Goal: Task Accomplishment & Management: Manage account settings

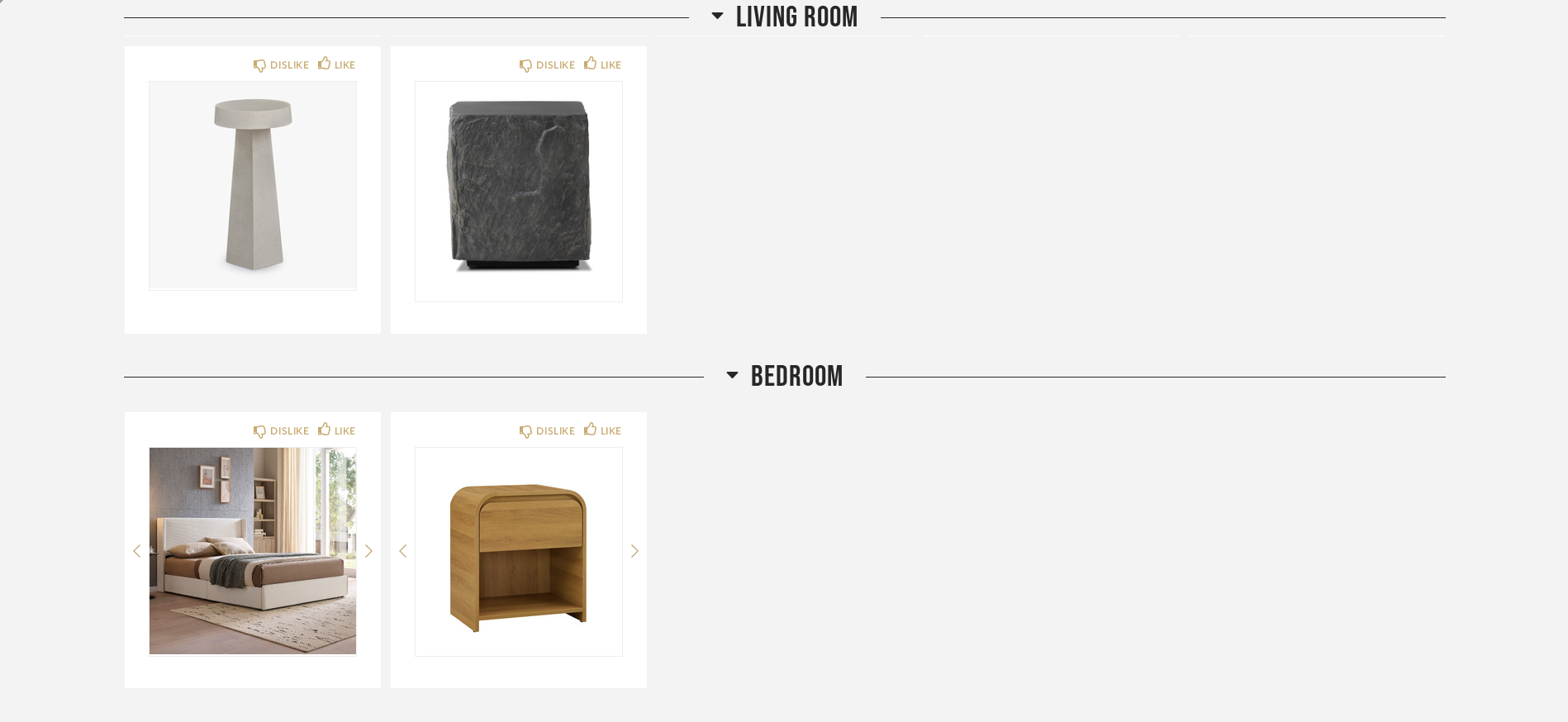
scroll to position [571, 0]
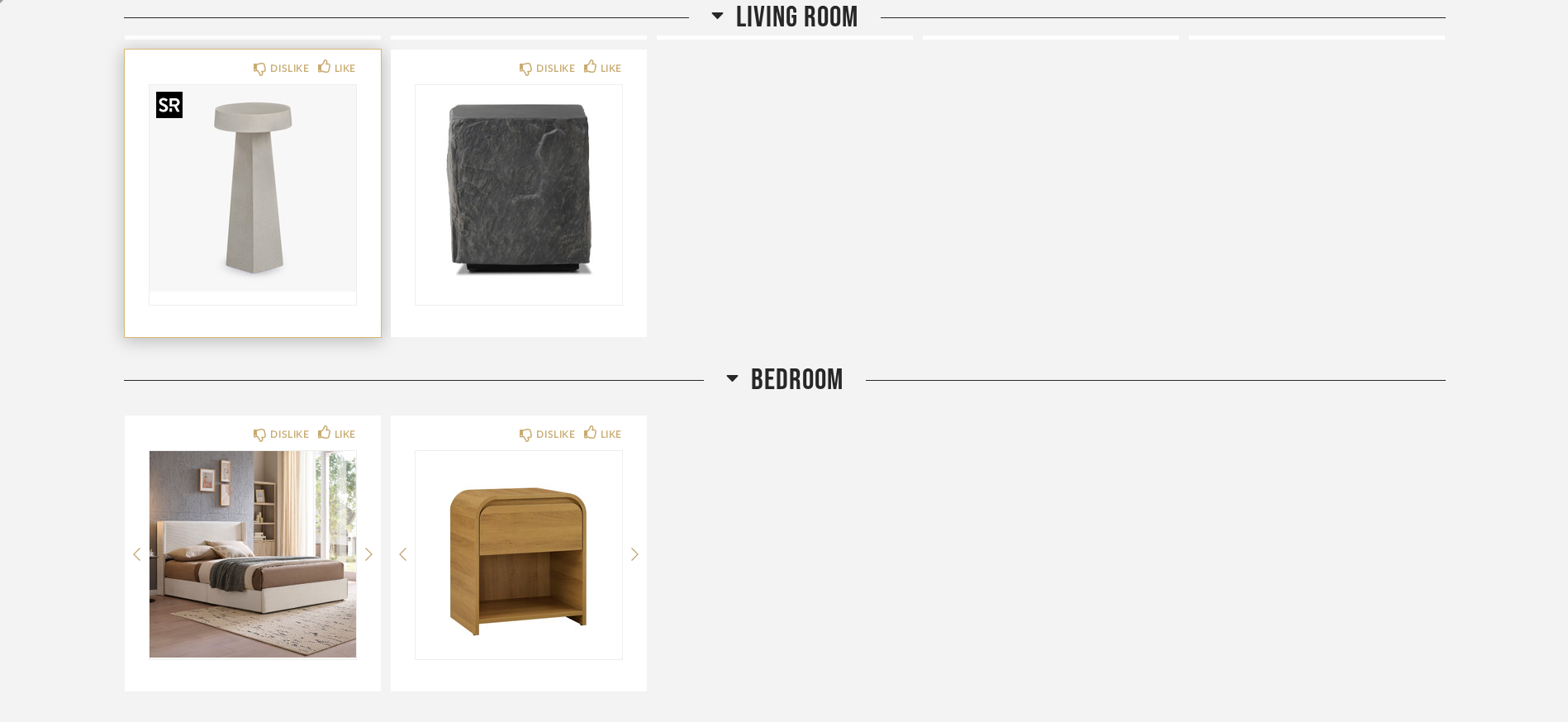
click at [233, 184] on img "0" at bounding box center [252, 188] width 207 height 207
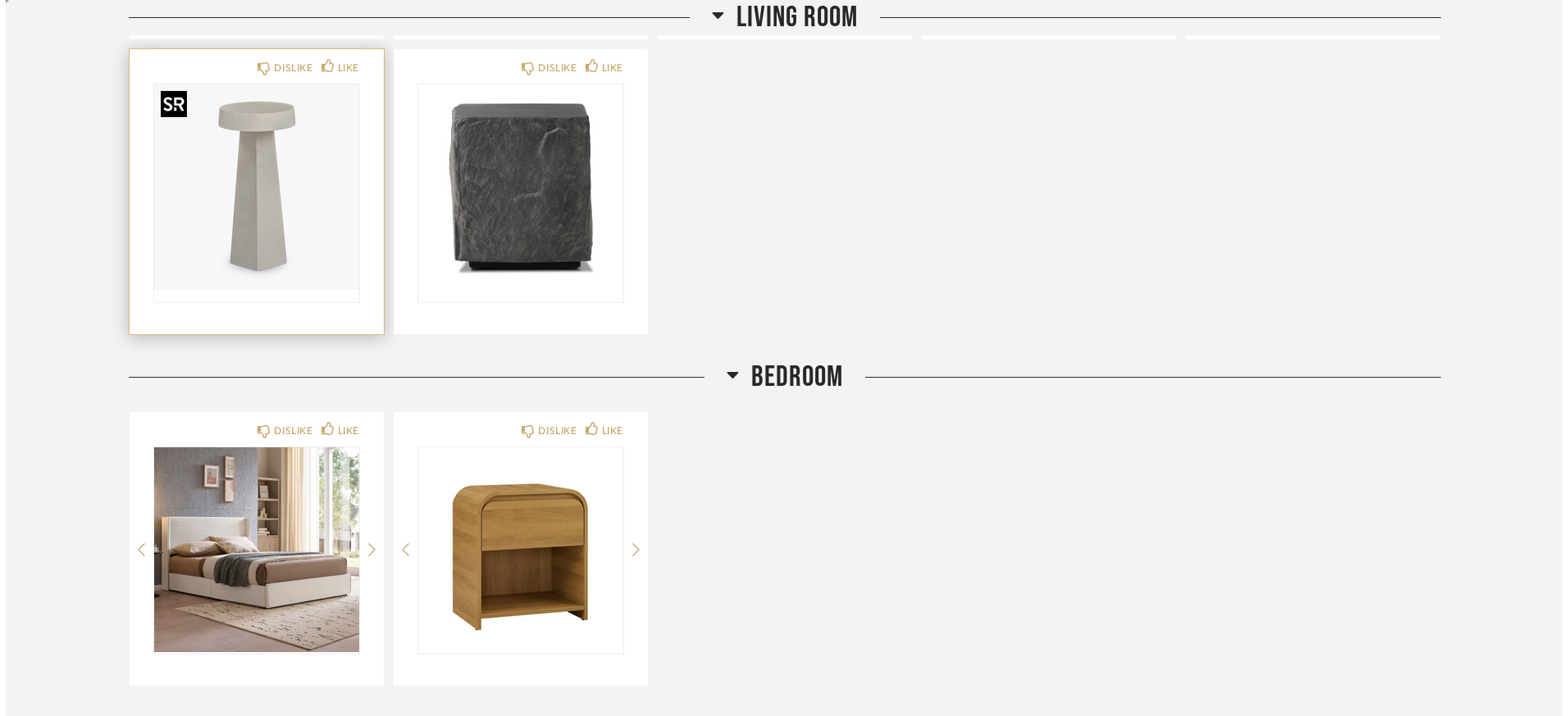
scroll to position [0, 0]
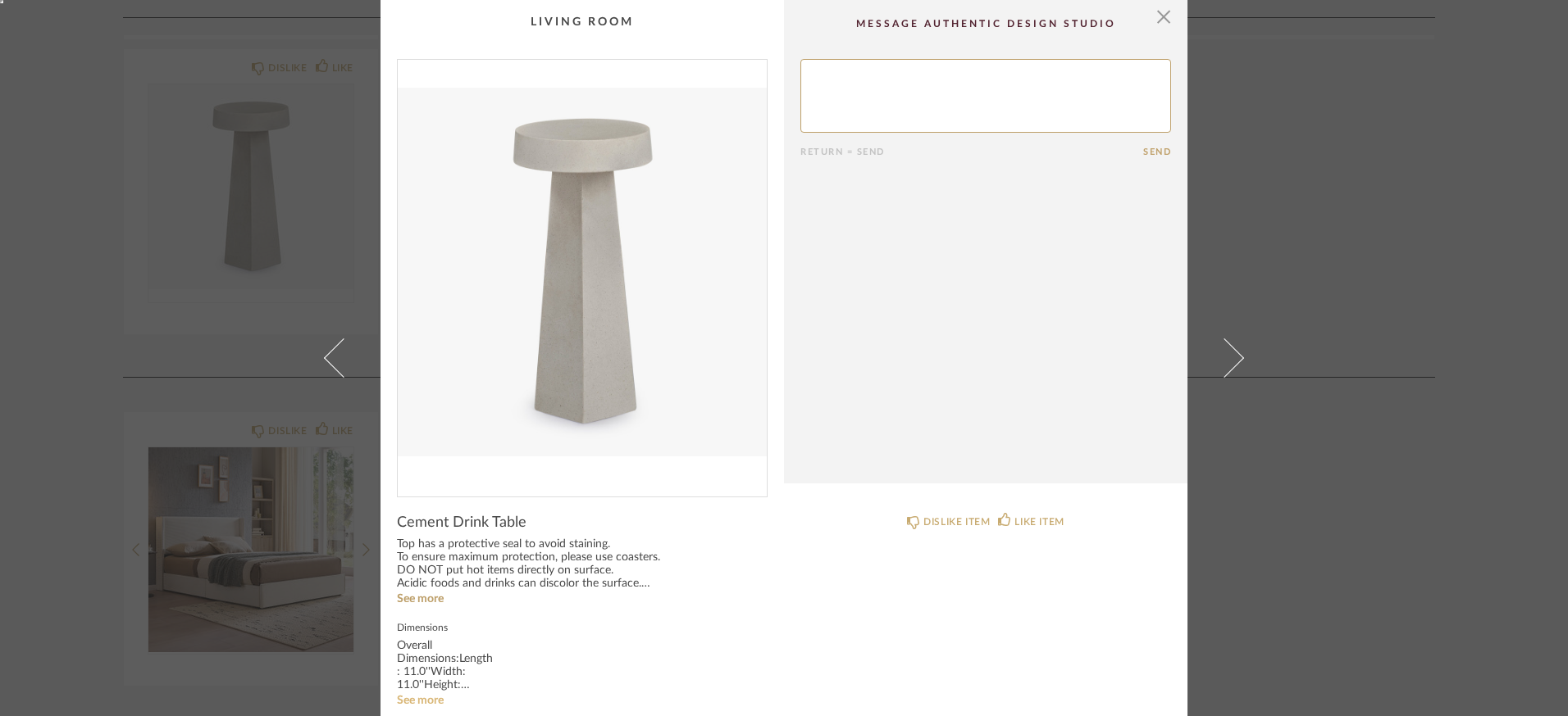
click at [411, 702] on link "See more" at bounding box center [420, 700] width 47 height 11
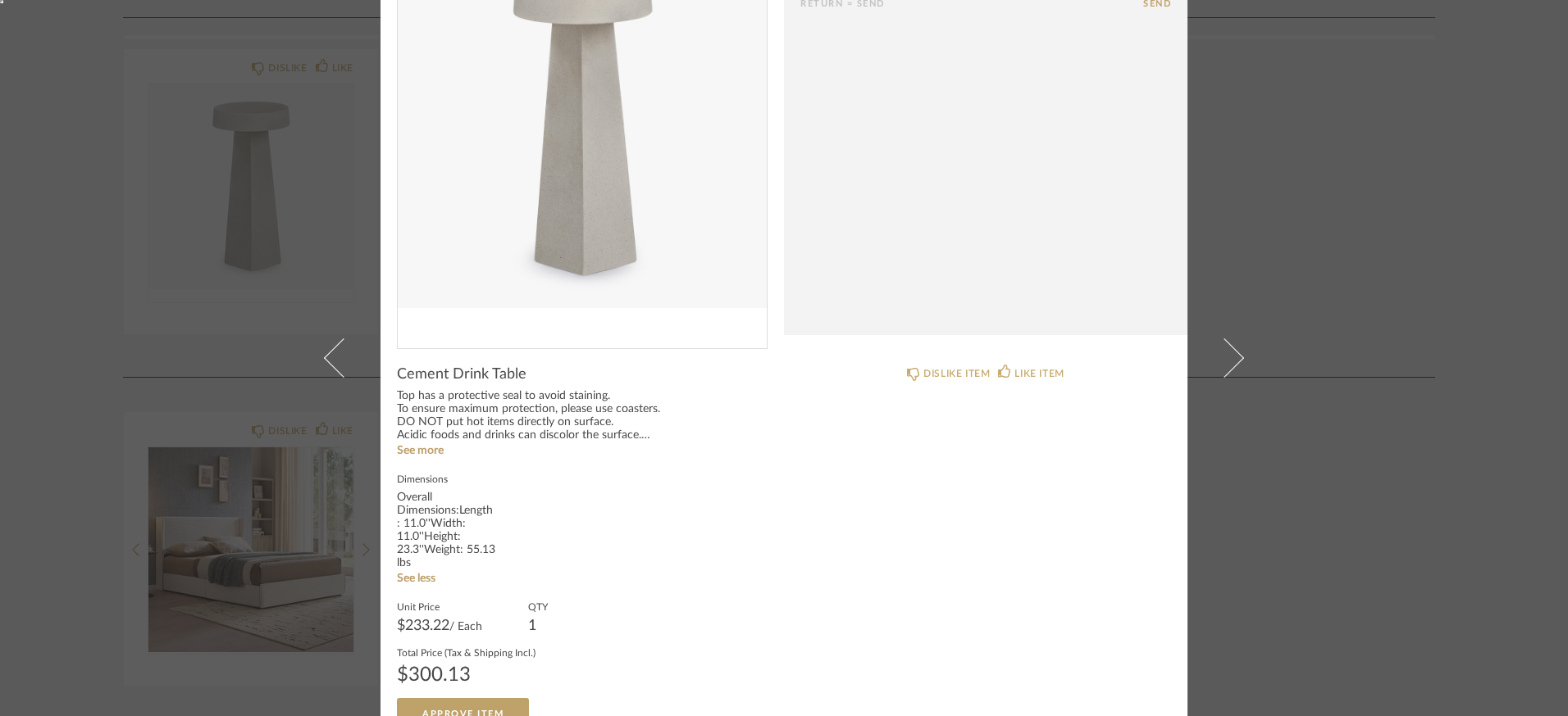
scroll to position [180, 0]
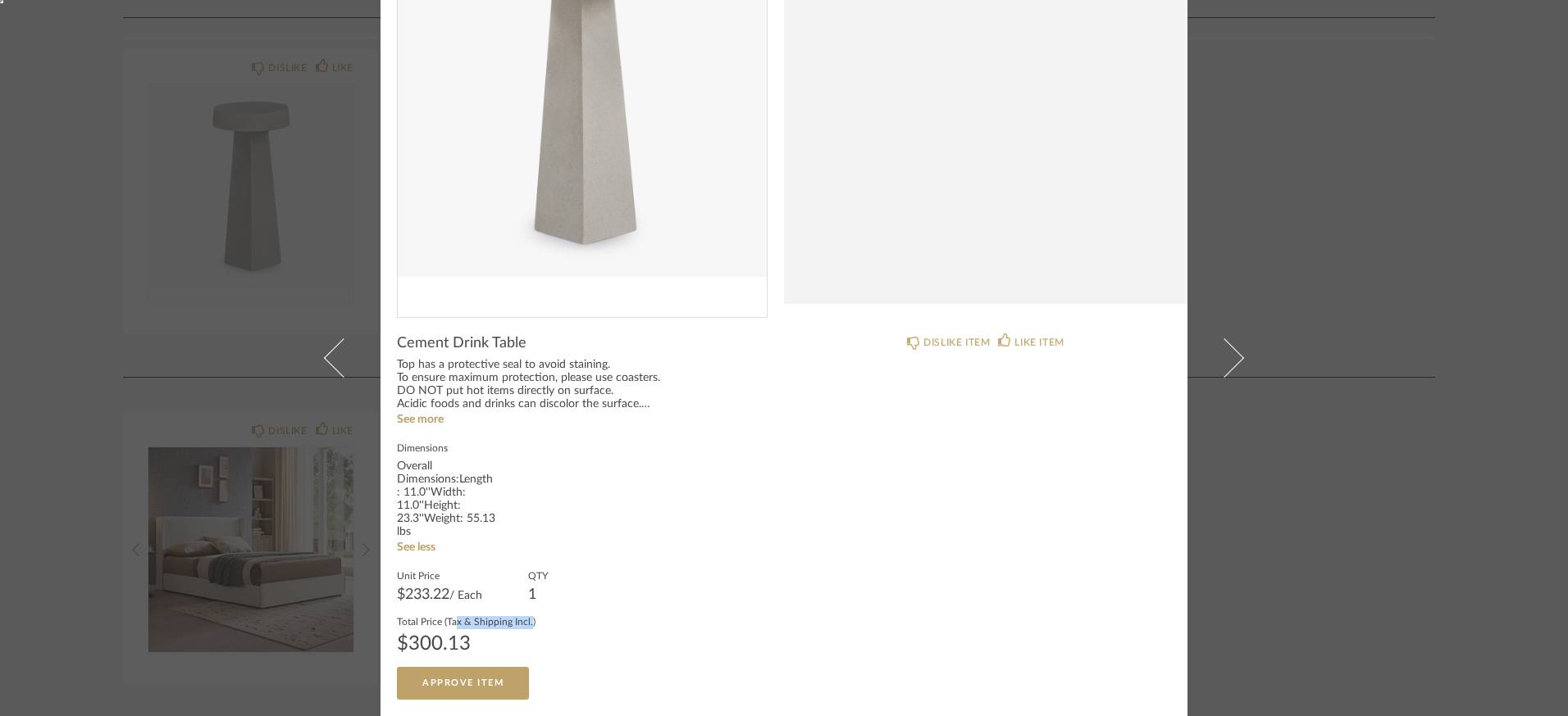
drag, startPoint x: 452, startPoint y: 626, endPoint x: 522, endPoint y: 630, distance: 70.1
click at [522, 630] on fieldset "Total Price (Tax & Shipping Incl.) $300.13" at bounding box center [466, 634] width 139 height 39
click at [474, 650] on div "$300.13" at bounding box center [466, 644] width 139 height 20
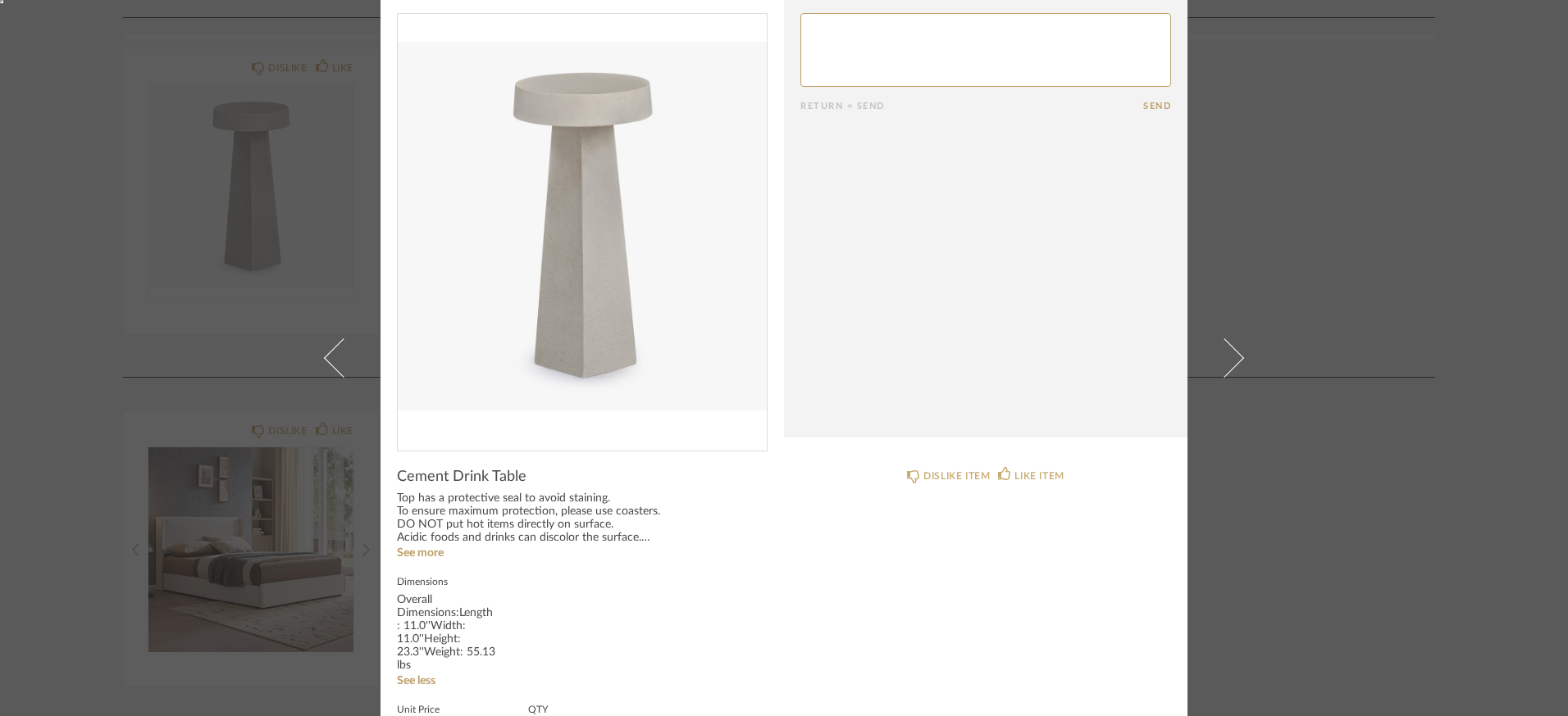
scroll to position [0, 0]
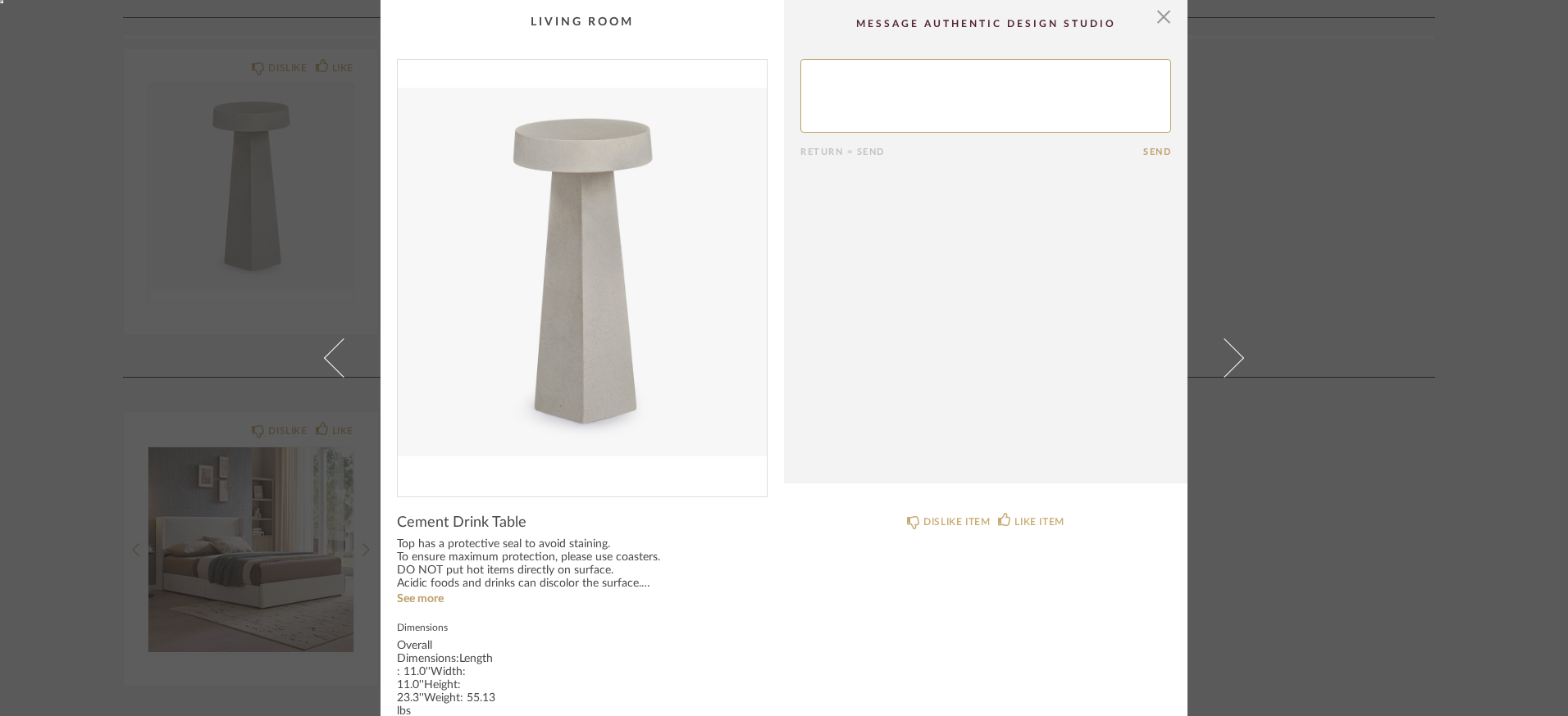
click at [868, 96] on textarea at bounding box center [985, 95] width 370 height 74
click at [1155, 16] on span "button" at bounding box center [1163, 16] width 33 height 33
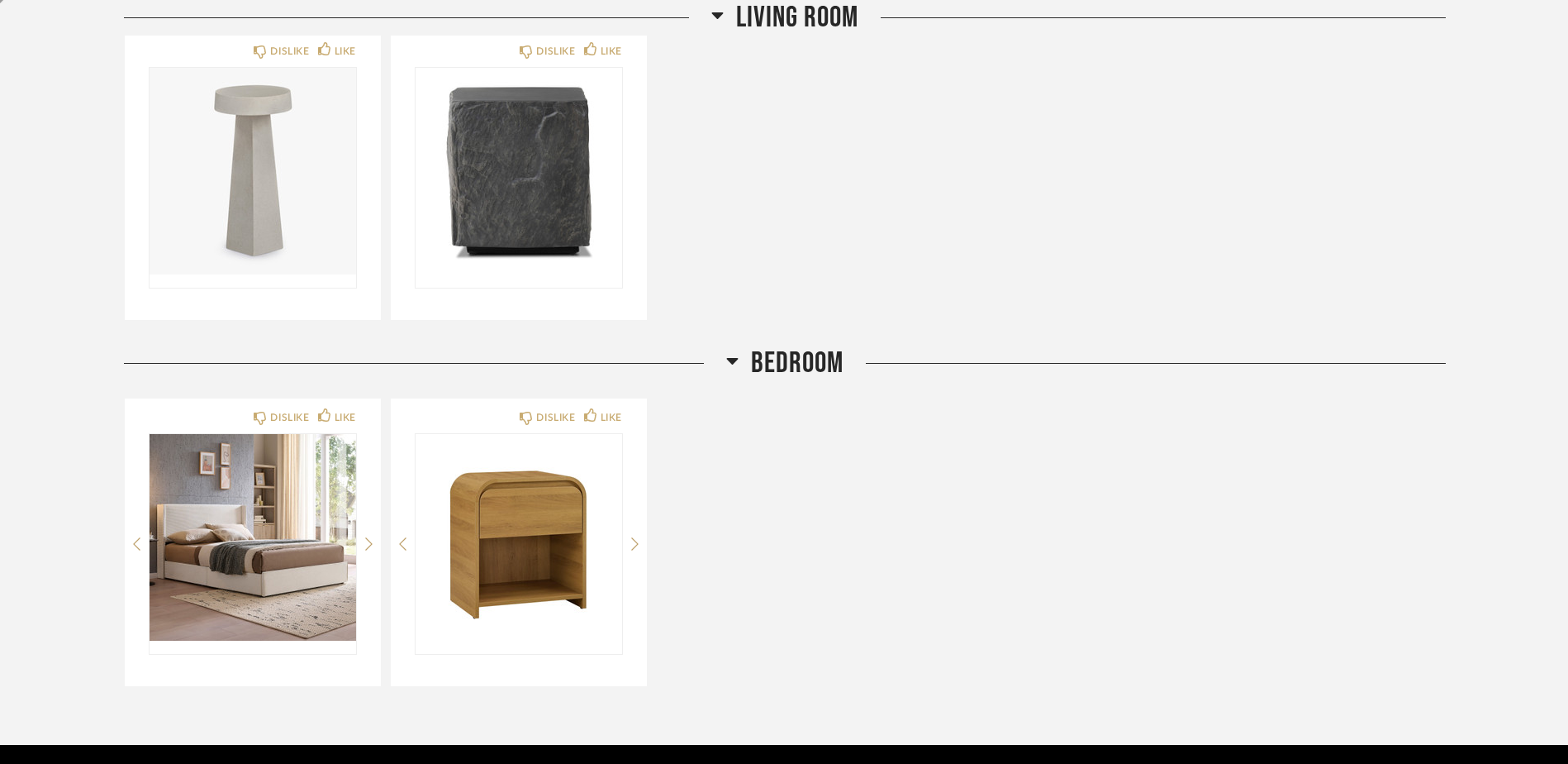
scroll to position [646, 0]
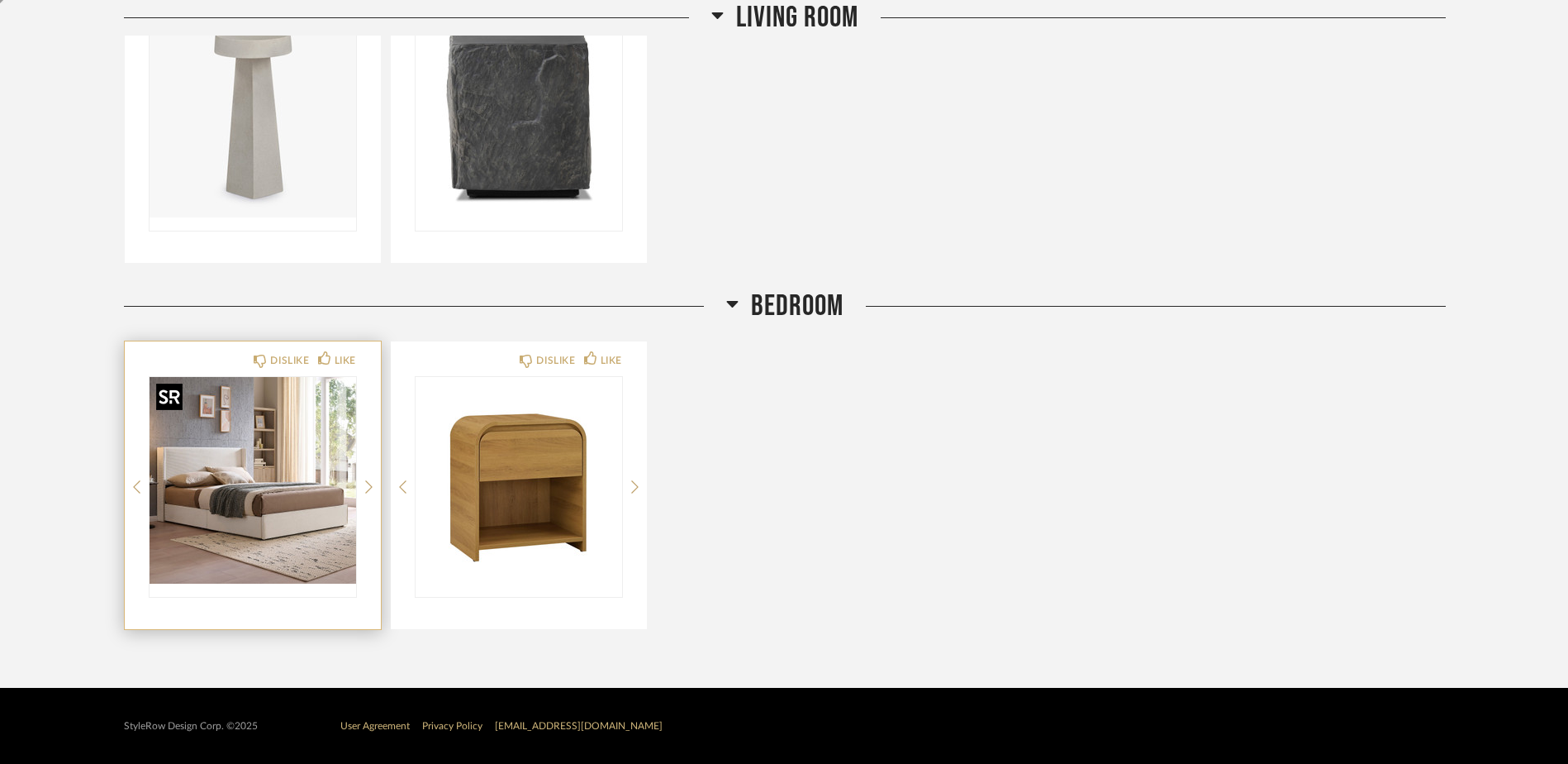
click at [281, 503] on img "0" at bounding box center [252, 480] width 207 height 207
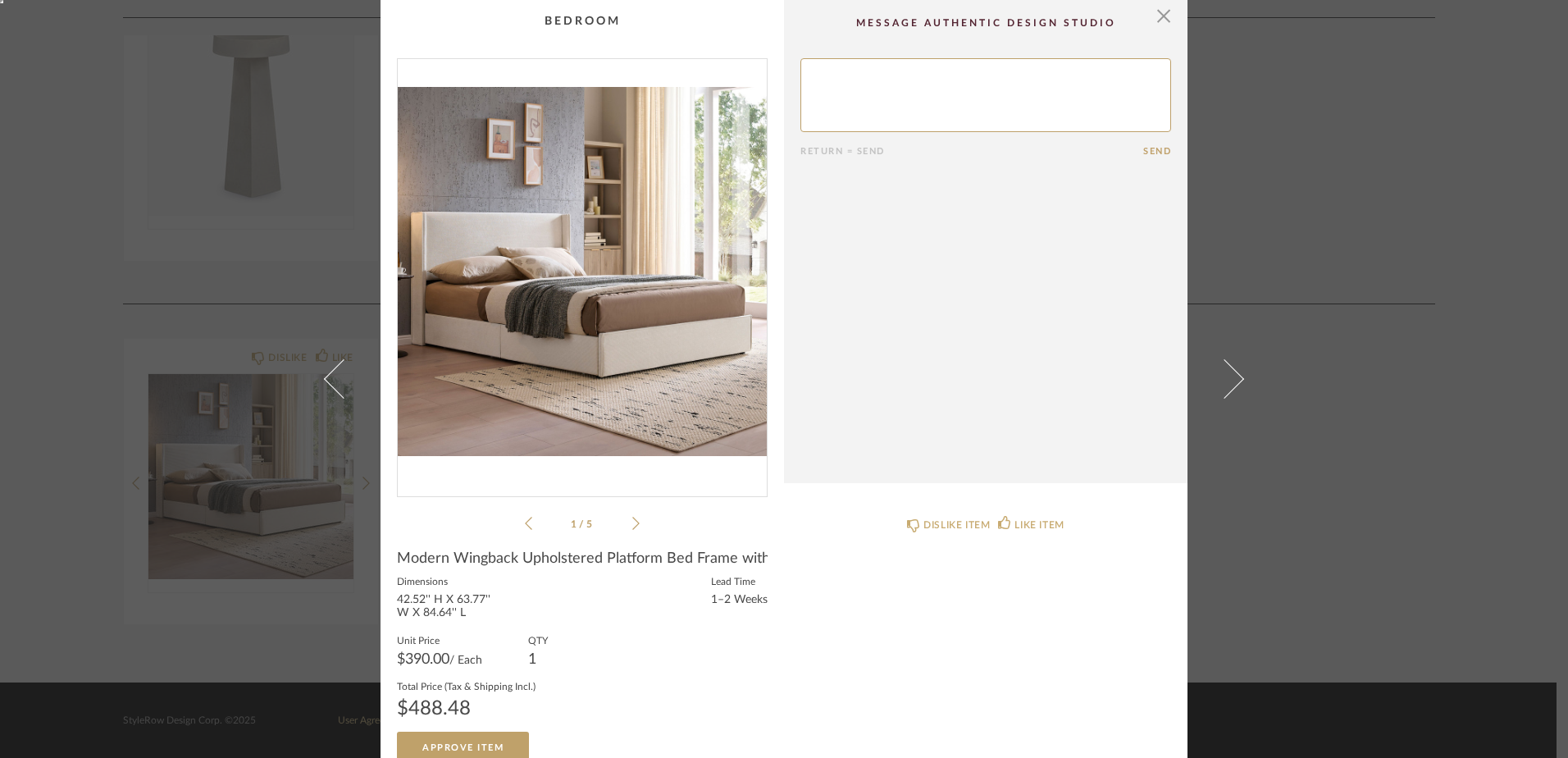
scroll to position [0, 0]
click at [1154, 14] on span "button" at bounding box center [1163, 16] width 33 height 33
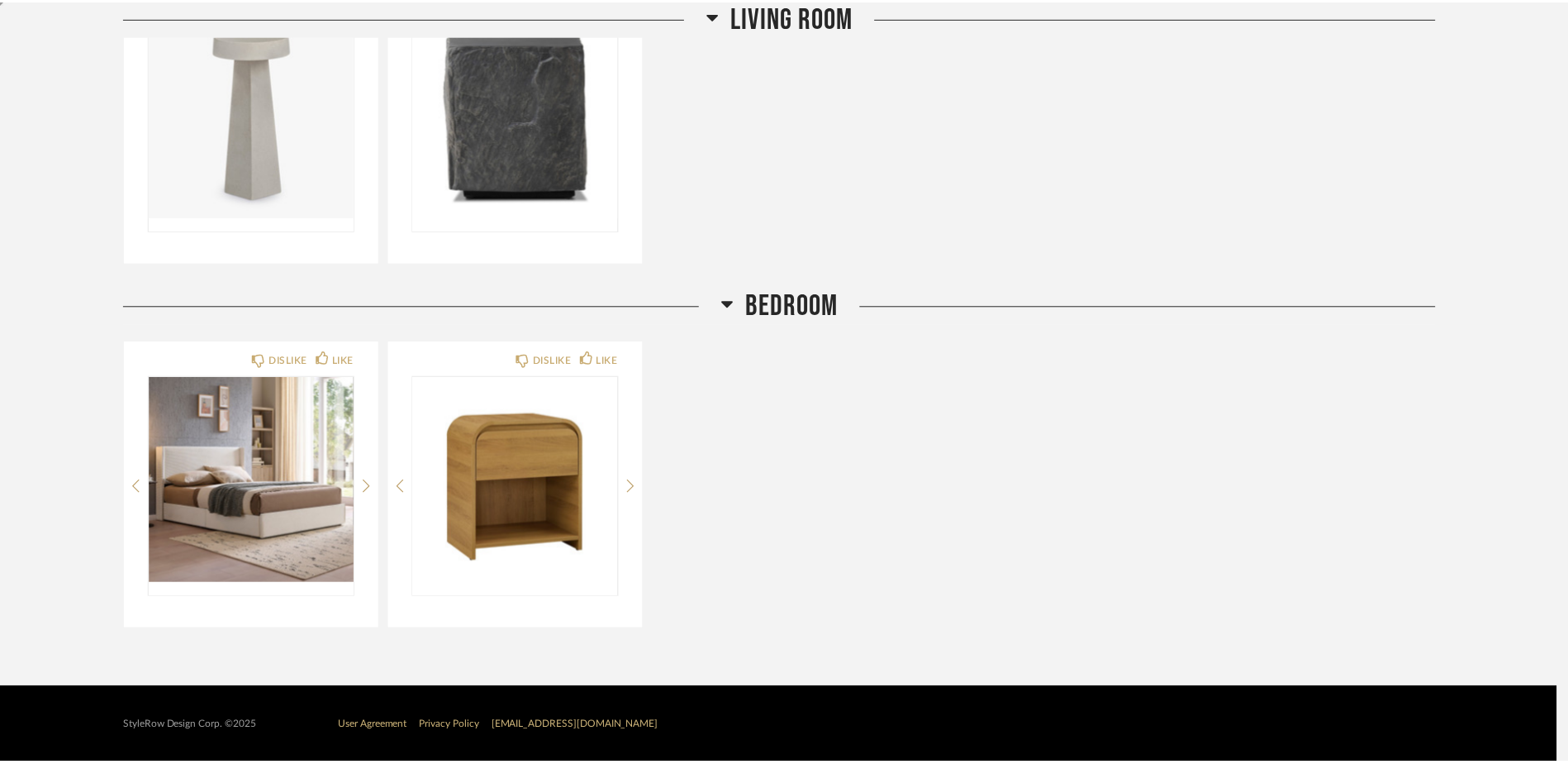
scroll to position [646, 0]
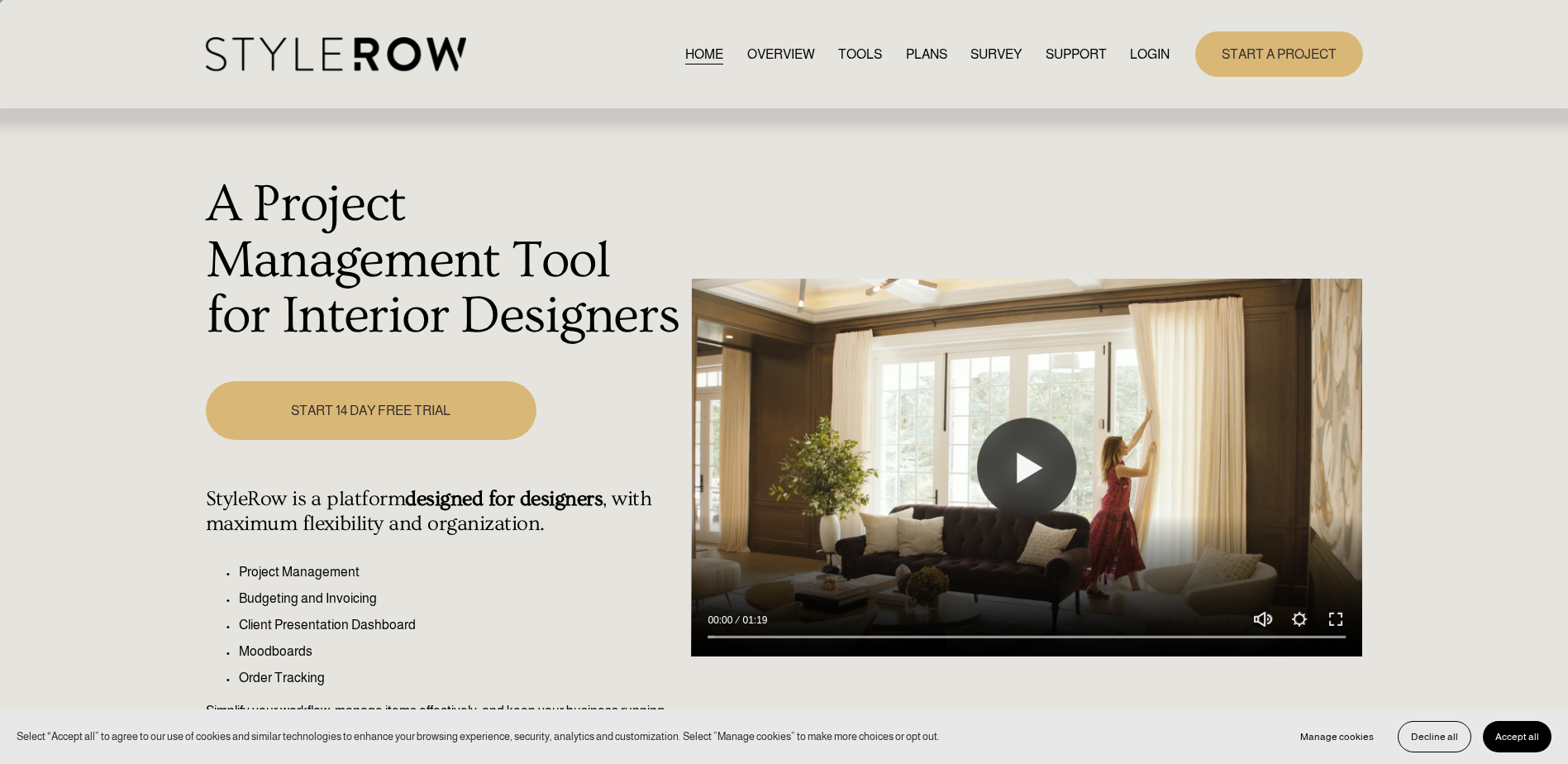
click at [767, 51] on link "LOGIN" at bounding box center [1150, 54] width 40 height 22
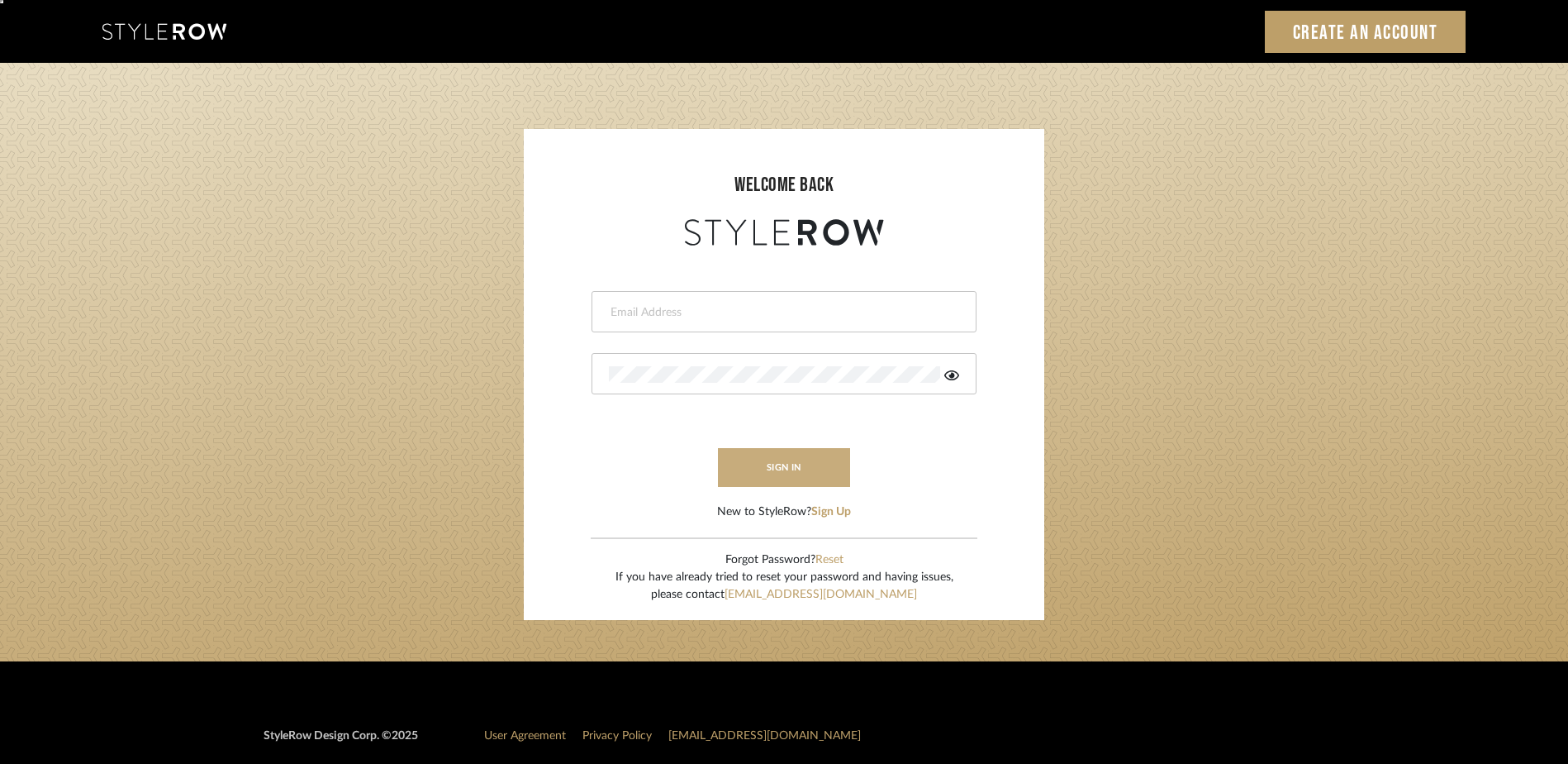
type input "ashley@authenticdesign.studio"
click at [766, 469] on button "sign in" at bounding box center [784, 467] width 132 height 39
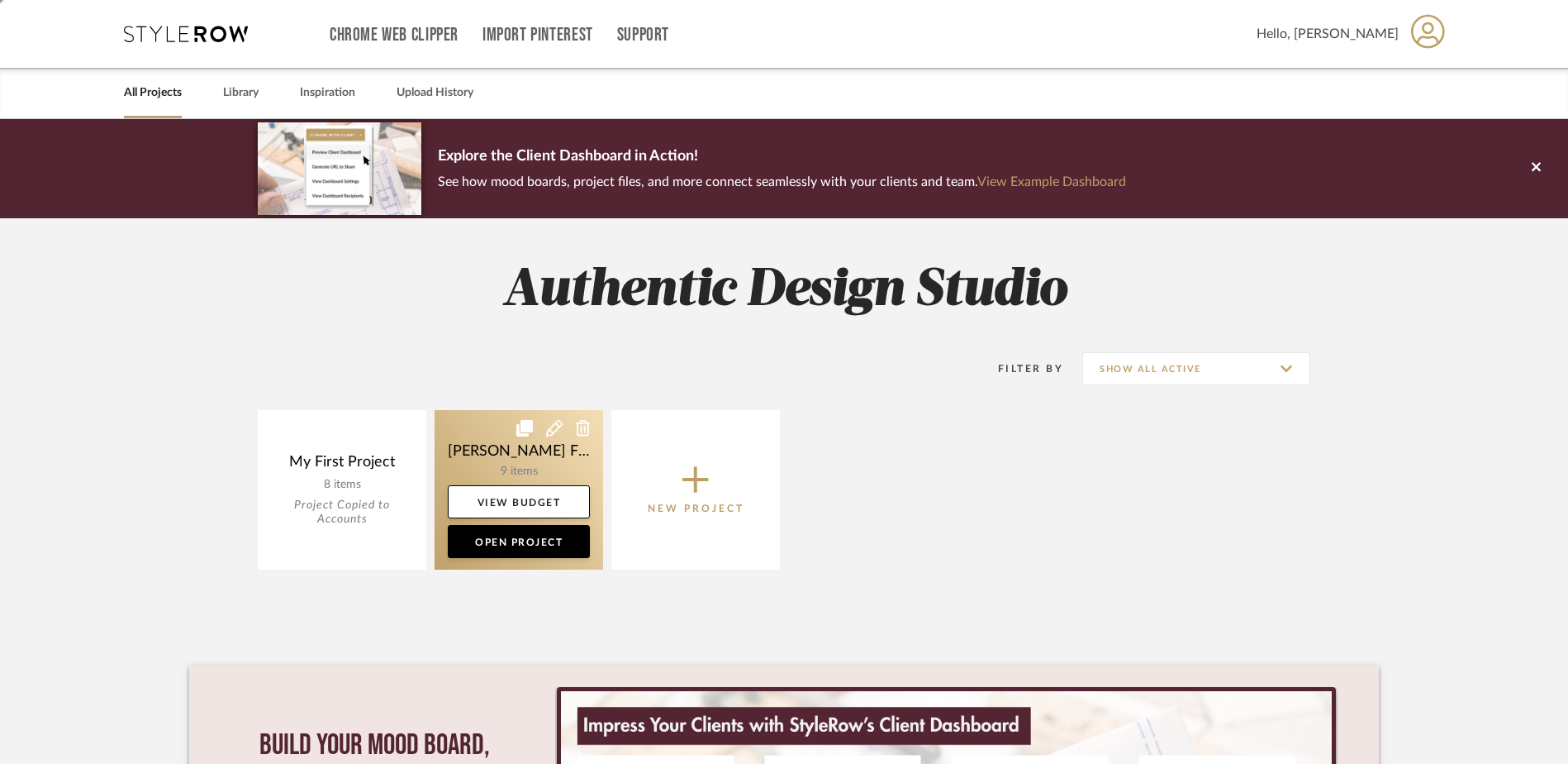
click at [494, 456] on link at bounding box center [518, 490] width 168 height 160
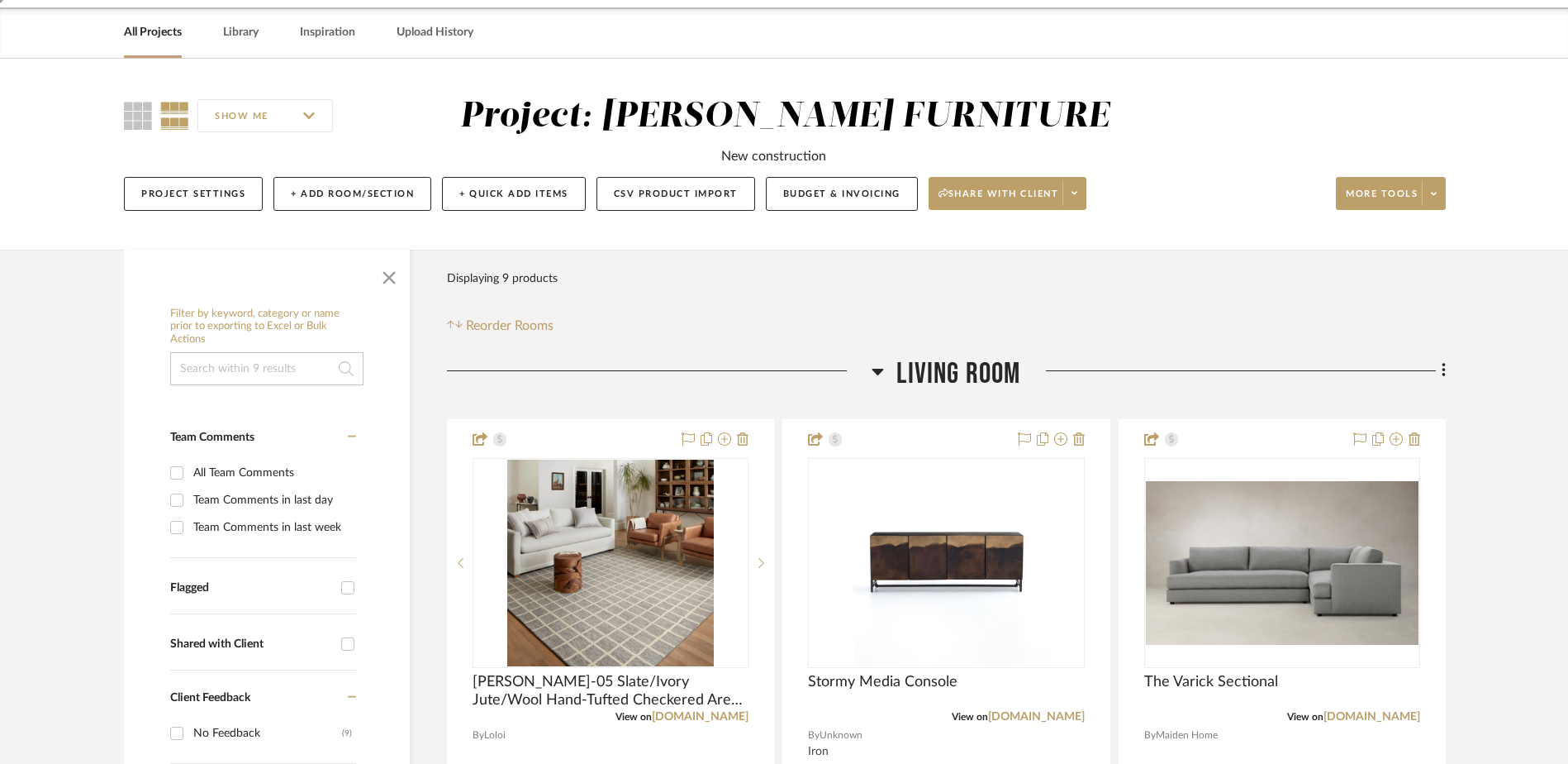
scroll to position [166, 0]
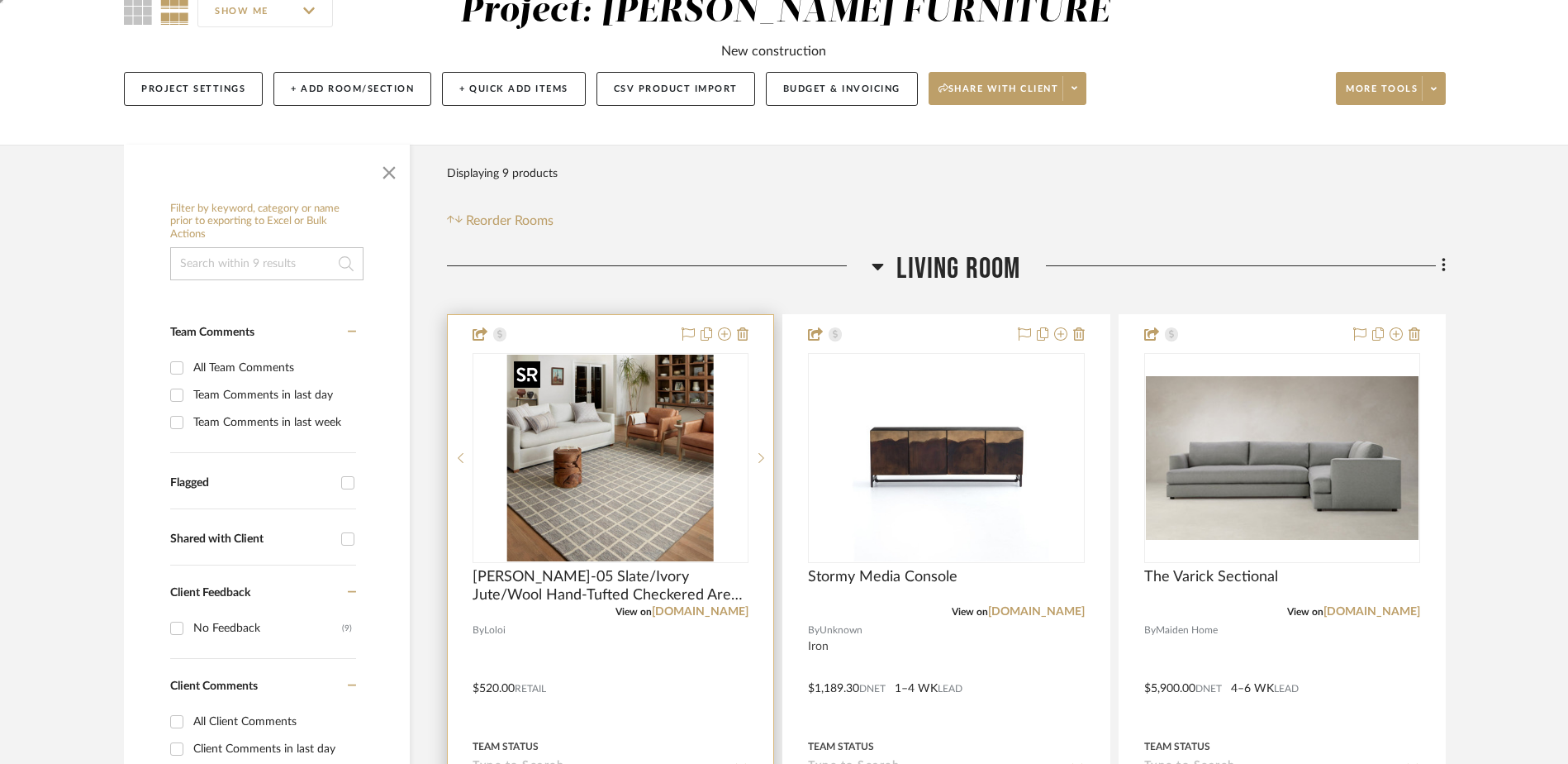
click at [0, 0] on img at bounding box center [0, 0] width 0 height 0
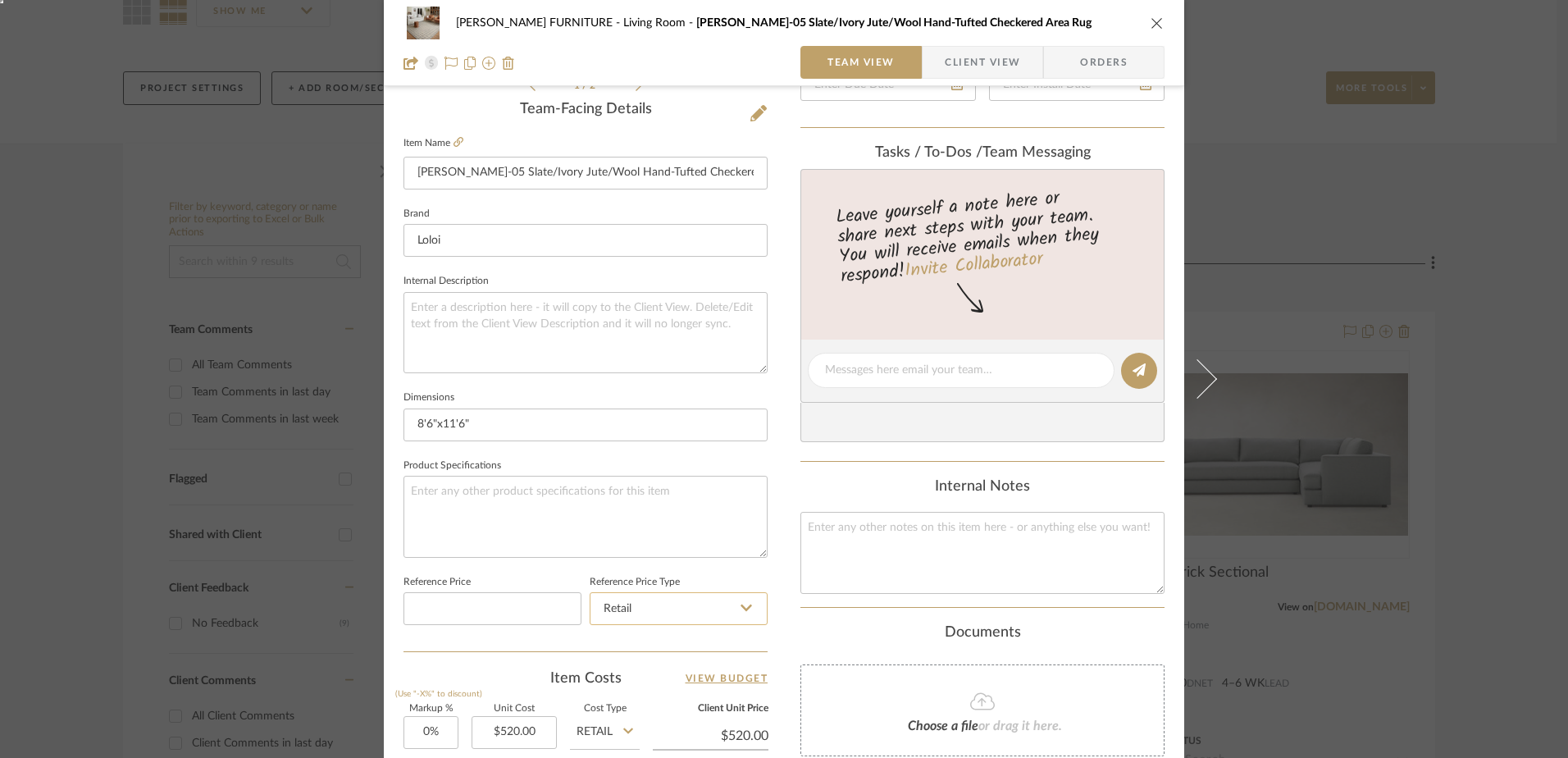
scroll to position [410, 0]
click at [455, 143] on icon at bounding box center [458, 143] width 10 height 10
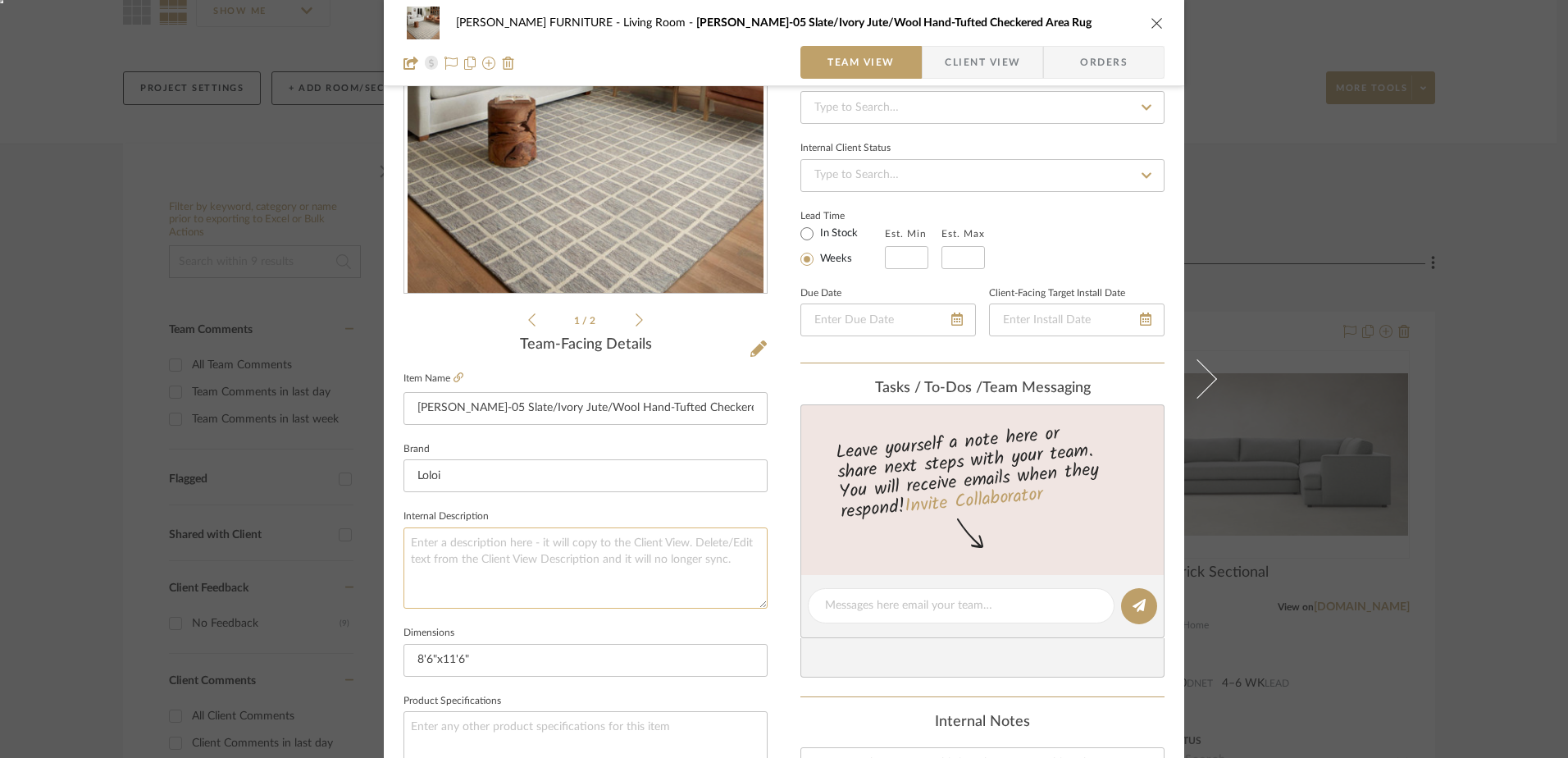
scroll to position [0, 0]
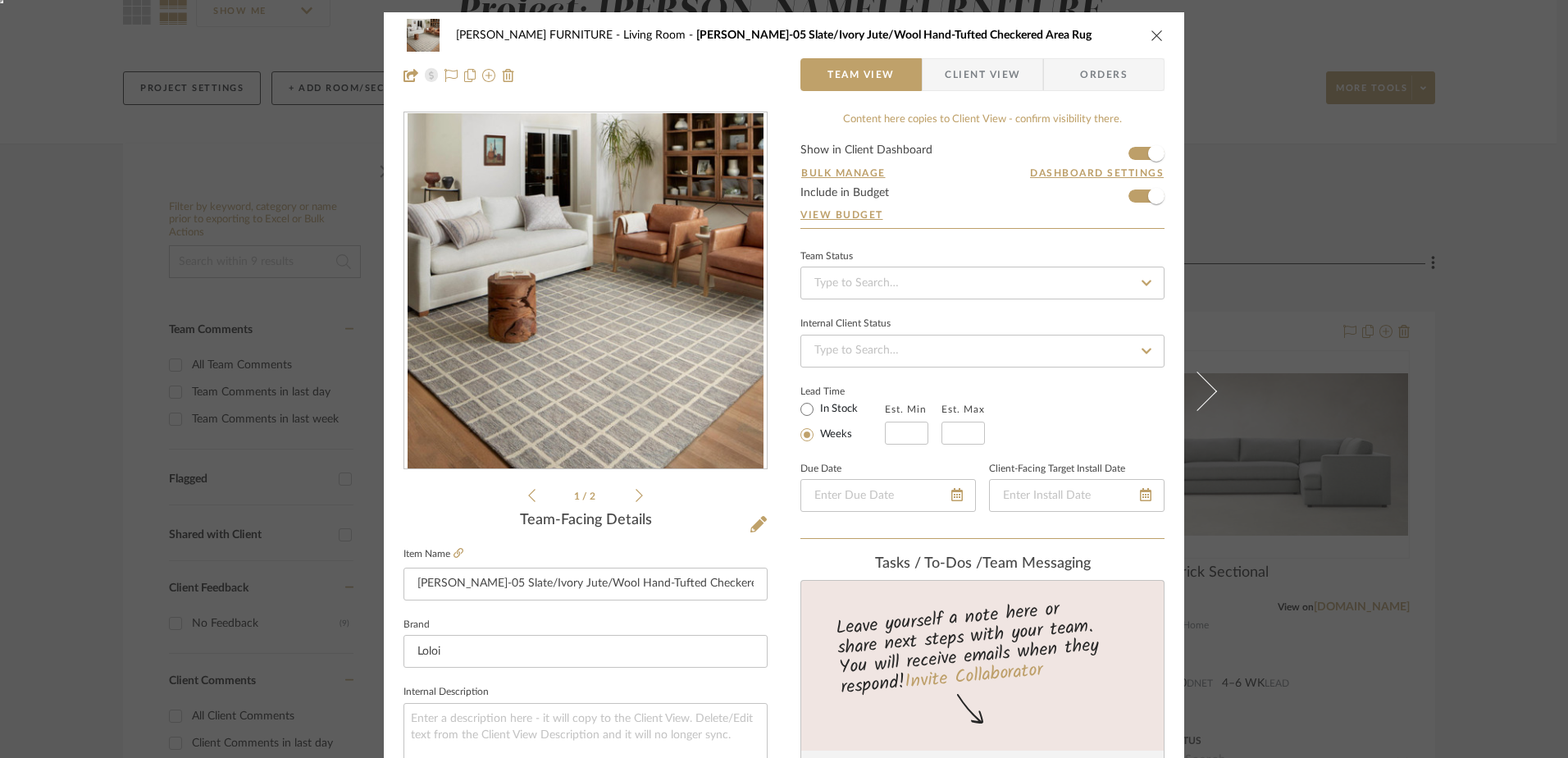
click at [955, 66] on span "Client View" at bounding box center [982, 74] width 76 height 33
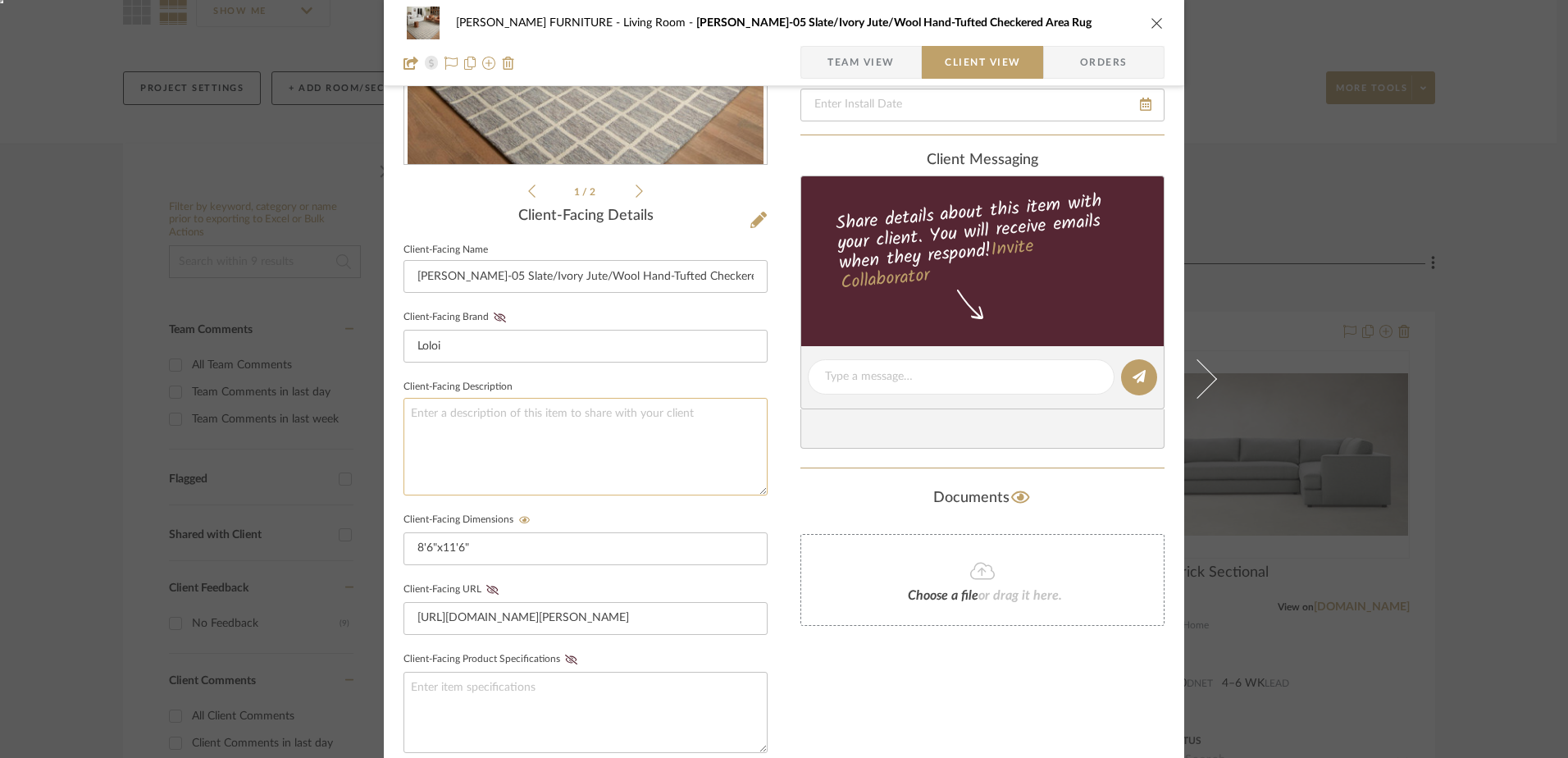
scroll to position [328, 0]
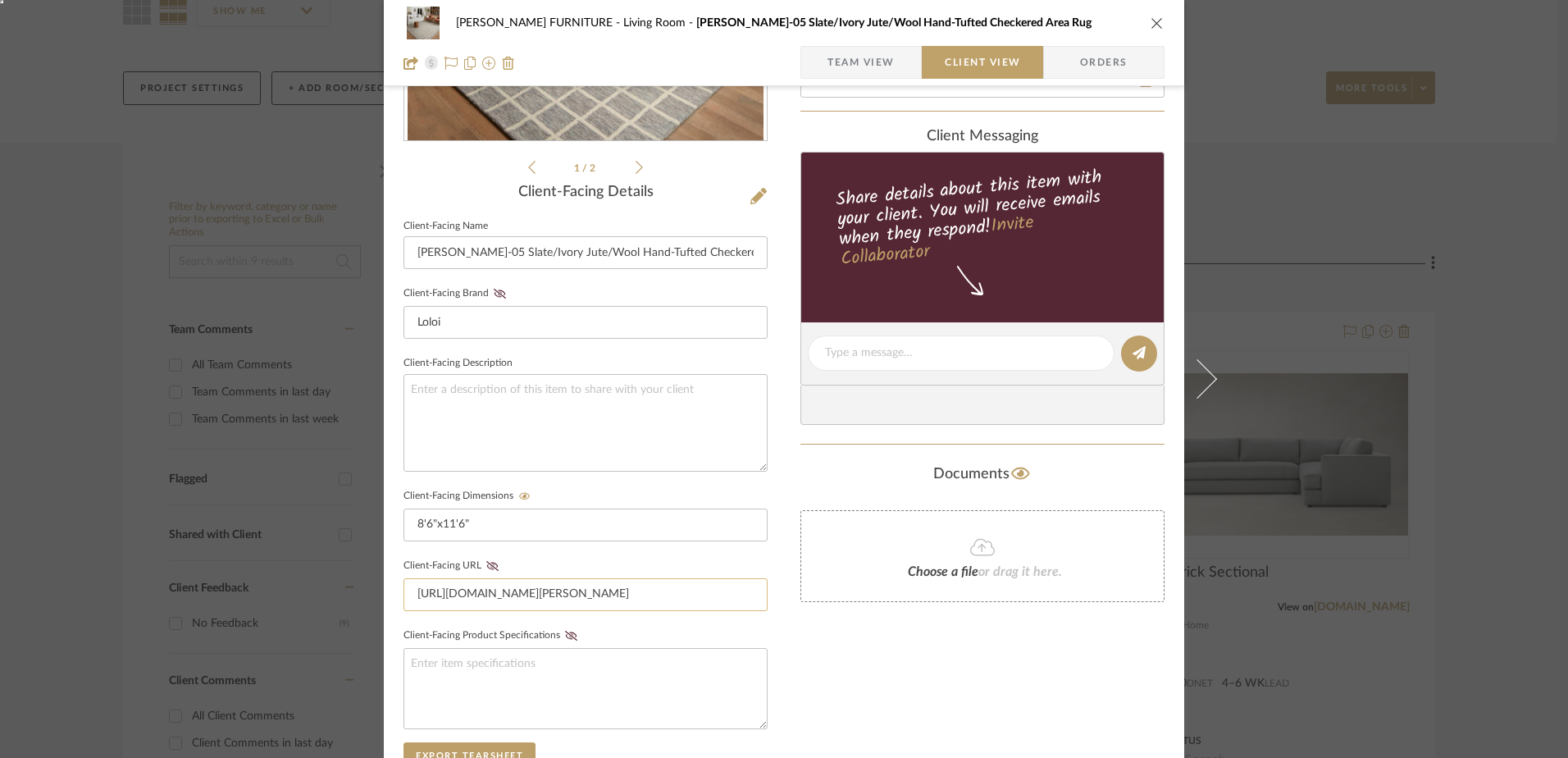
click at [457, 594] on input "https://www.rugs-direct.com/Details/ChrisLovesJuliaxLoloi-Polly-POL05/145016/23…" at bounding box center [585, 594] width 364 height 33
paste input "?utm_source=stylerow_lead&utm_medium=stylerow_outbound_link&utm_campaign=styler…"
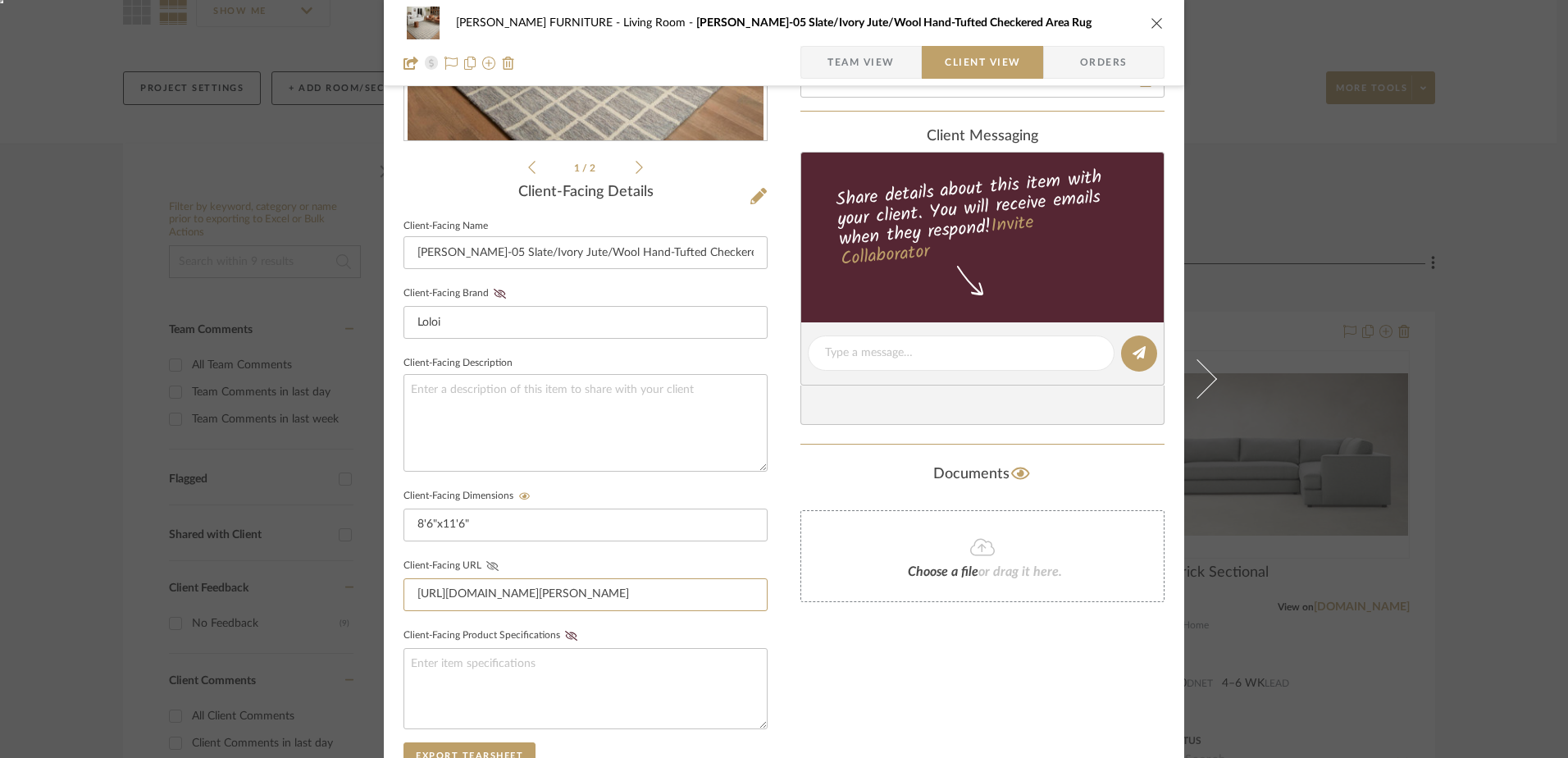
type input "https://www.rugs-direct.com/Details/ChrisLovesJuliaxLoloi-Polly-POL05/145016/23…"
click at [481, 560] on button "Client-Facing URL" at bounding box center [492, 566] width 22 height 11
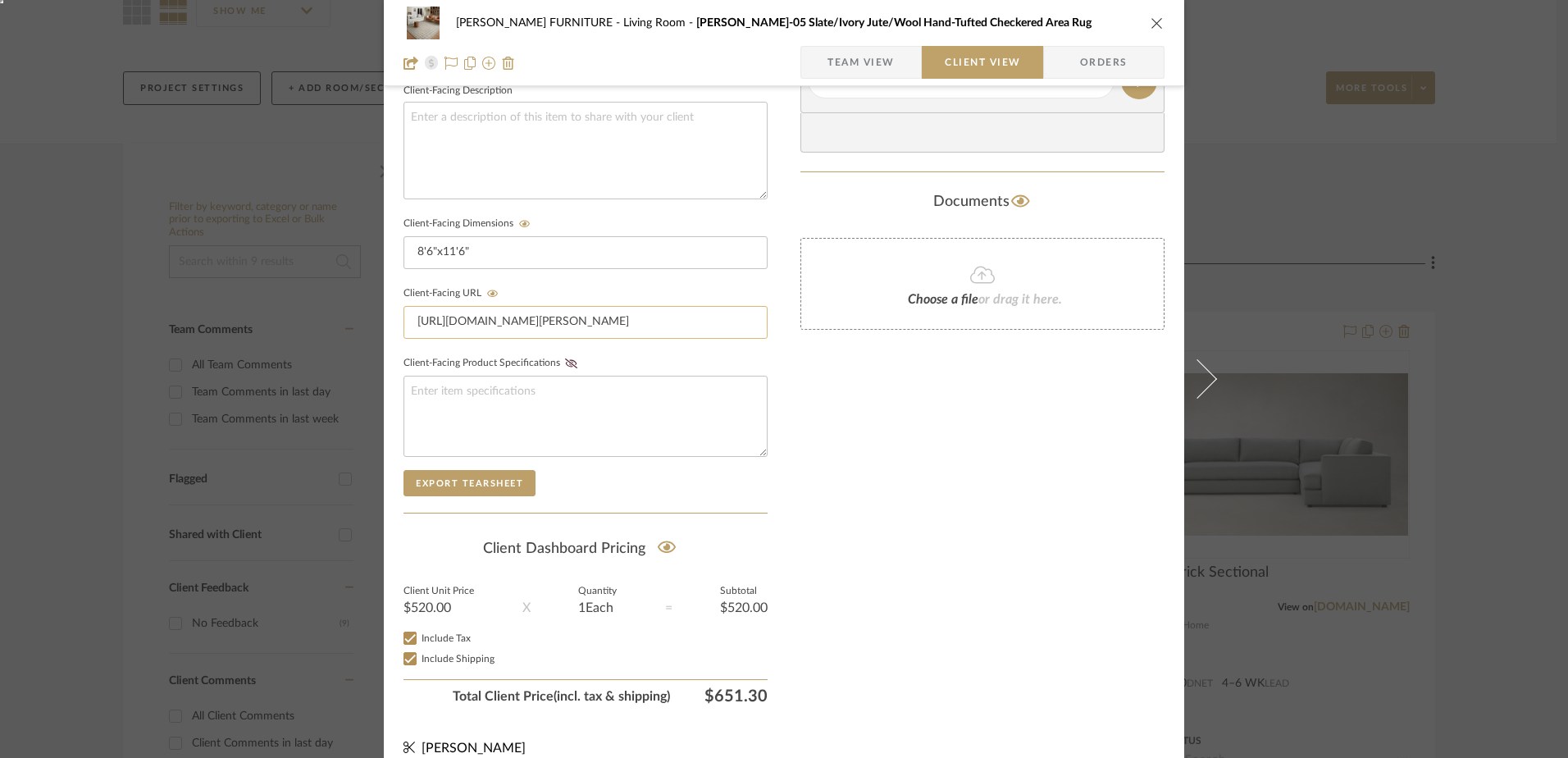
scroll to position [620, 0]
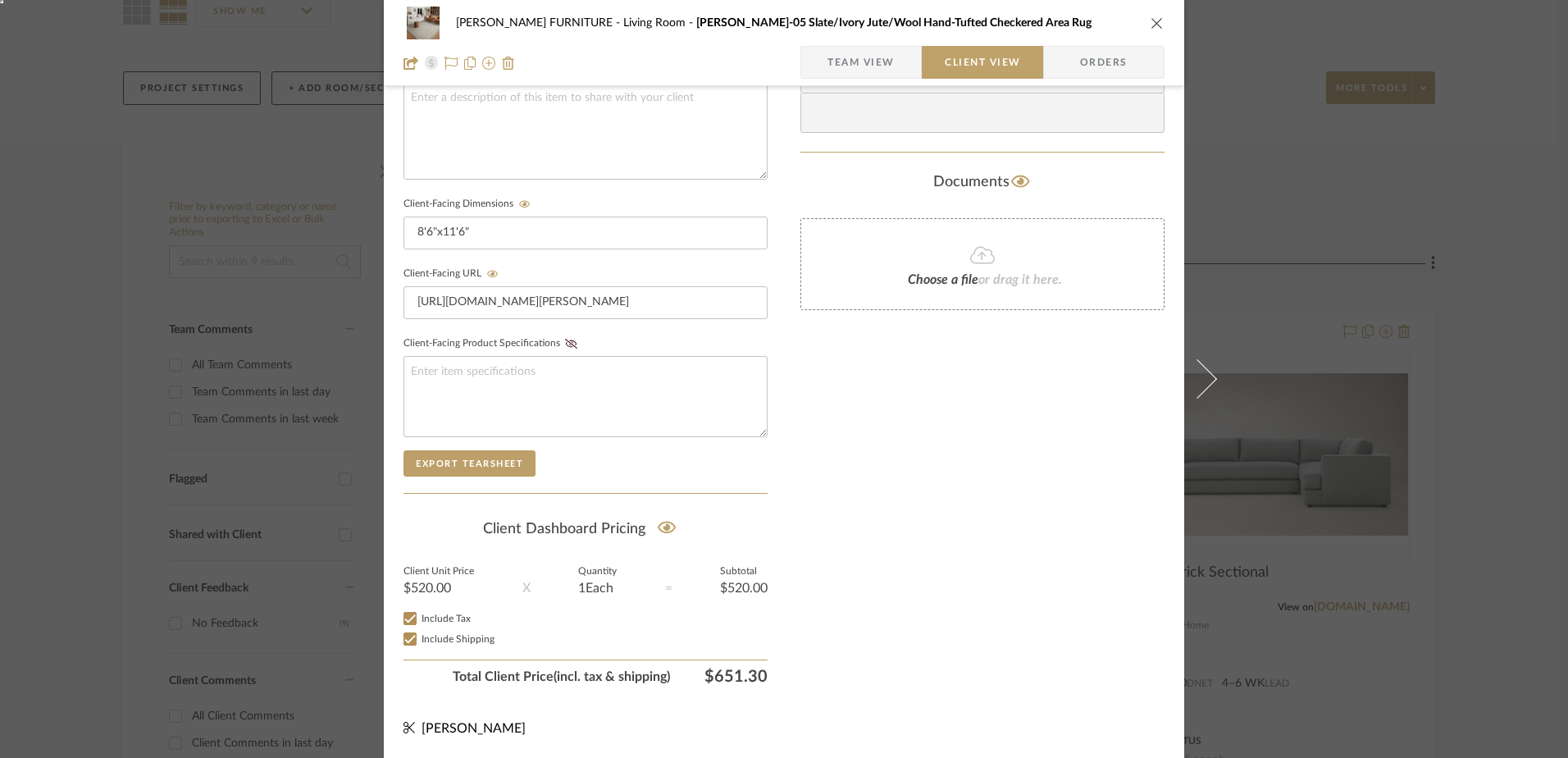
click at [445, 583] on div "$520.00" at bounding box center [439, 588] width 71 height 13
click at [433, 587] on div "$520.00" at bounding box center [439, 588] width 71 height 13
click at [864, 66] on span "Team View" at bounding box center [860, 62] width 67 height 33
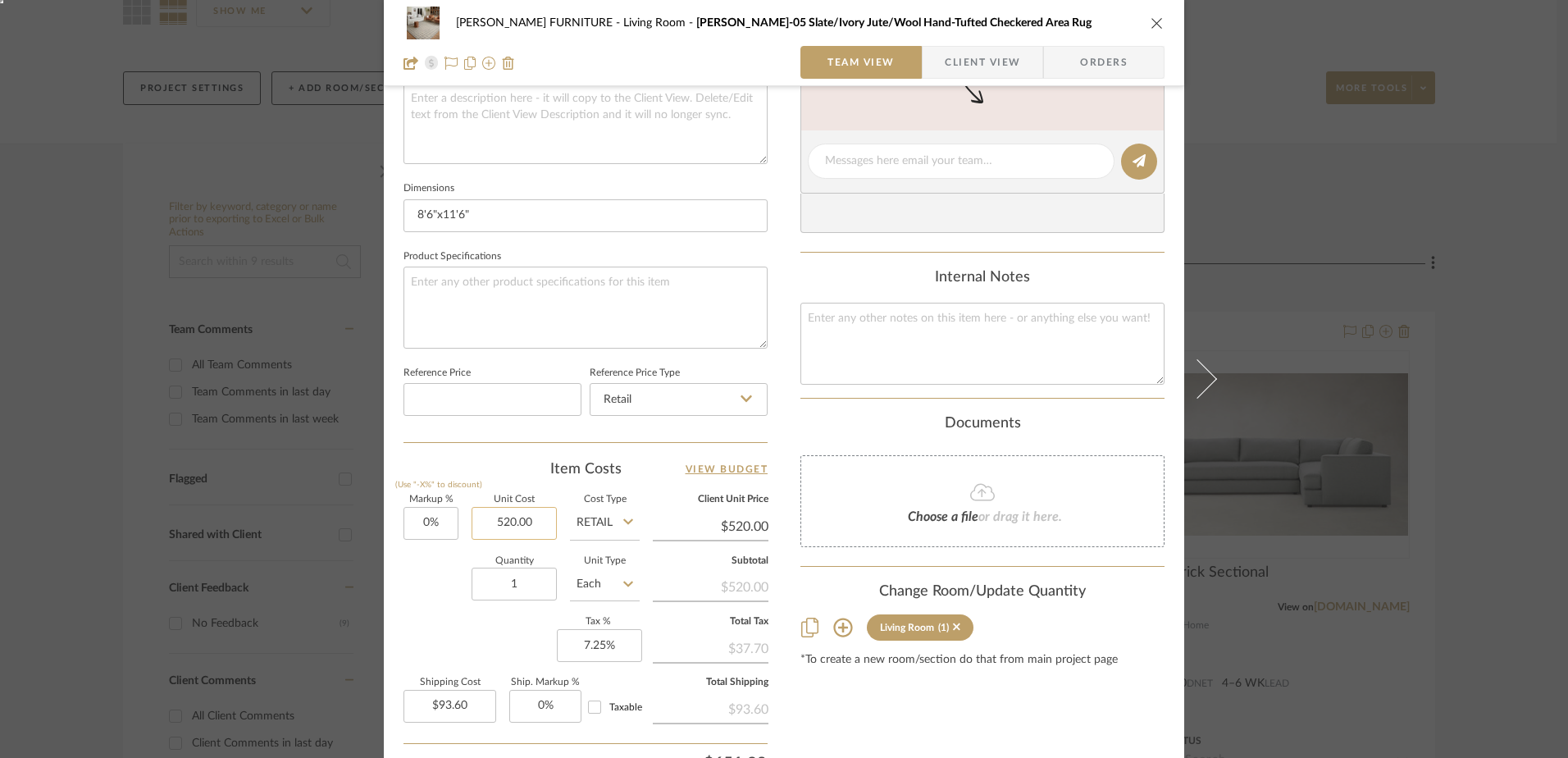
click at [508, 516] on input "520.00" at bounding box center [514, 523] width 85 height 33
type input "6"
type input "$550.15"
type input "$99.03"
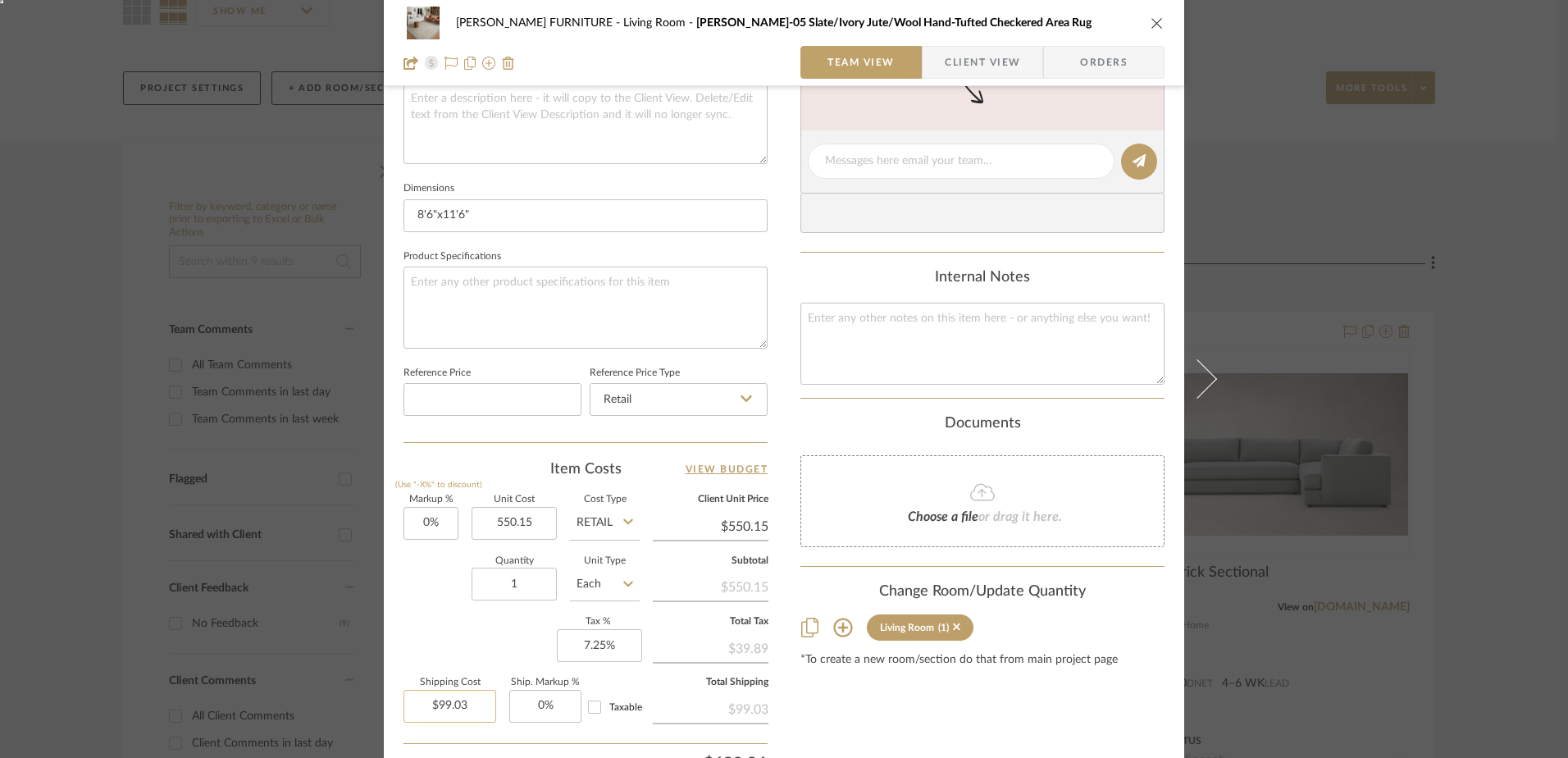
type input "$550.15"
type input "$39.95"
type input "0"
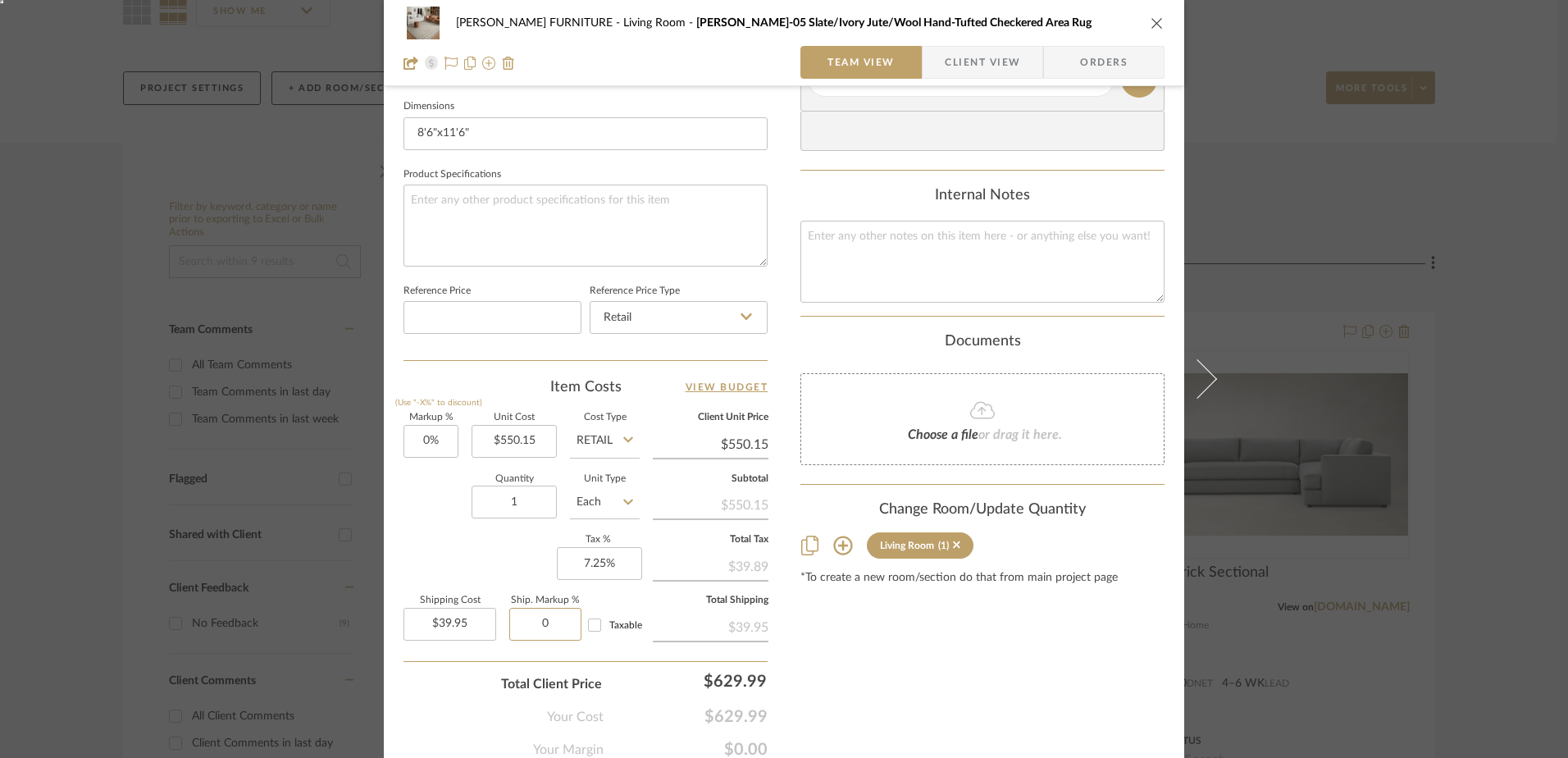
scroll to position [769, 0]
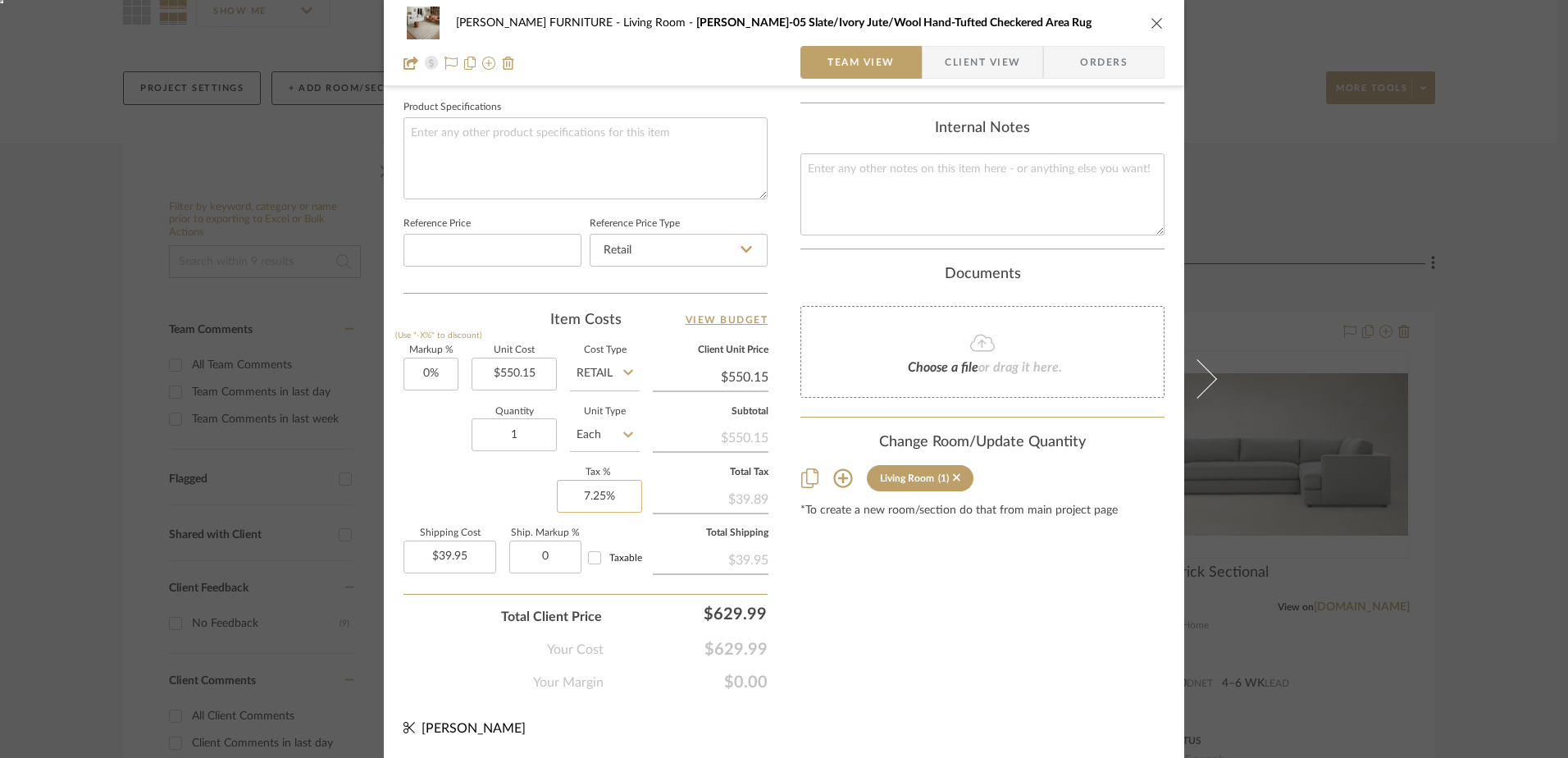
type input "7.25"
type input "0%"
click at [601, 495] on input "7.25" at bounding box center [600, 496] width 85 height 33
type input "7.25%"
click at [521, 498] on div "Markup % (Use "-X%" to discount) 0% Unit Cost $550.15 Cost Type Retail Client U…" at bounding box center [585, 465] width 364 height 239
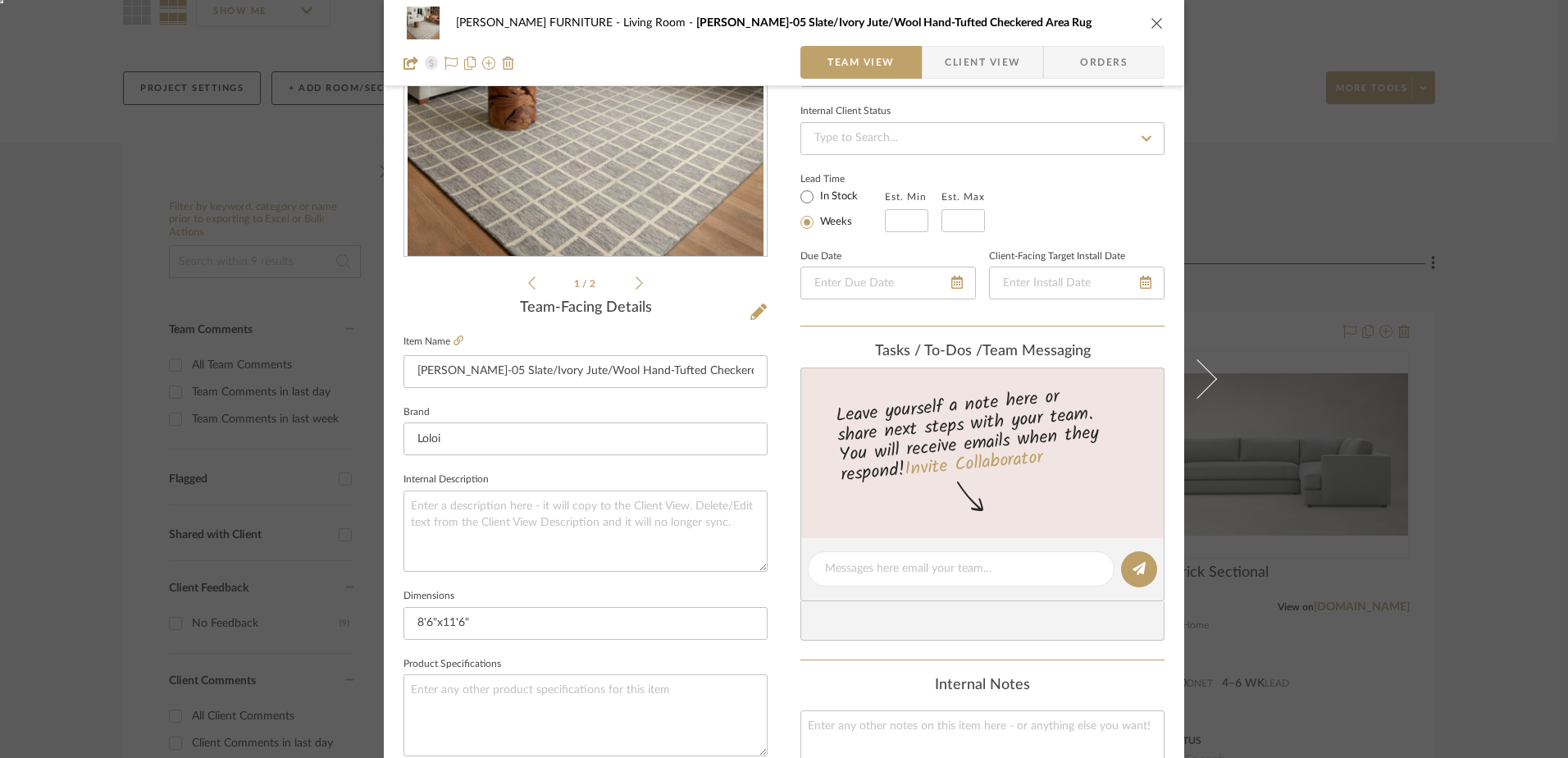
scroll to position [32, 0]
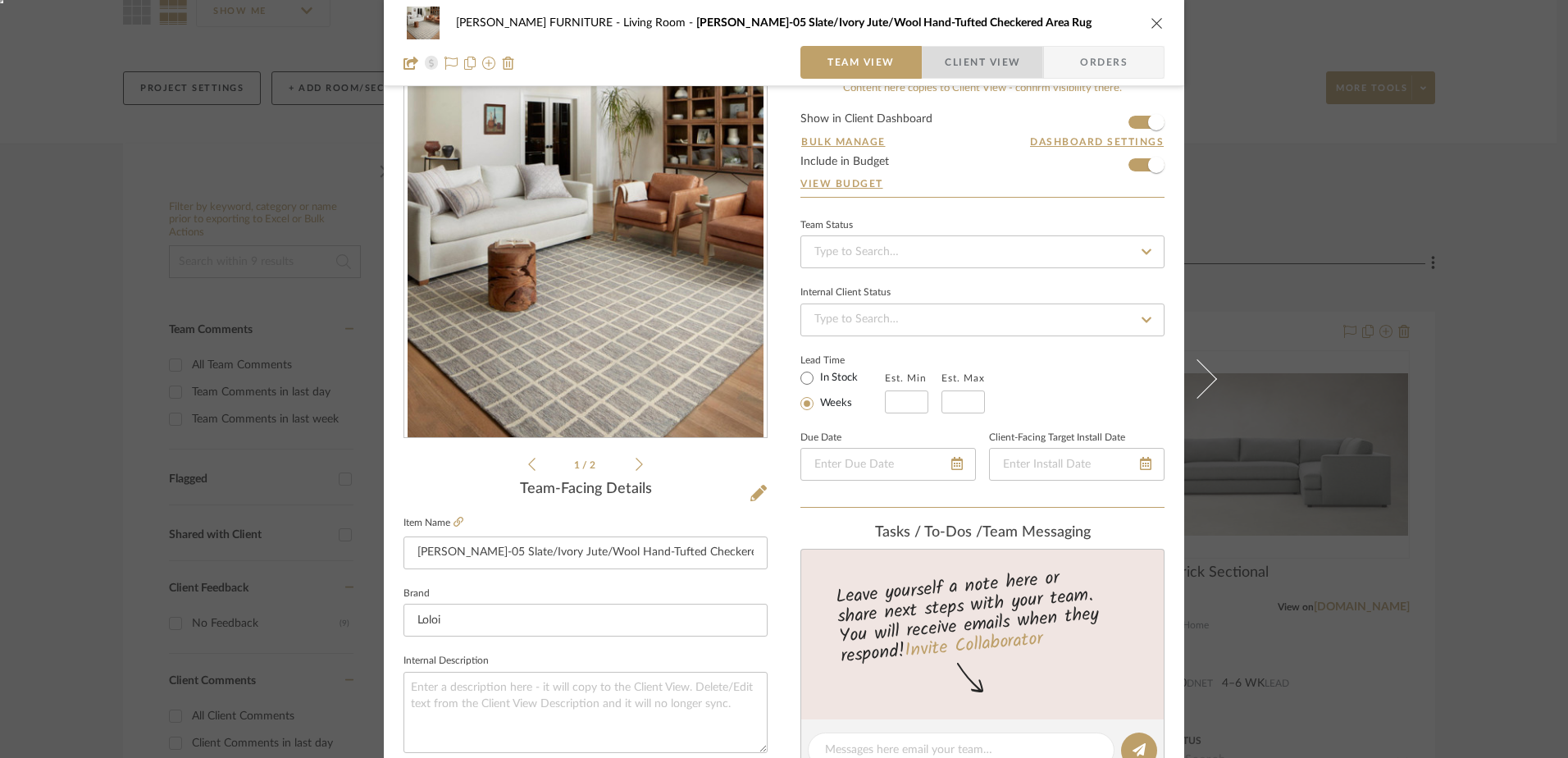
click at [975, 51] on span "Client View" at bounding box center [982, 62] width 76 height 33
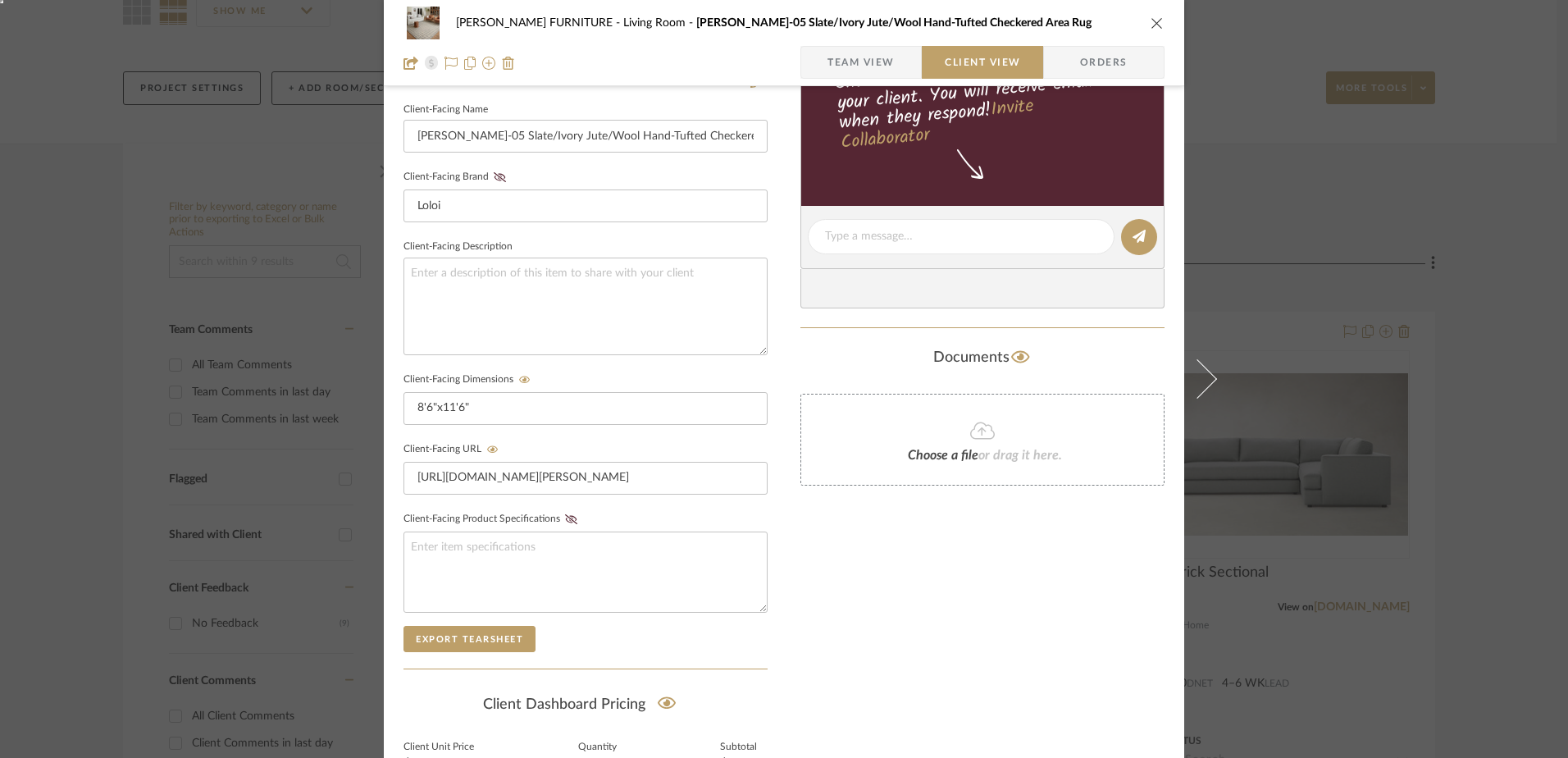
scroll to position [374, 0]
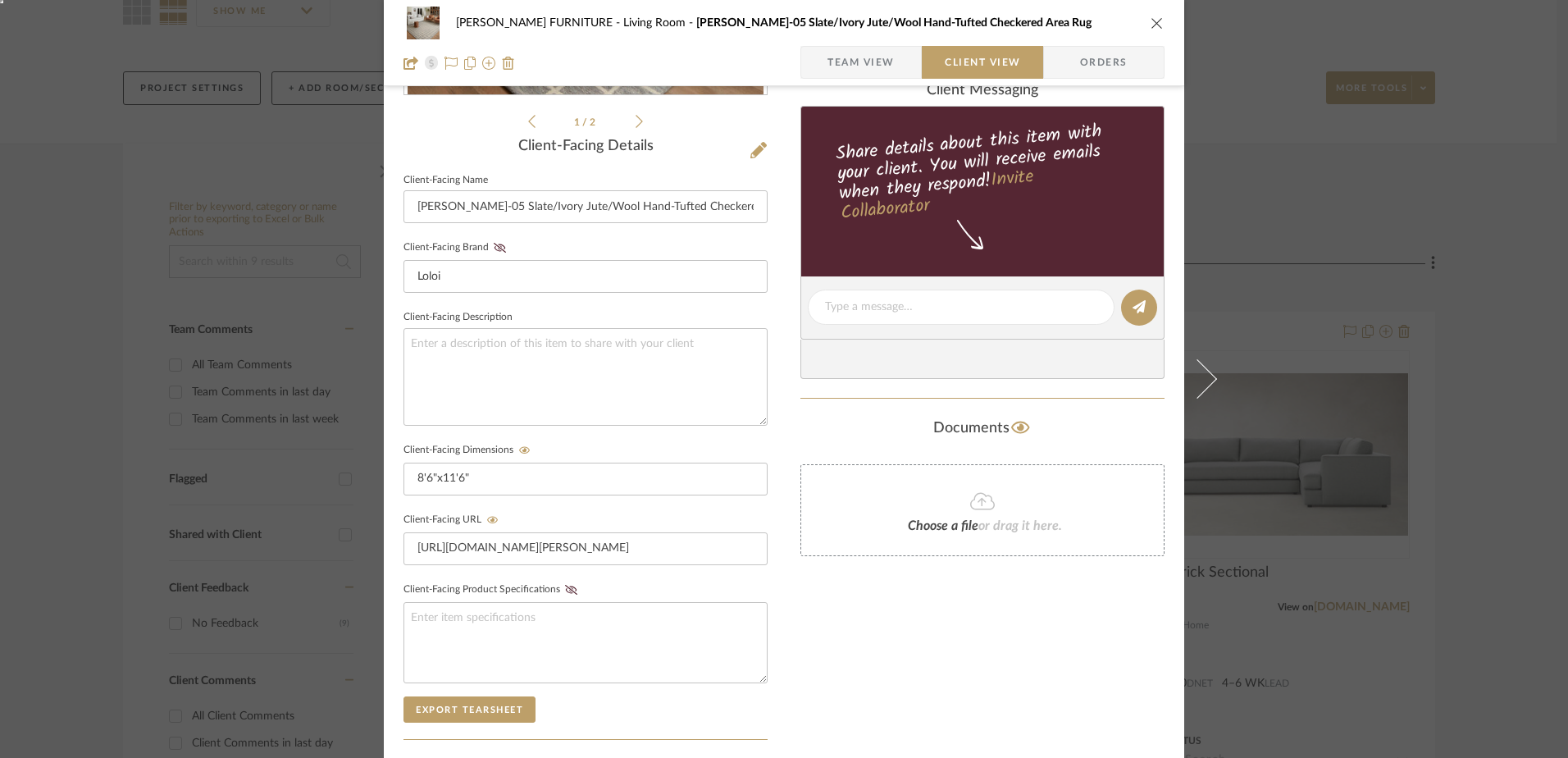
click at [1150, 31] on div "ROXANNE-ADU FURNITURE Living Room Polly POL-05 Slate/Ivory Jute/Wool Hand-Tufte…" at bounding box center [784, 23] width 761 height 33
click at [1151, 23] on icon "close" at bounding box center [1157, 22] width 13 height 13
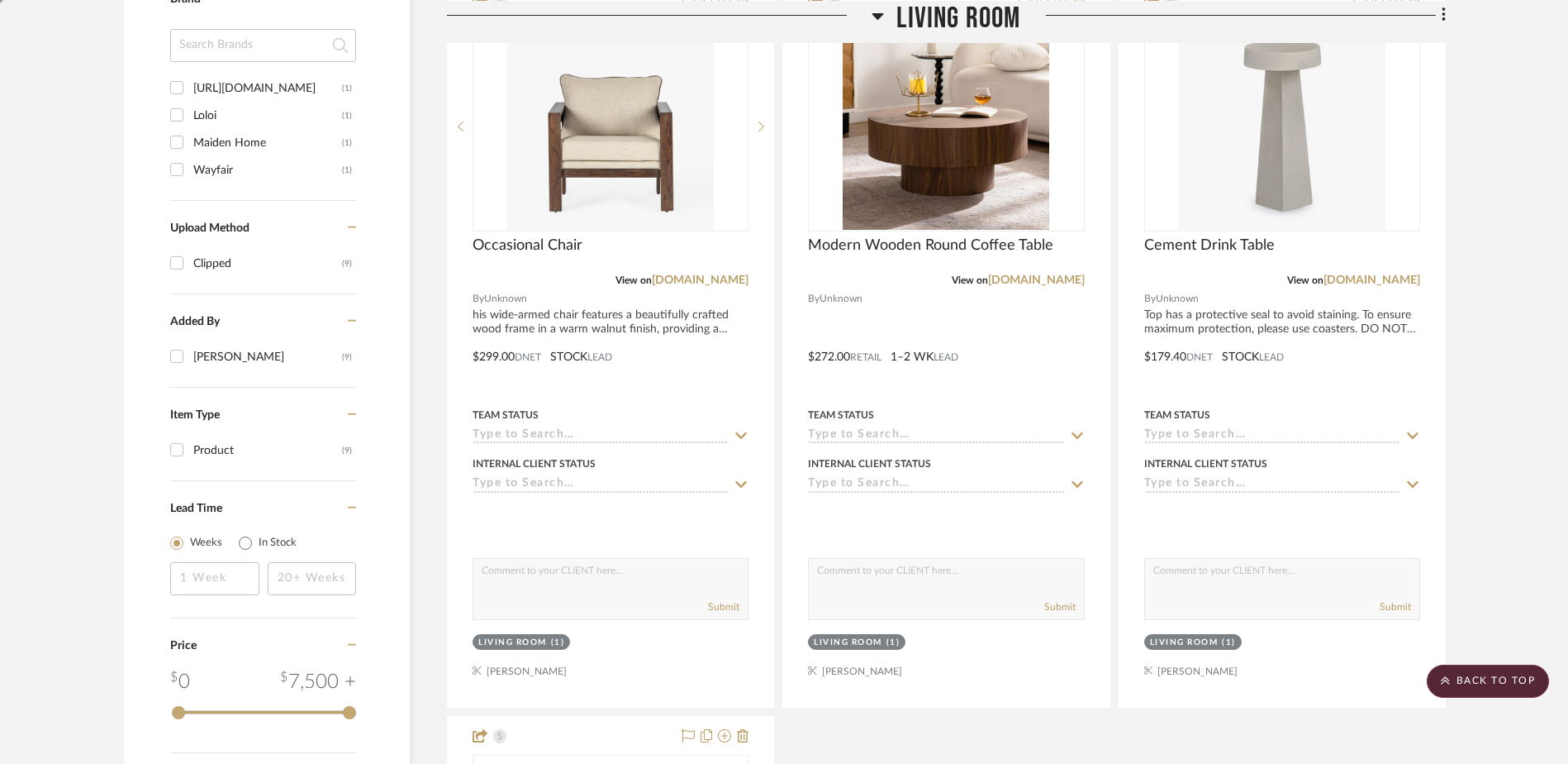
scroll to position [1157, 0]
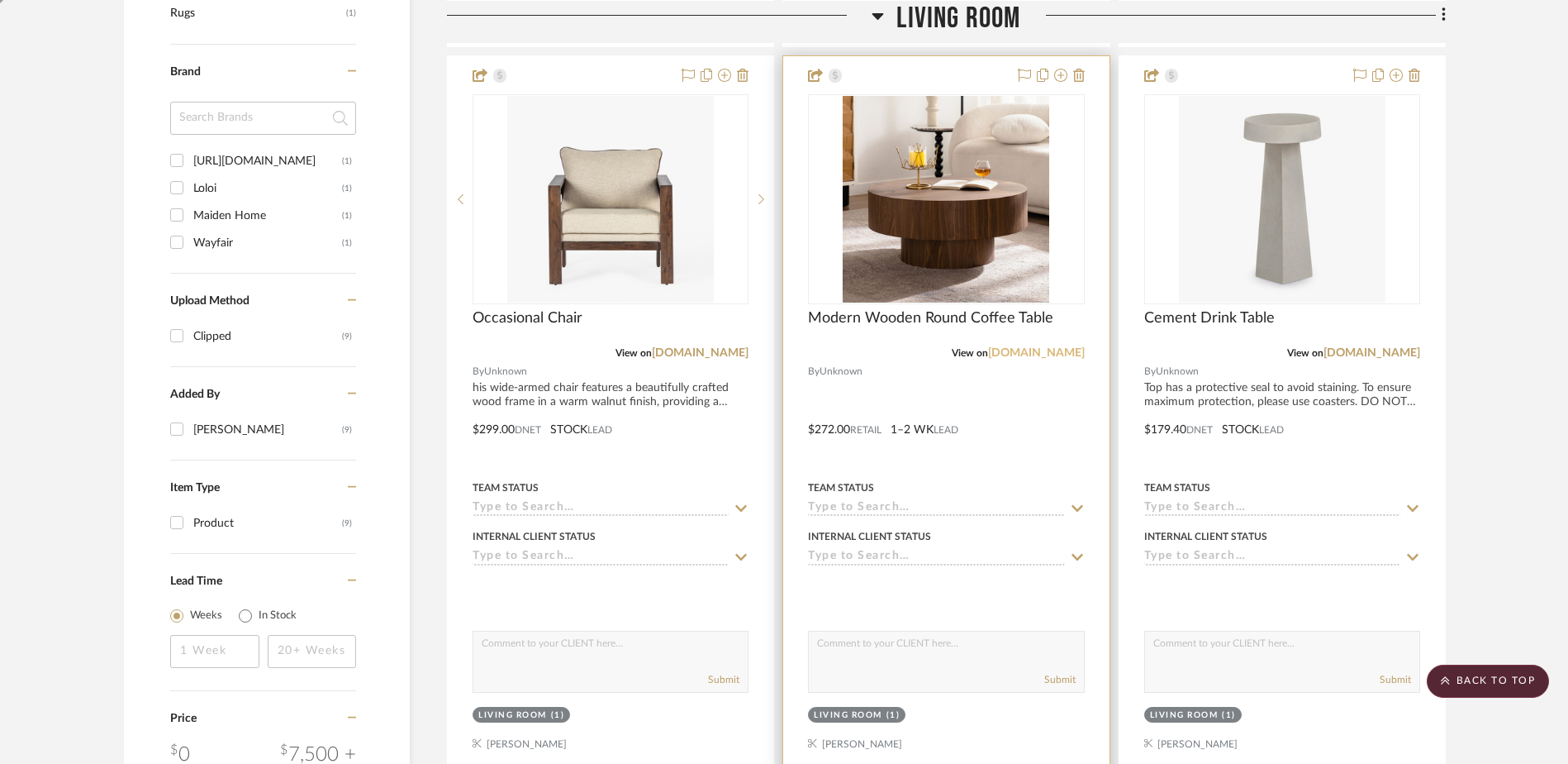
click at [1055, 347] on link "[DOMAIN_NAME]" at bounding box center [1036, 352] width 97 height 11
click at [0, 0] on img at bounding box center [0, 0] width 0 height 0
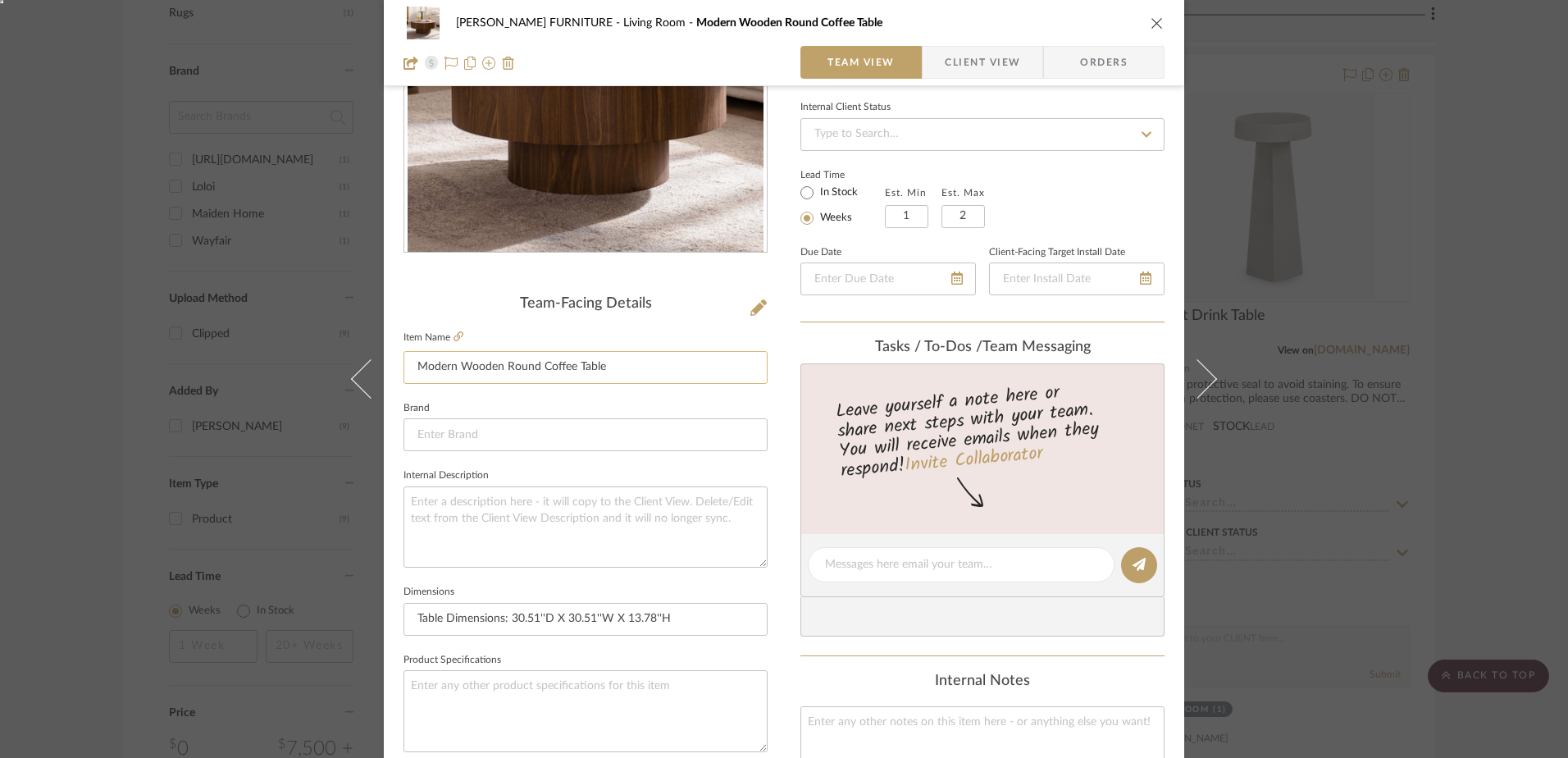
scroll to position [328, 0]
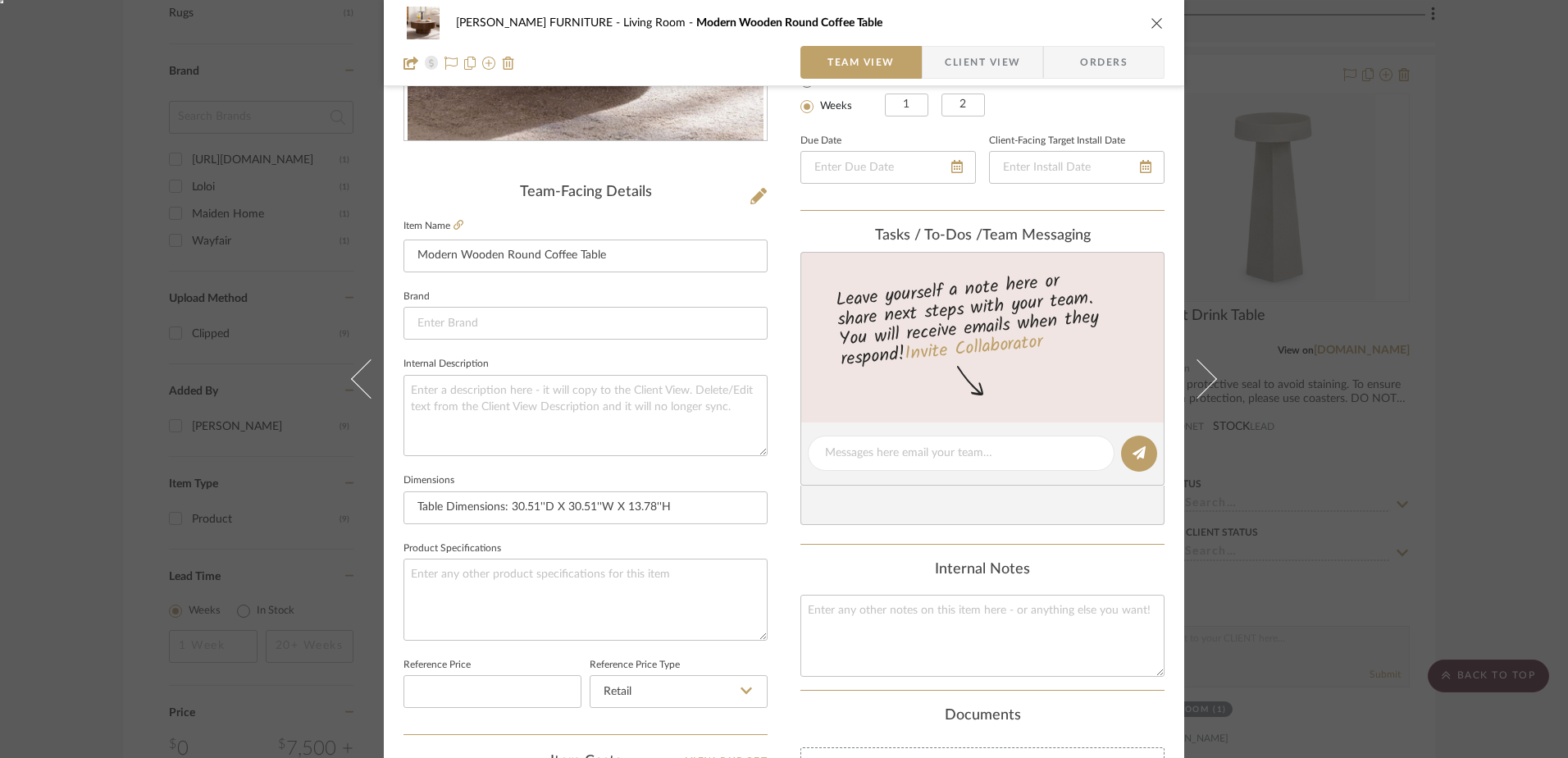
click at [977, 61] on span "Client View" at bounding box center [982, 62] width 76 height 33
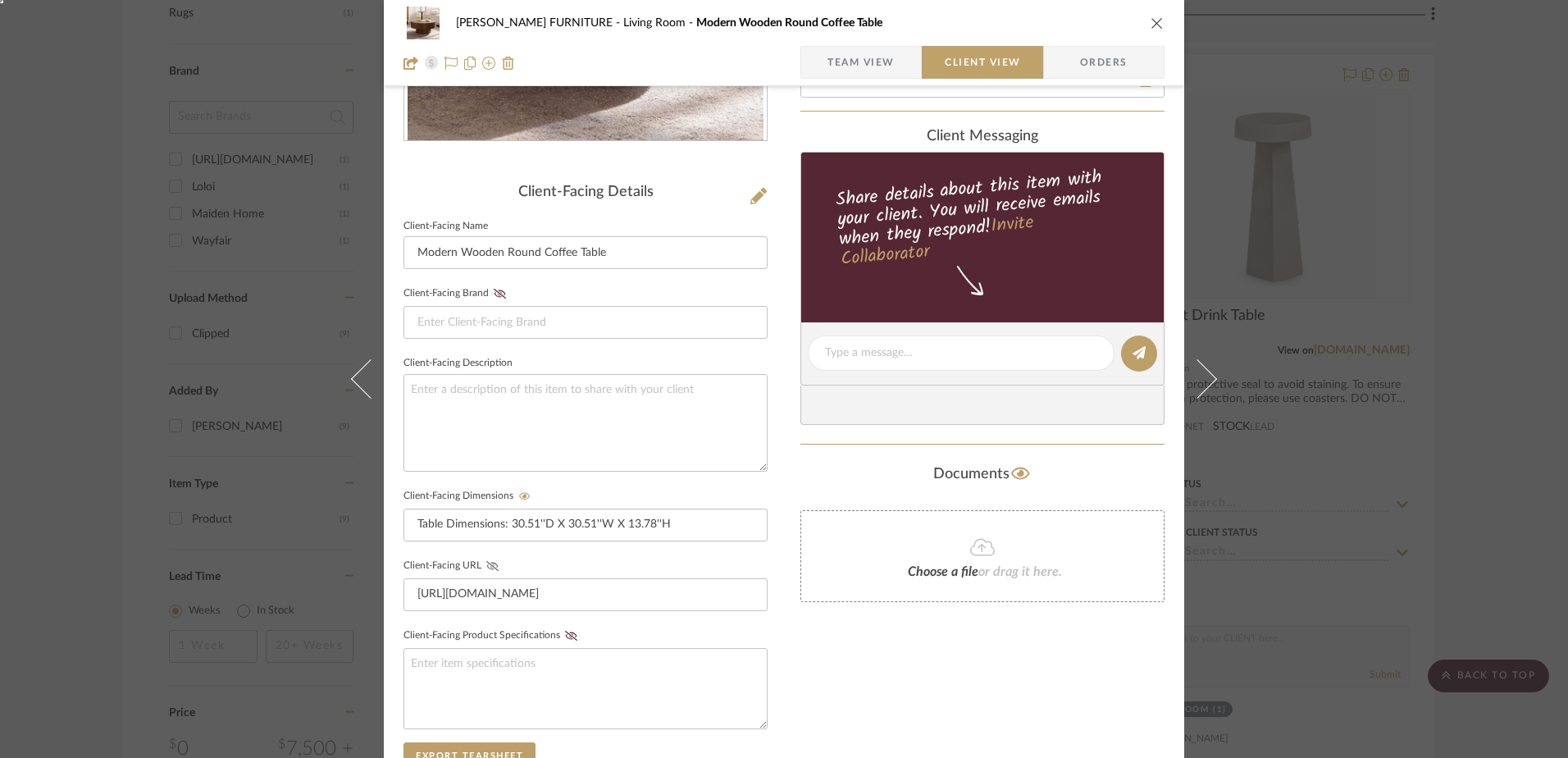
click at [486, 567] on icon at bounding box center [492, 566] width 12 height 10
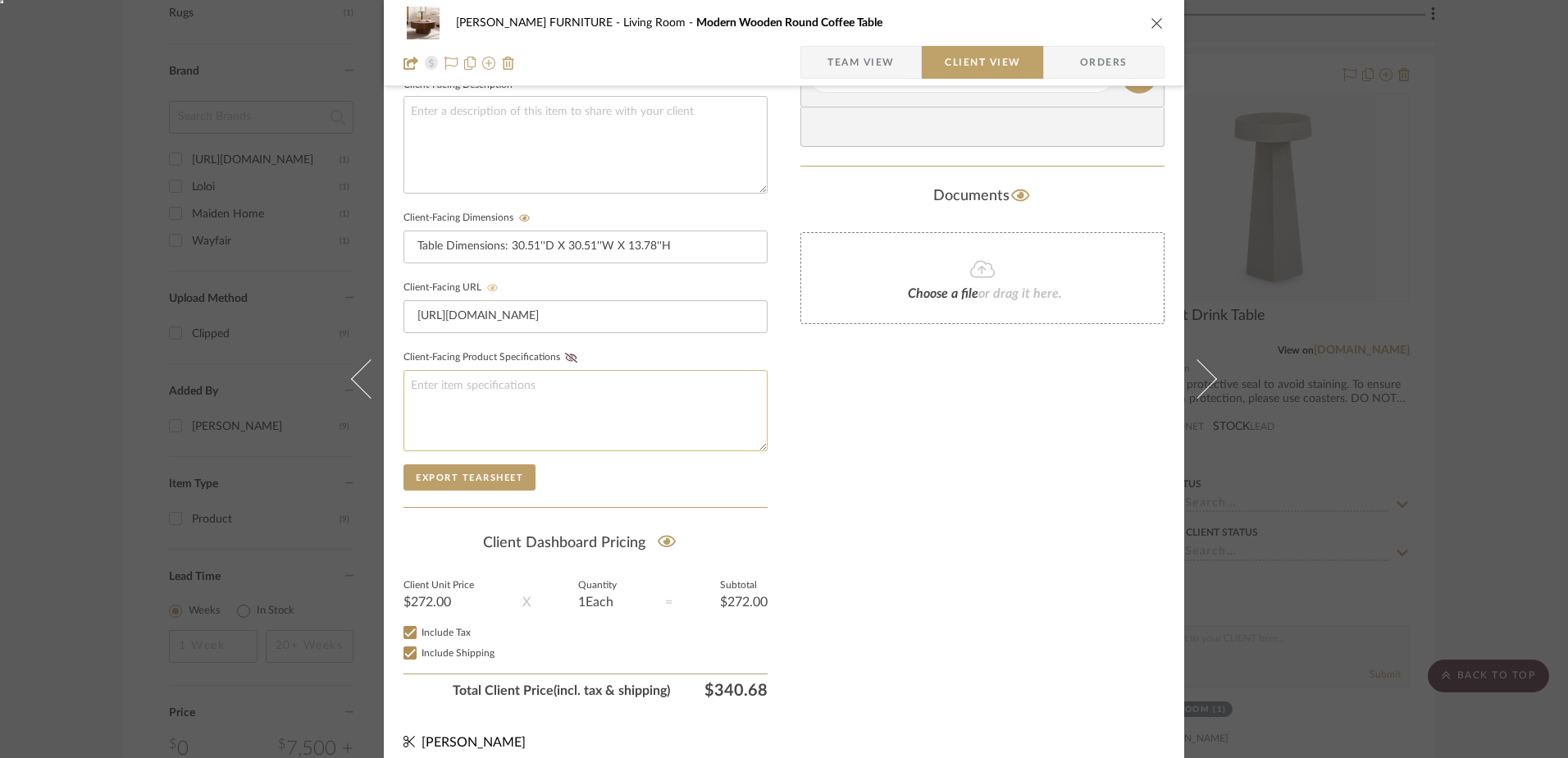
scroll to position [620, 0]
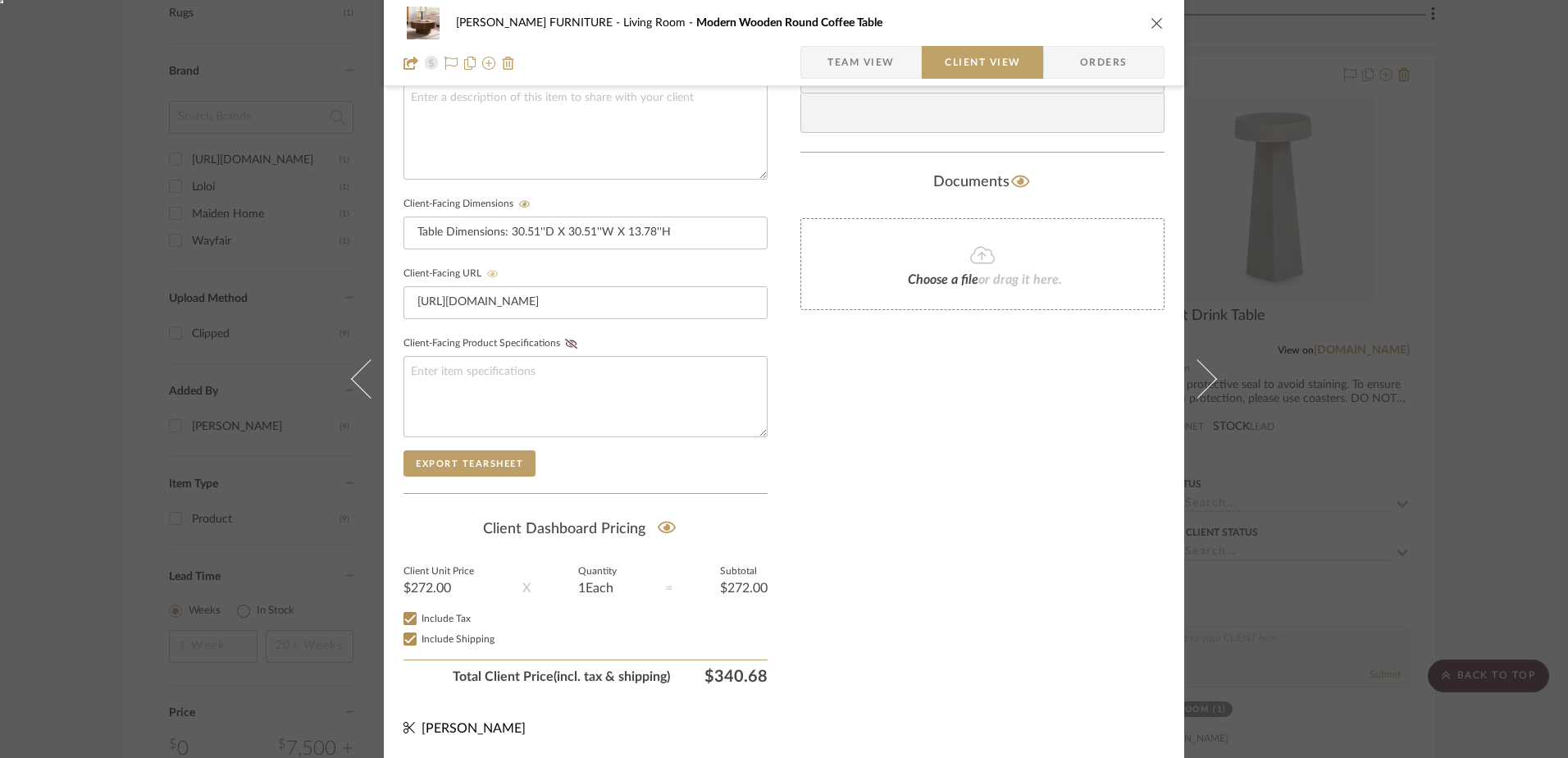
click at [750, 588] on div "$272.00" at bounding box center [744, 588] width 48 height 13
click at [845, 55] on span "Team View" at bounding box center [860, 62] width 67 height 33
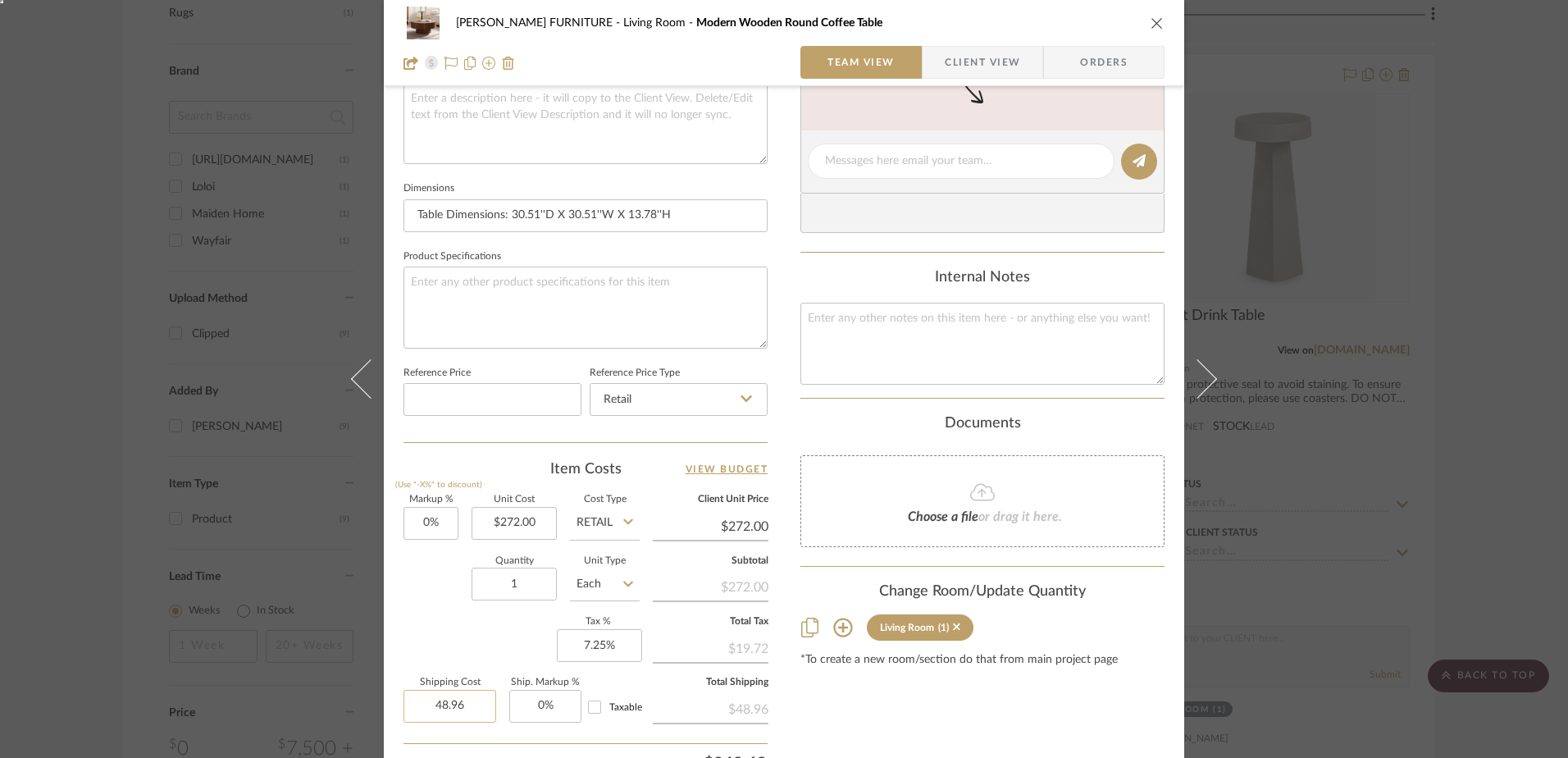
click at [441, 698] on input "48.96" at bounding box center [450, 706] width 93 height 33
type input "$0.00"
type input "0"
type input "0%"
click at [1153, 24] on icon "close" at bounding box center [1157, 22] width 13 height 13
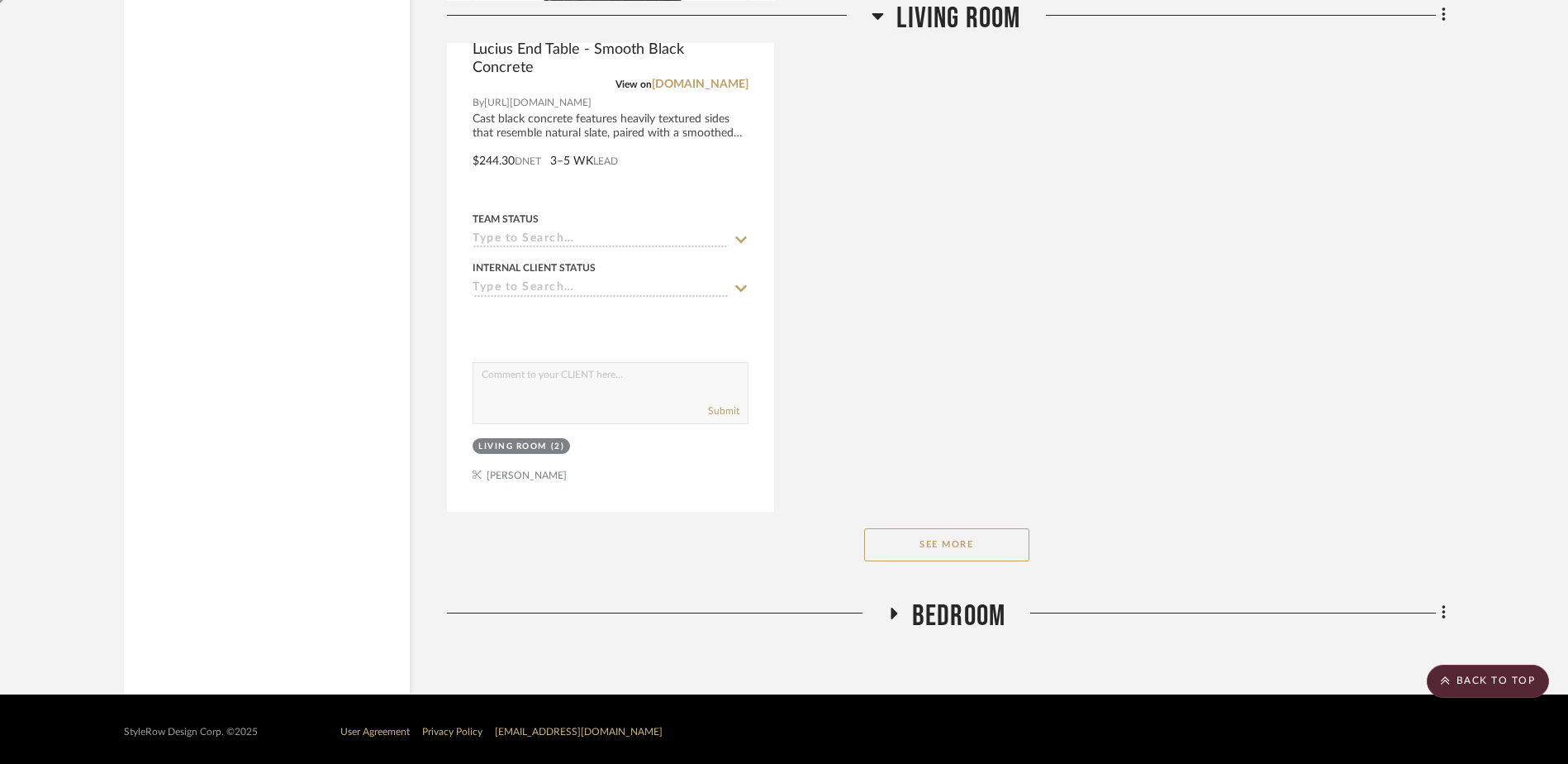
scroll to position [2165, 0]
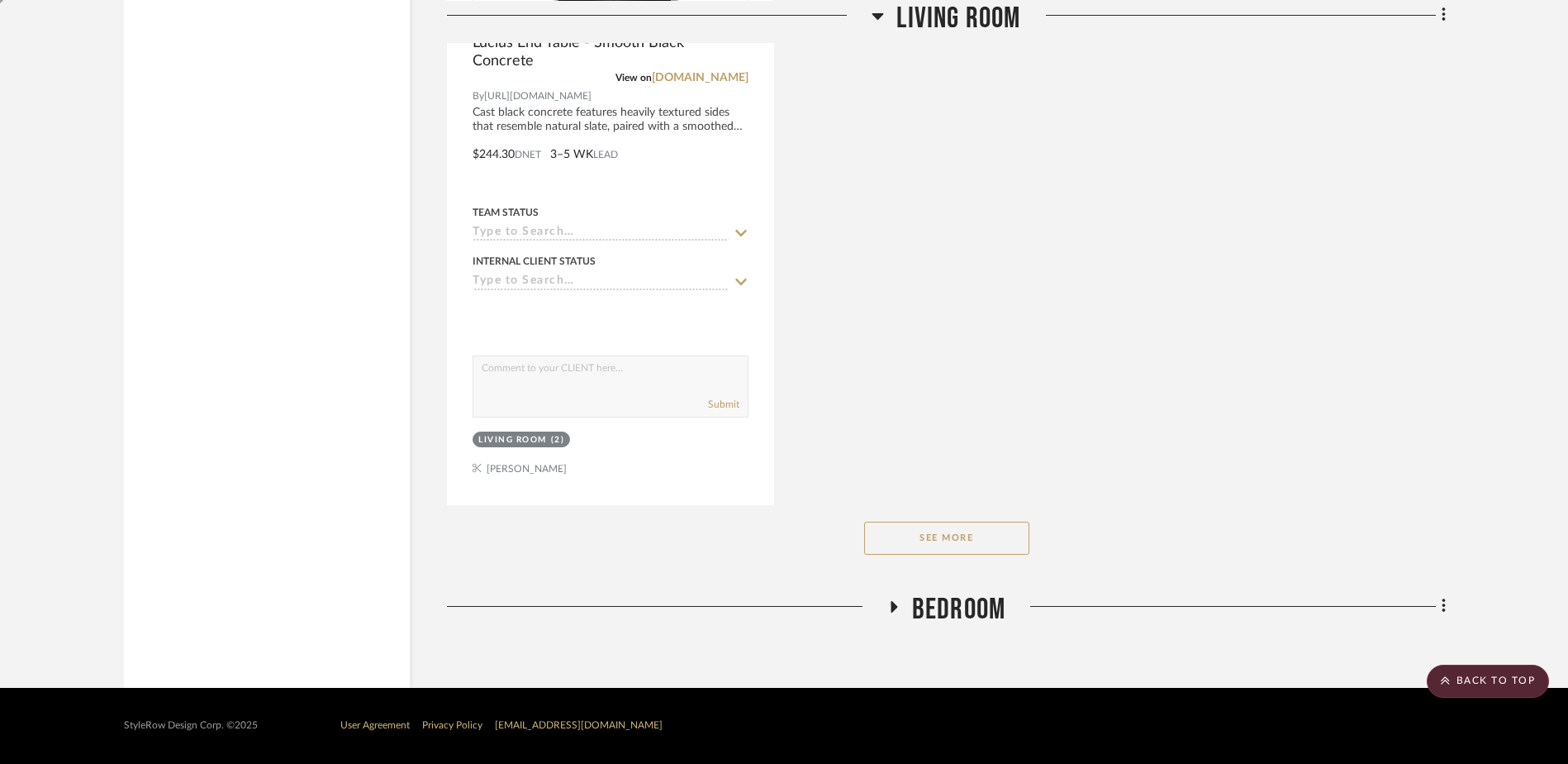
click at [977, 598] on span "Bedroom" at bounding box center [959, 609] width 94 height 35
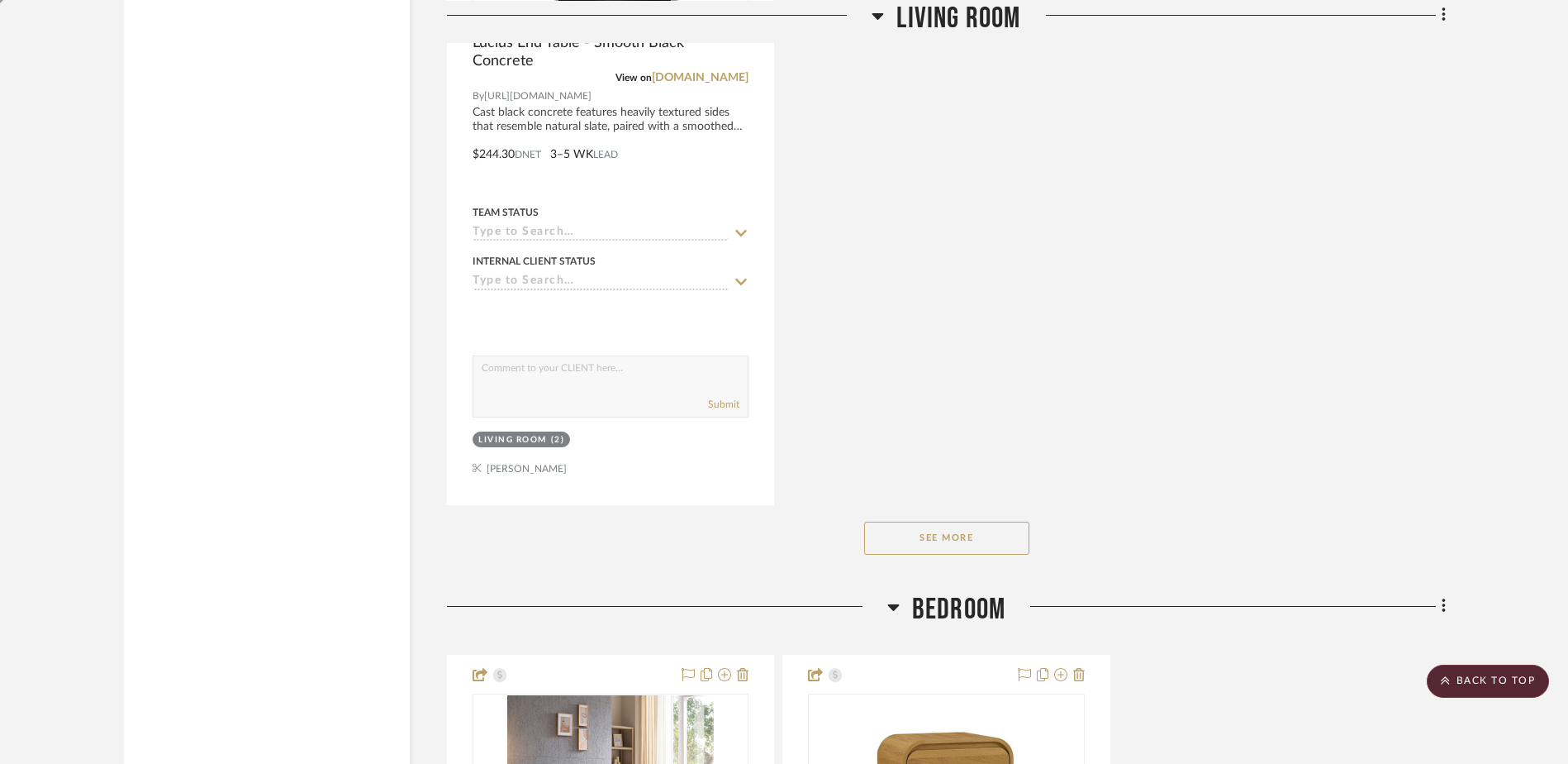
click at [984, 543] on button "See More" at bounding box center [947, 538] width 166 height 33
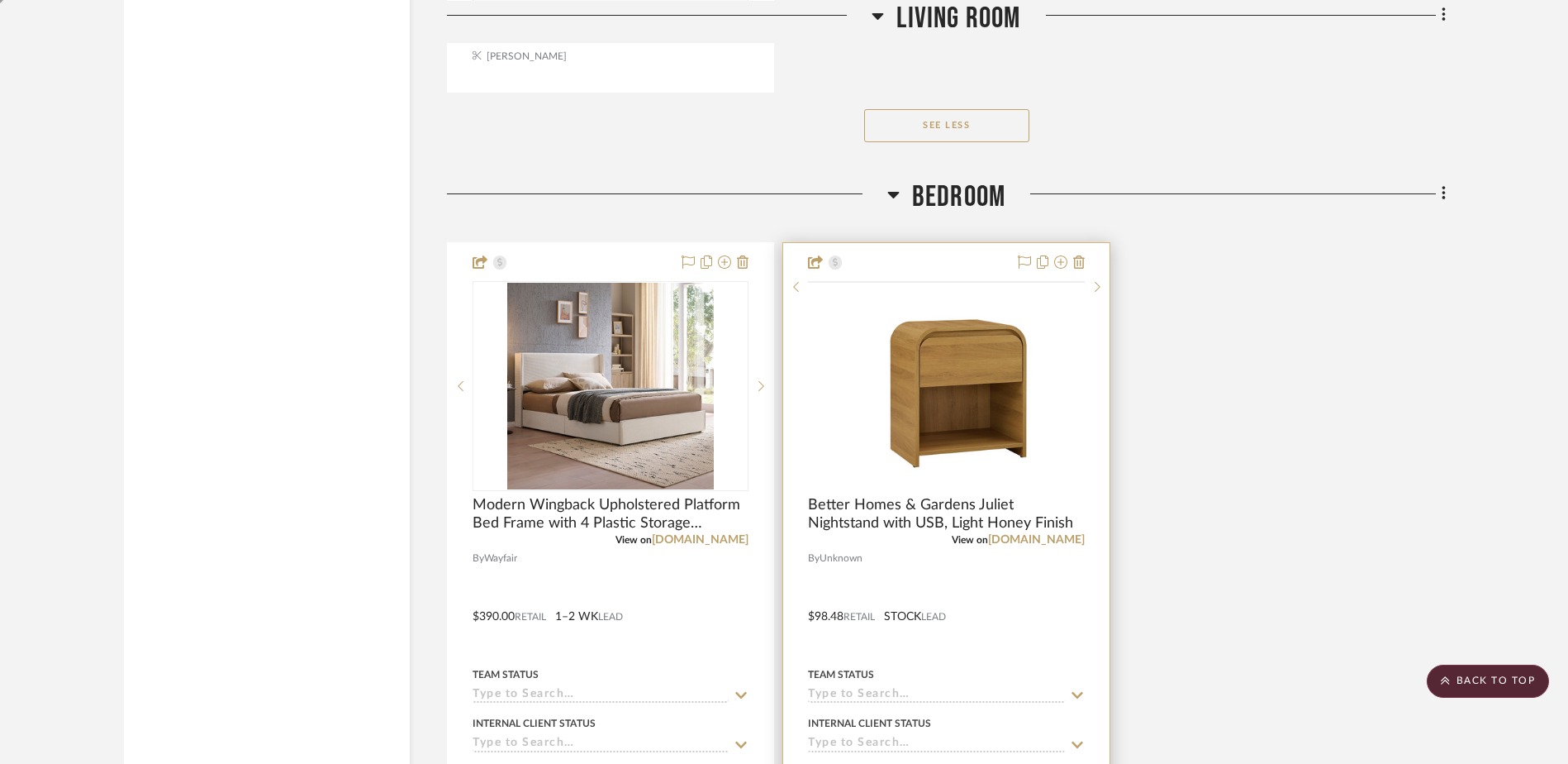
scroll to position [2579, 0]
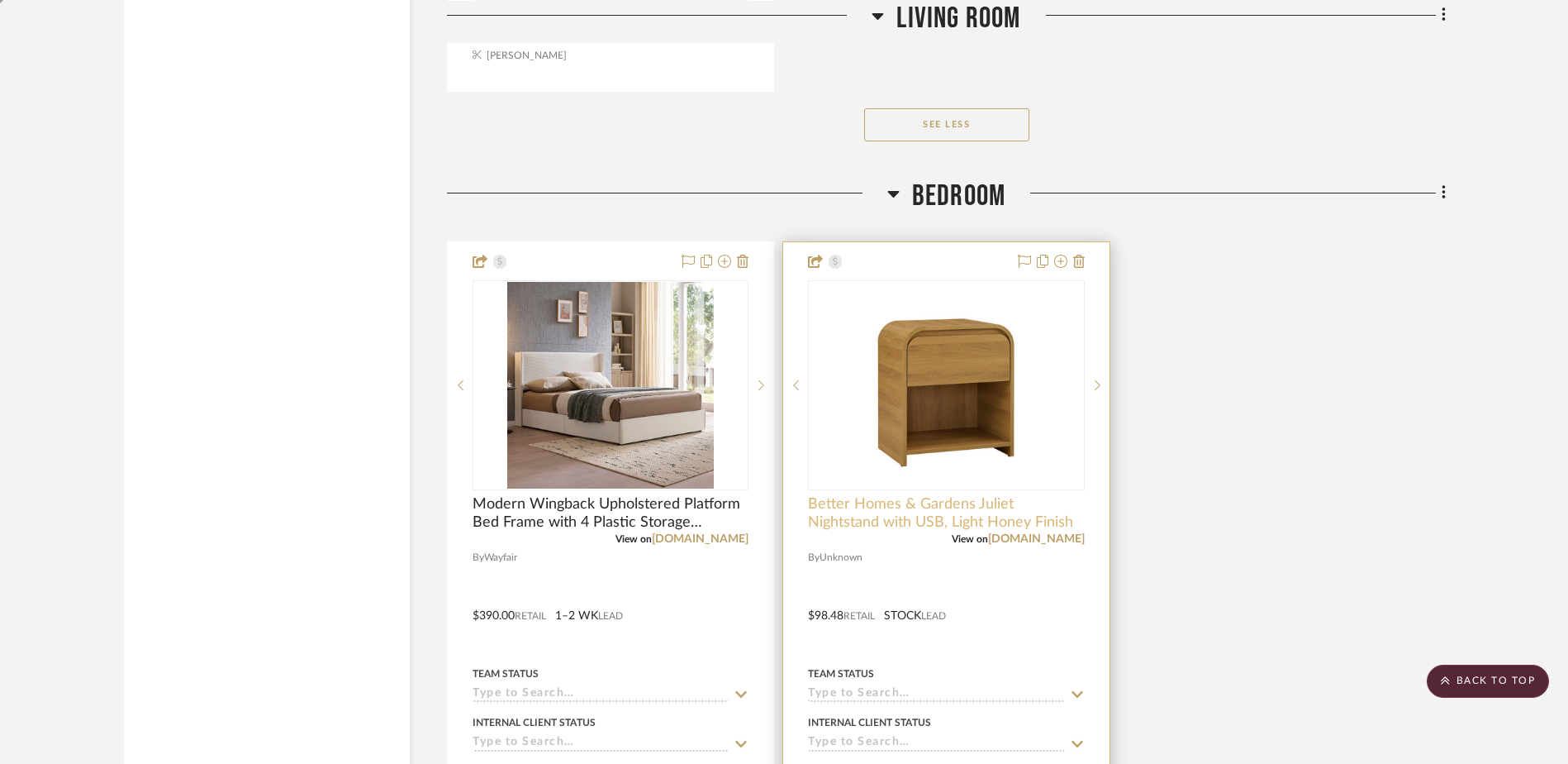
click at [916, 506] on span "Better Homes & Gardens Juliet Nightstand with USB, Light Honey Finish" at bounding box center [947, 513] width 276 height 36
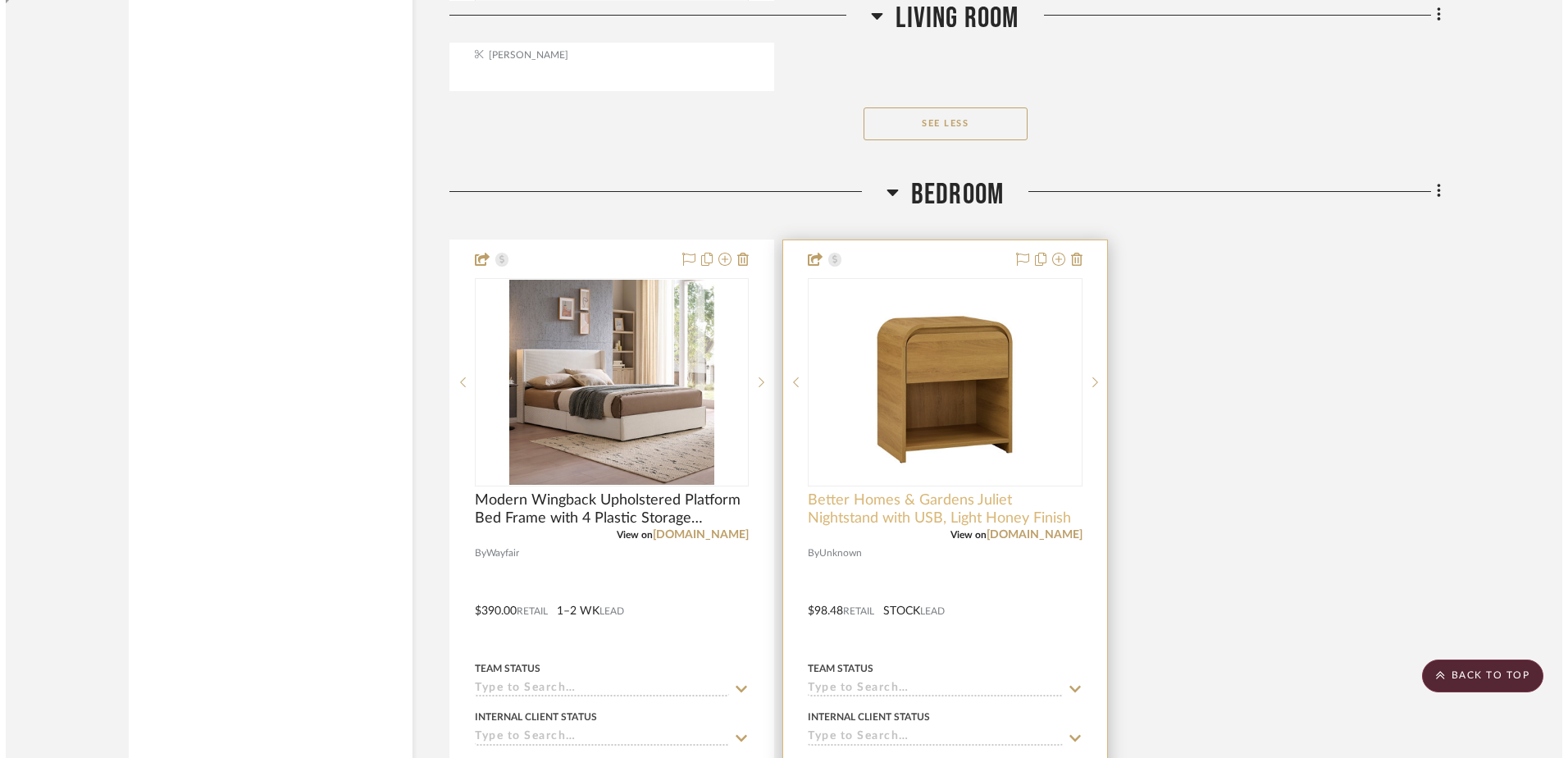
scroll to position [0, 0]
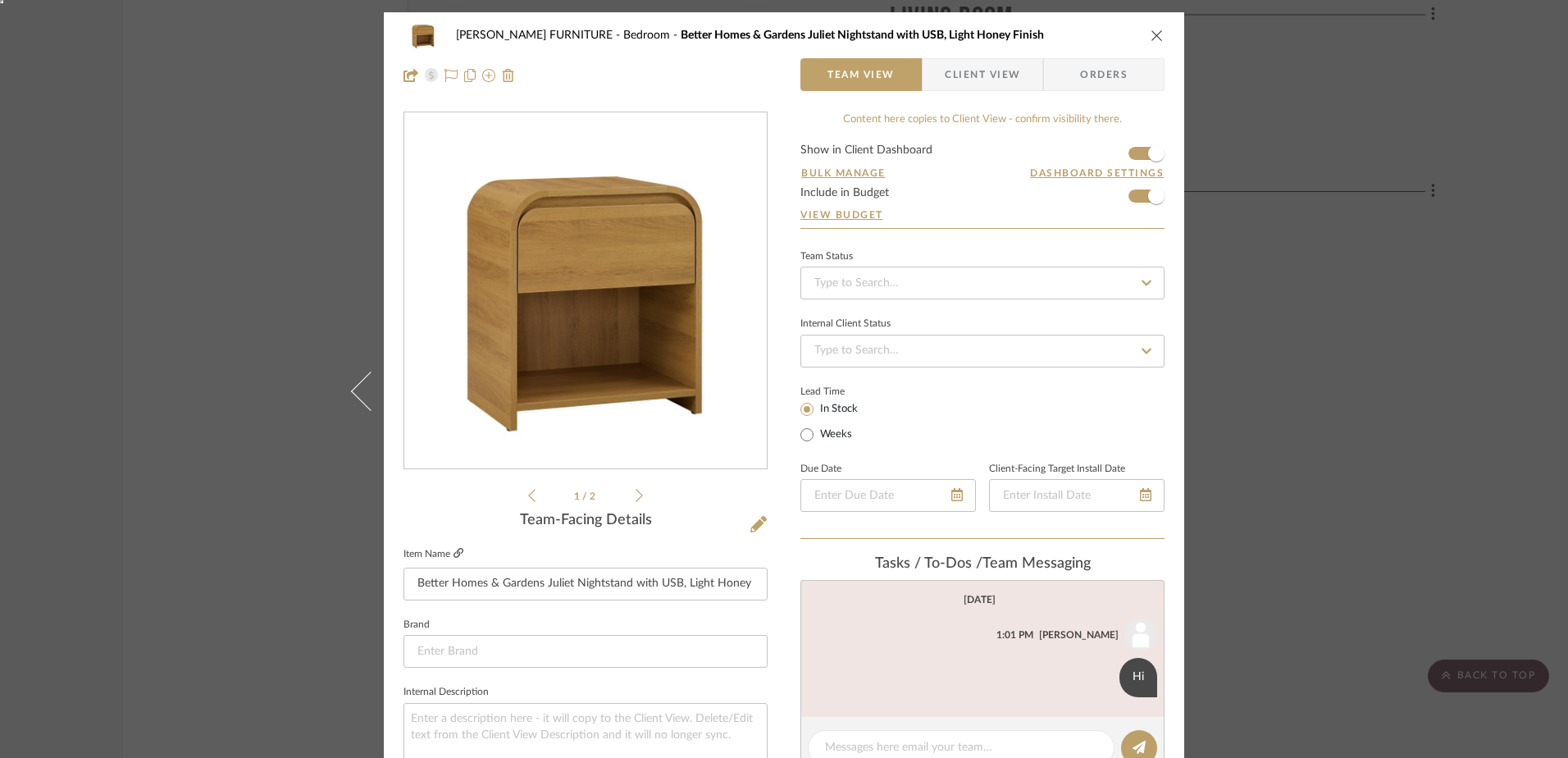
click at [453, 554] on icon at bounding box center [458, 553] width 10 height 10
click at [958, 64] on span "Client View" at bounding box center [982, 74] width 76 height 33
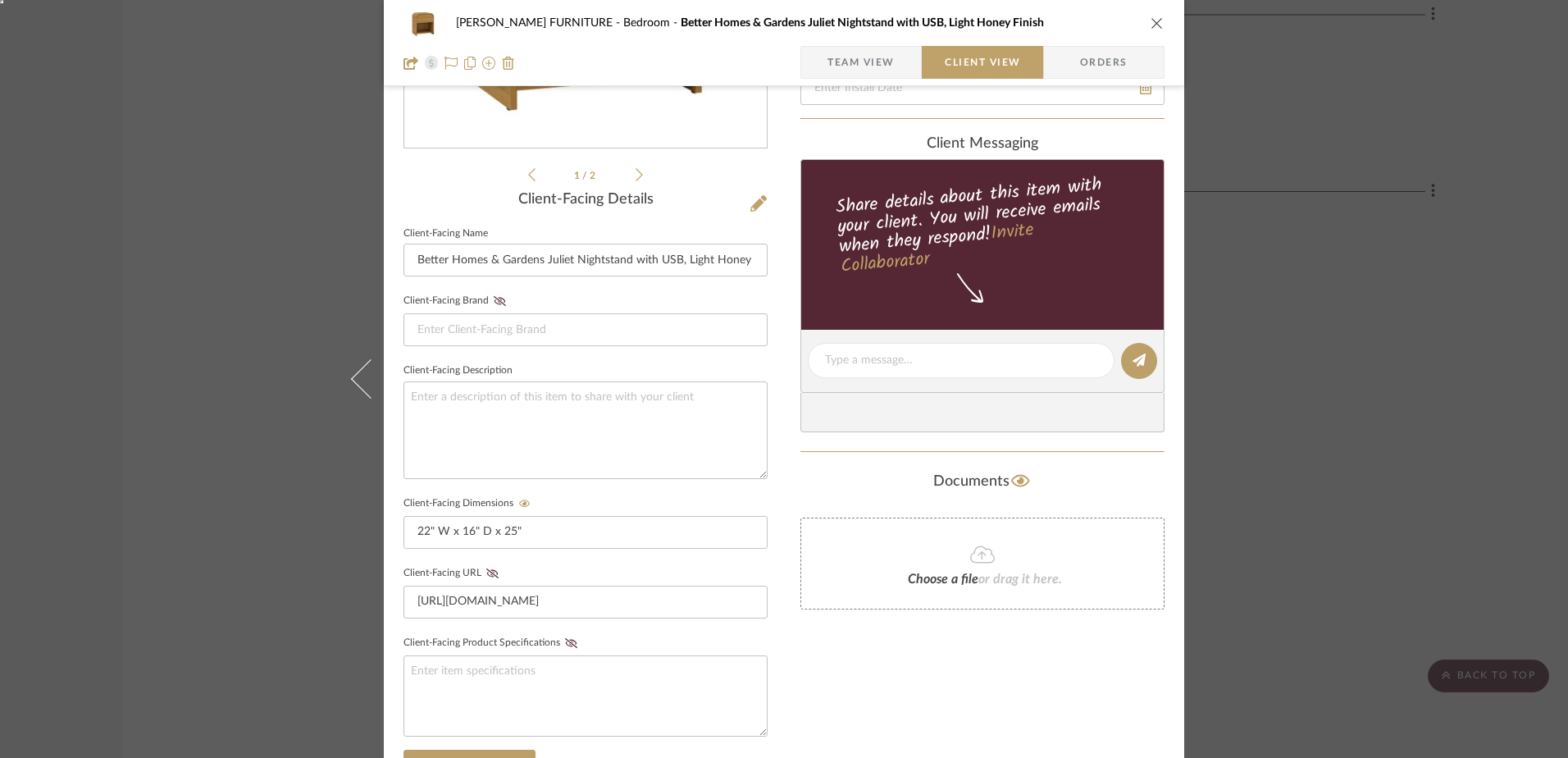
scroll to position [328, 0]
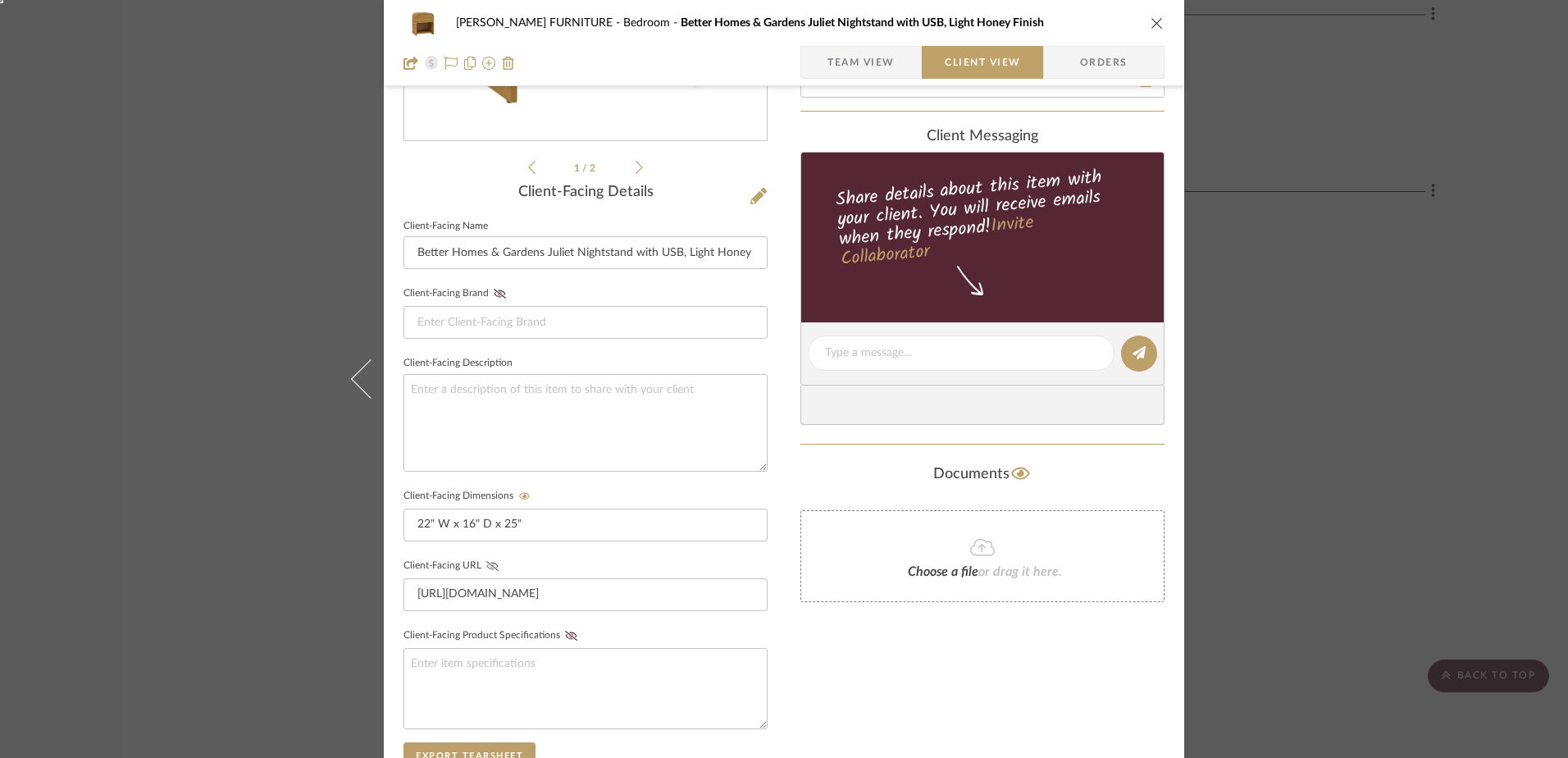
click at [486, 567] on icon at bounding box center [492, 566] width 12 height 10
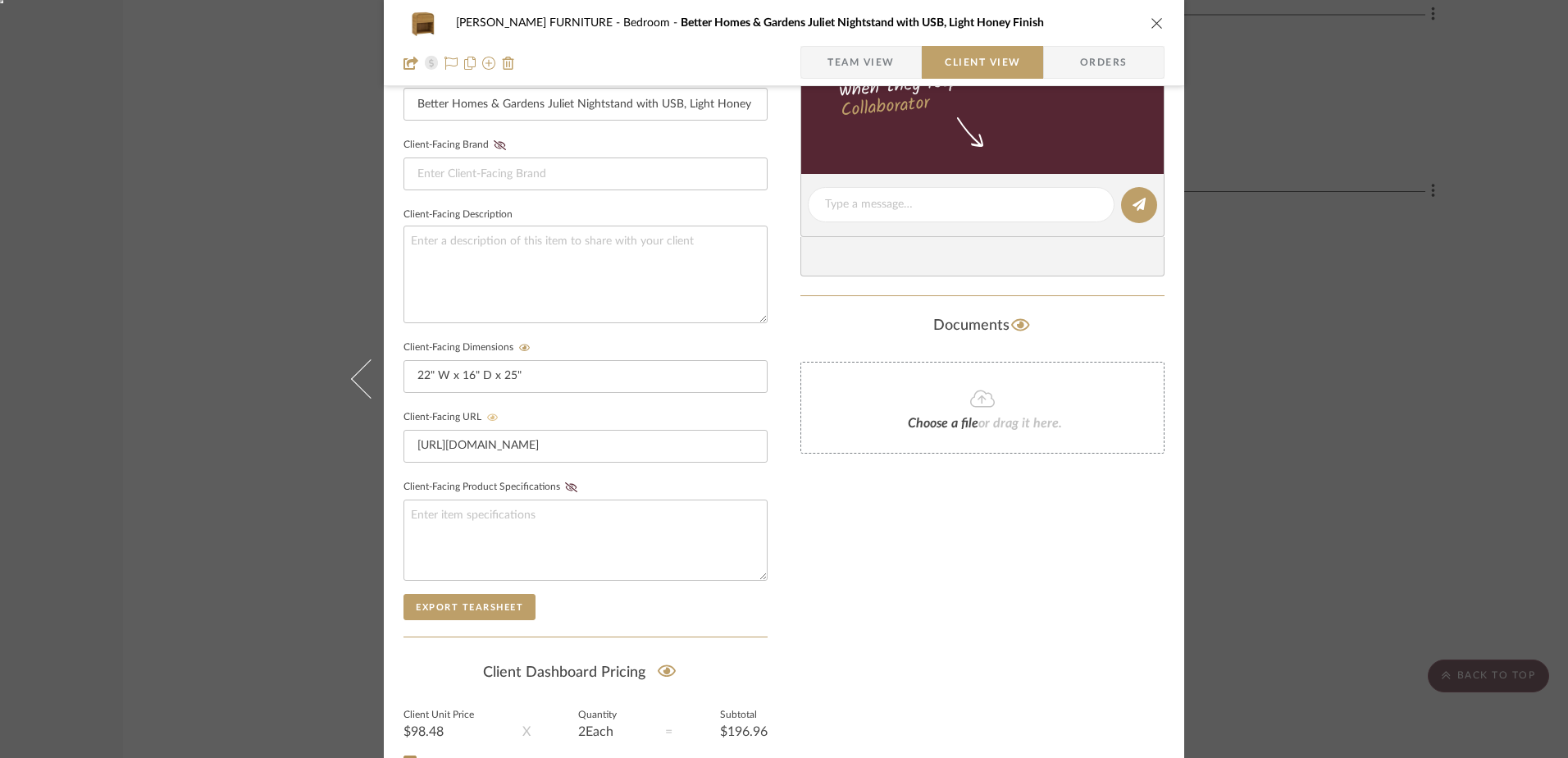
scroll to position [492, 0]
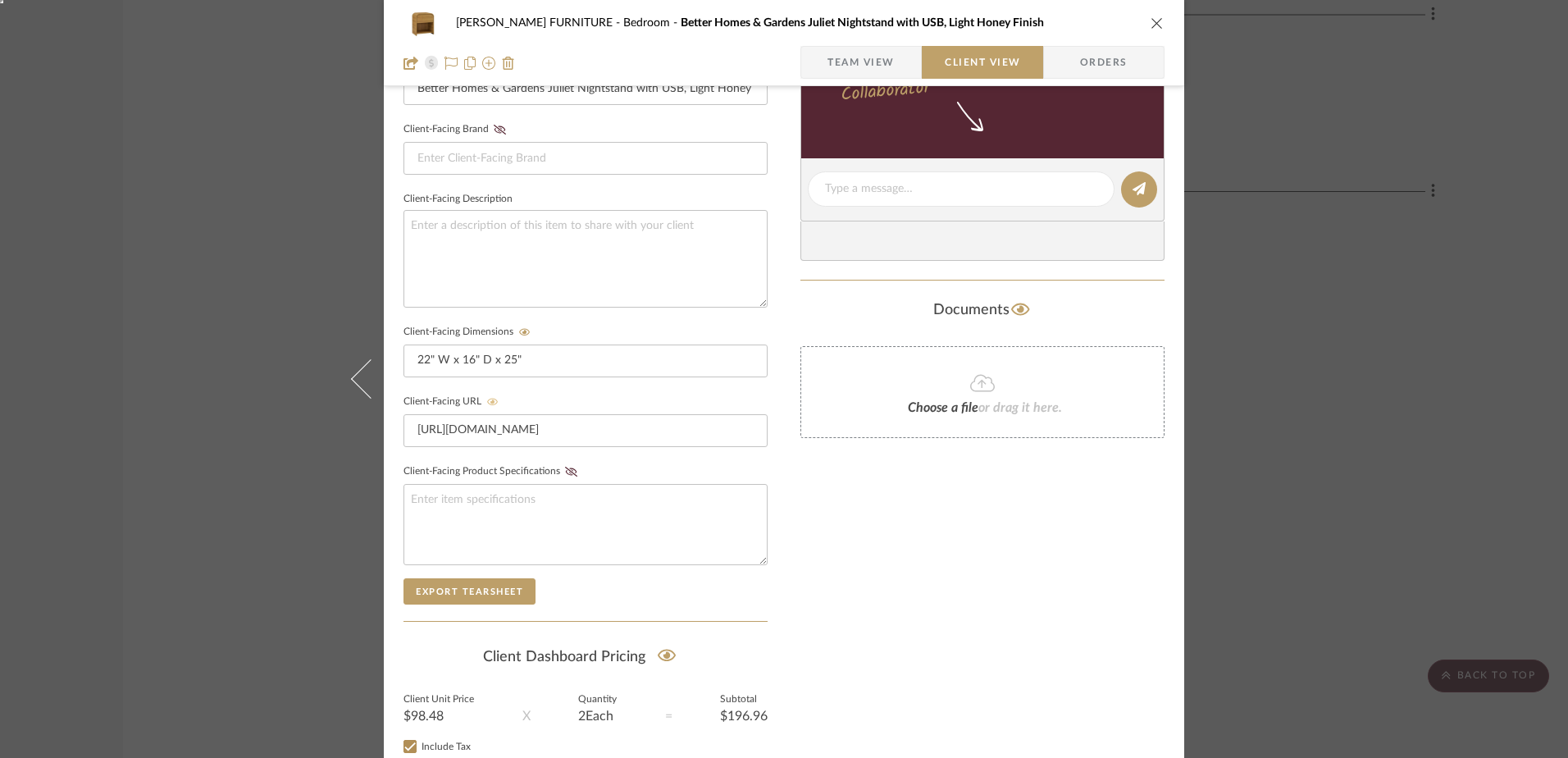
click at [849, 60] on span "Team View" at bounding box center [860, 62] width 67 height 33
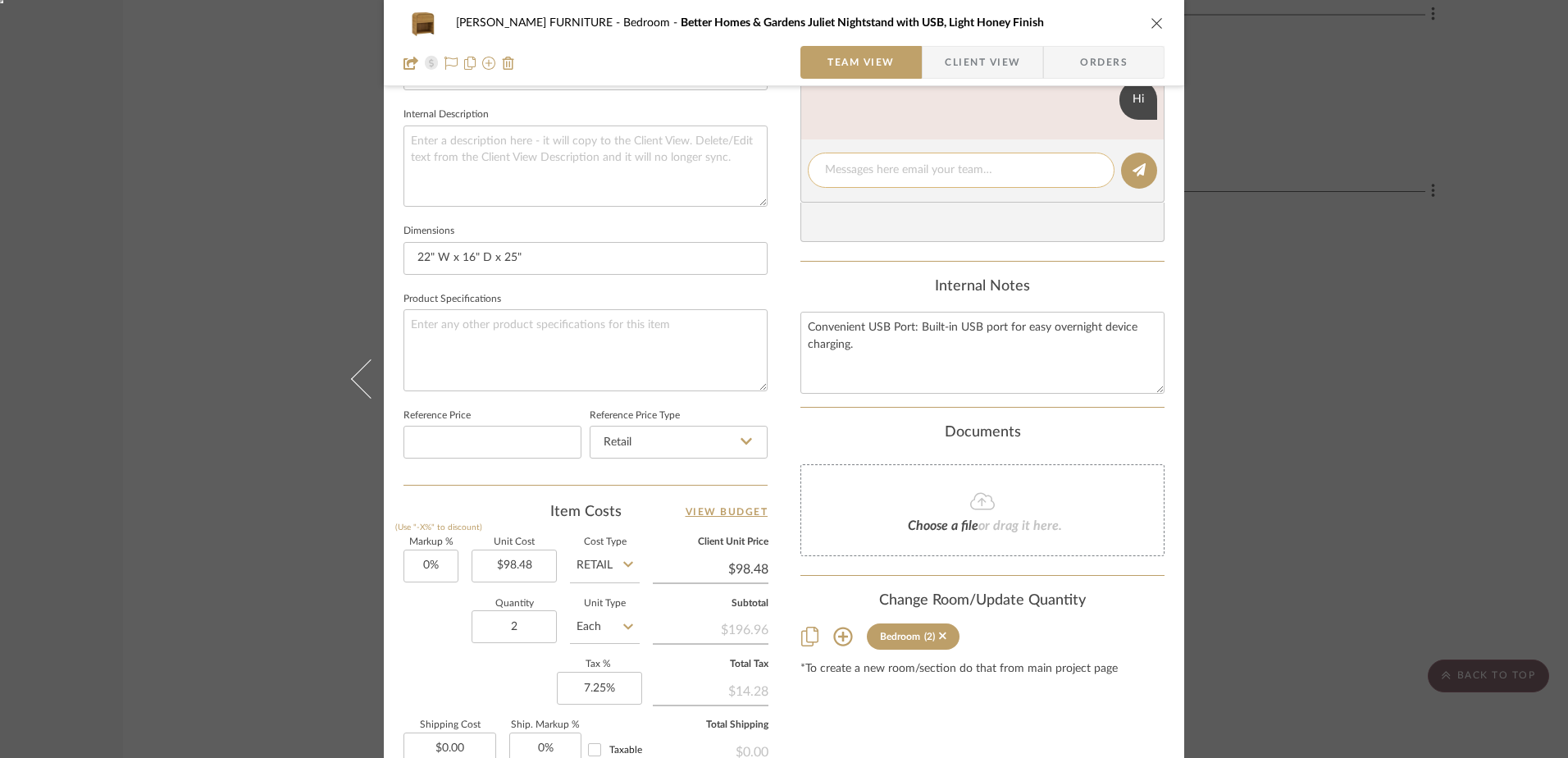
scroll to position [574, 0]
click at [1154, 24] on icon "close" at bounding box center [1157, 22] width 13 height 13
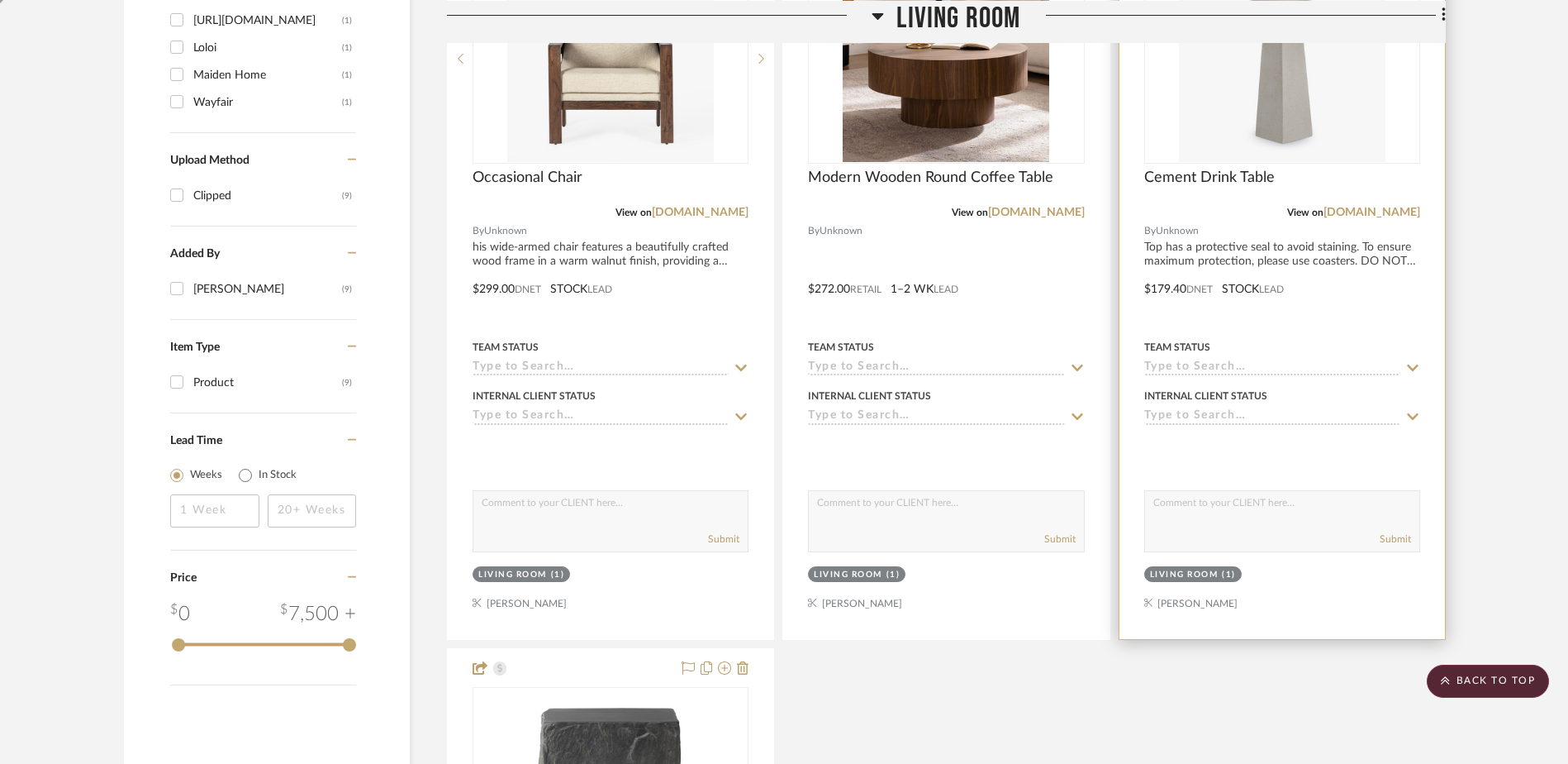
scroll to position [1256, 0]
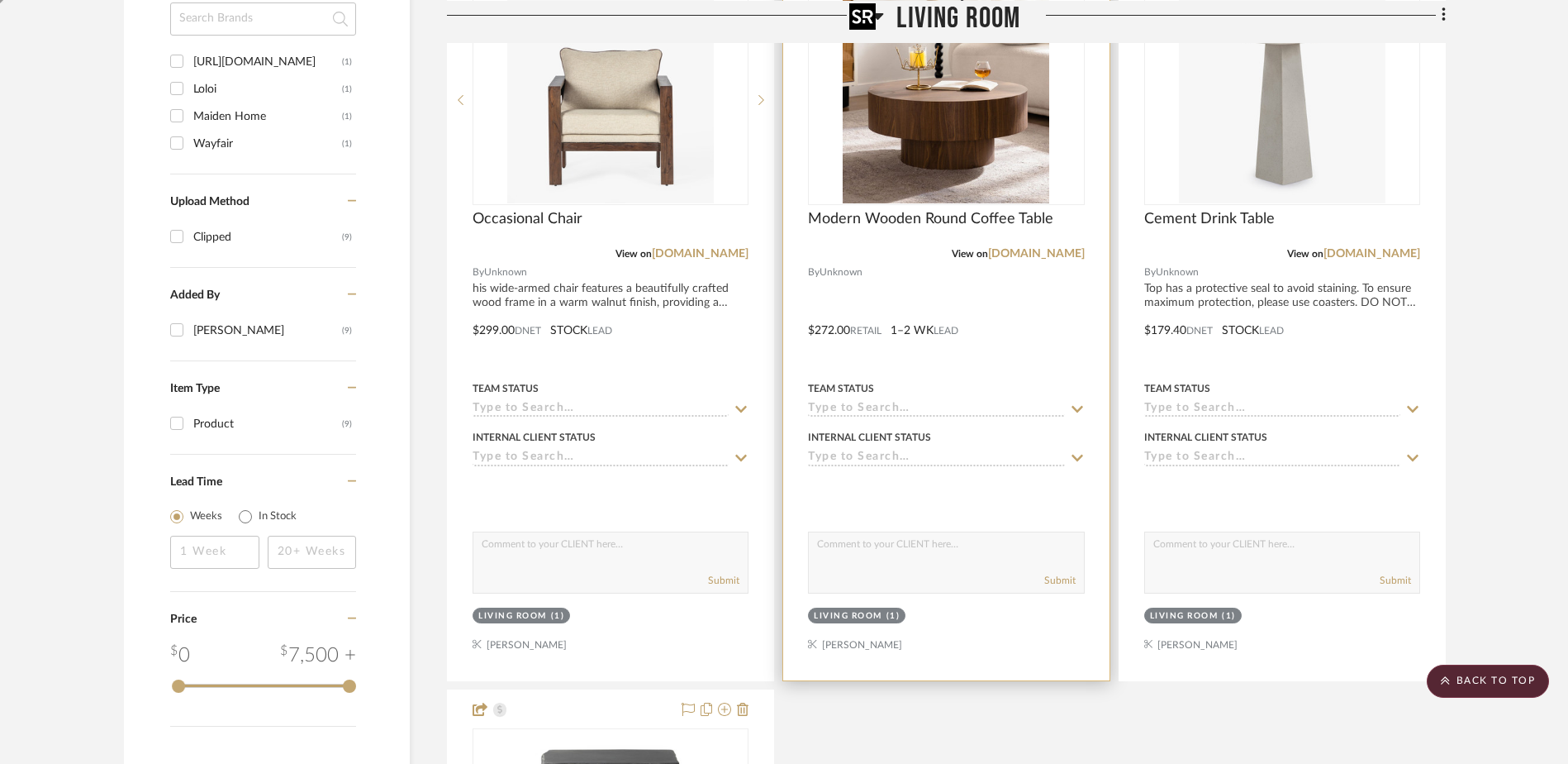
click at [935, 145] on img "0" at bounding box center [946, 100] width 207 height 207
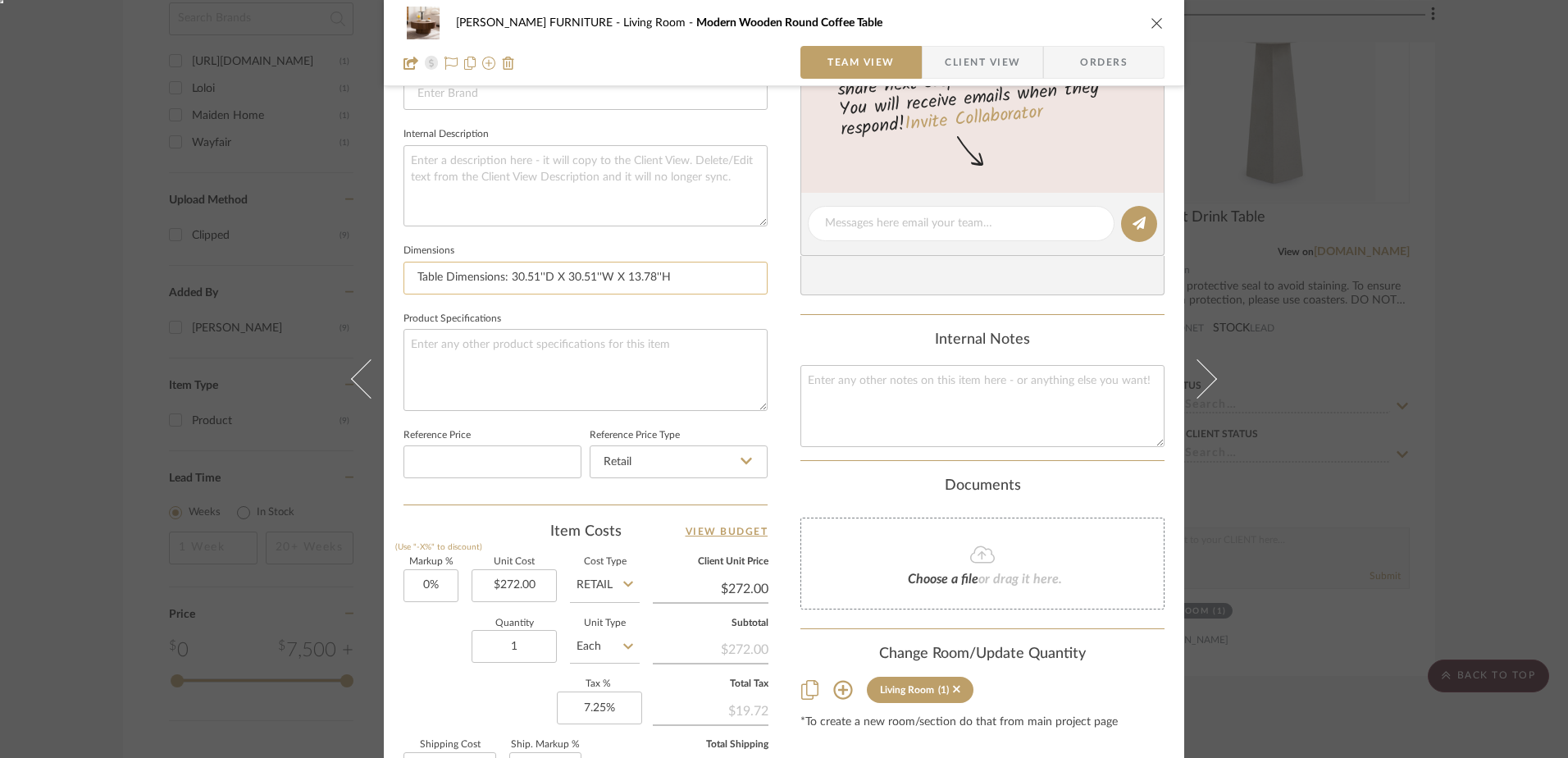
scroll to position [574, 0]
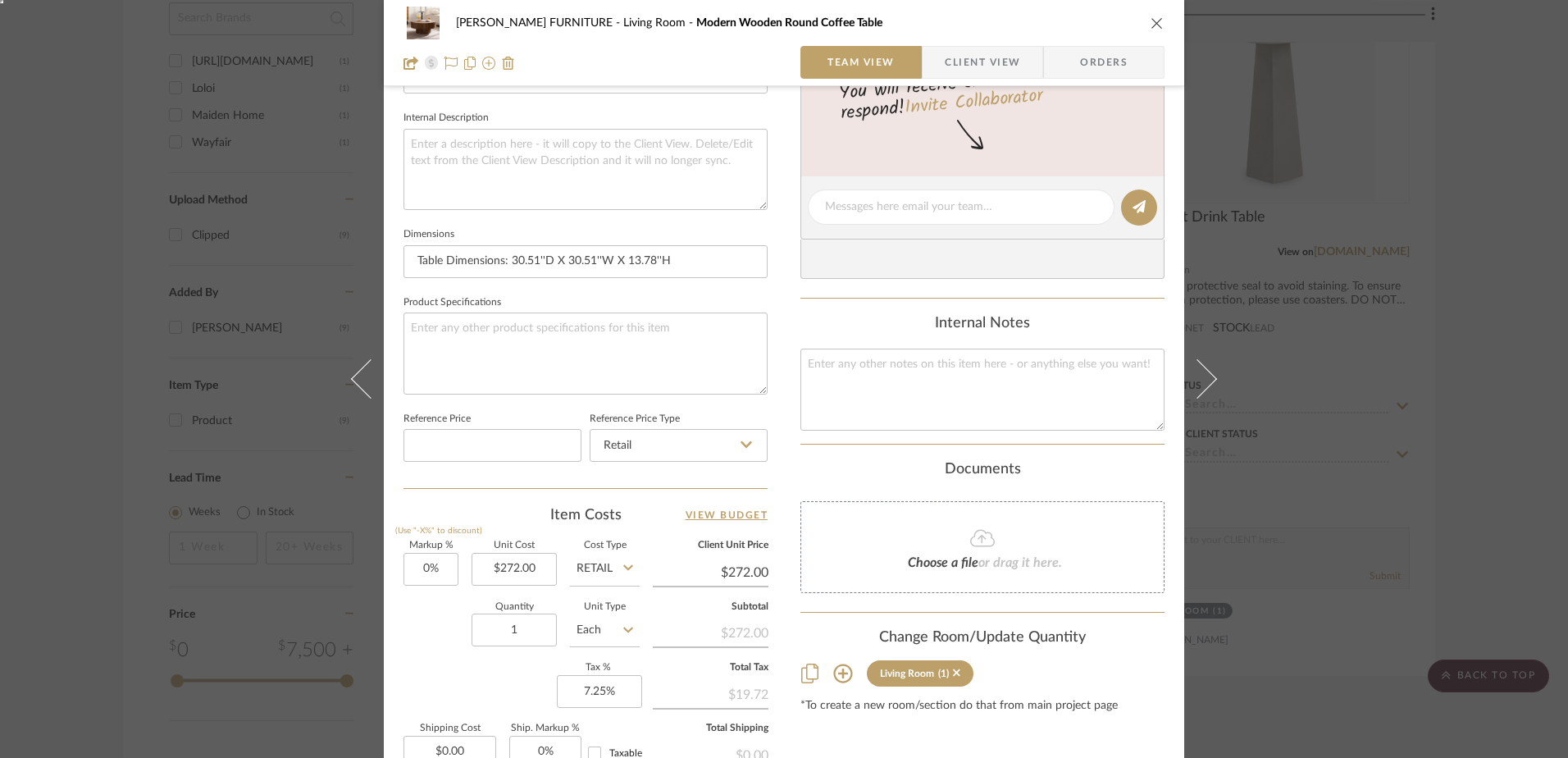
click at [961, 39] on div "ROXANNE-ADU FURNITURE Living Room Modern Wooden Round Coffee Table Team View Cl…" at bounding box center [784, 43] width 801 height 86
click at [954, 60] on span "Client View" at bounding box center [982, 62] width 76 height 33
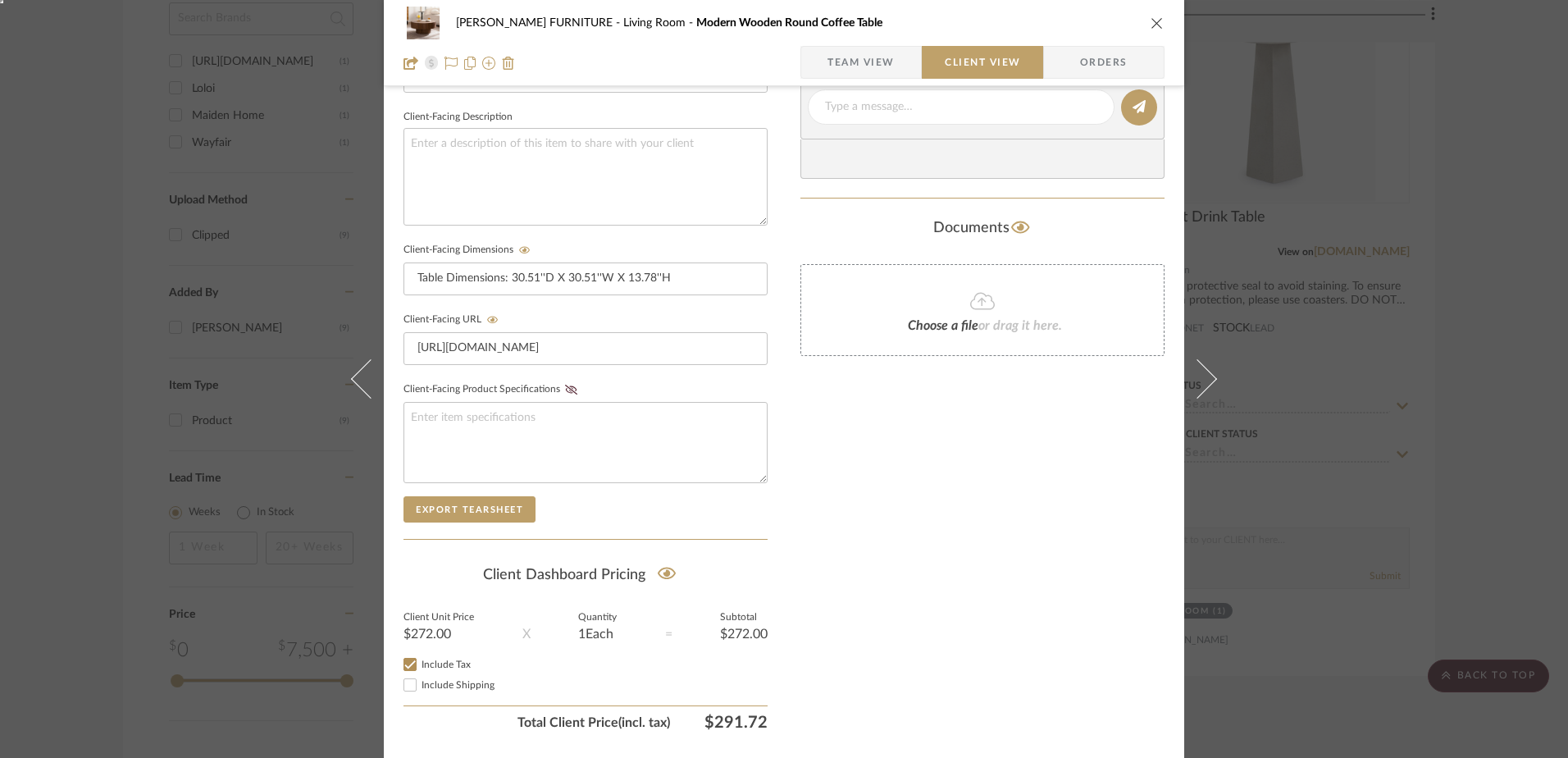
click at [1143, 16] on div "ROXANNE-ADU FURNITURE Living Room Modern Wooden Round Coffee Table" at bounding box center [784, 23] width 761 height 33
click at [1151, 21] on icon "close" at bounding box center [1157, 22] width 13 height 13
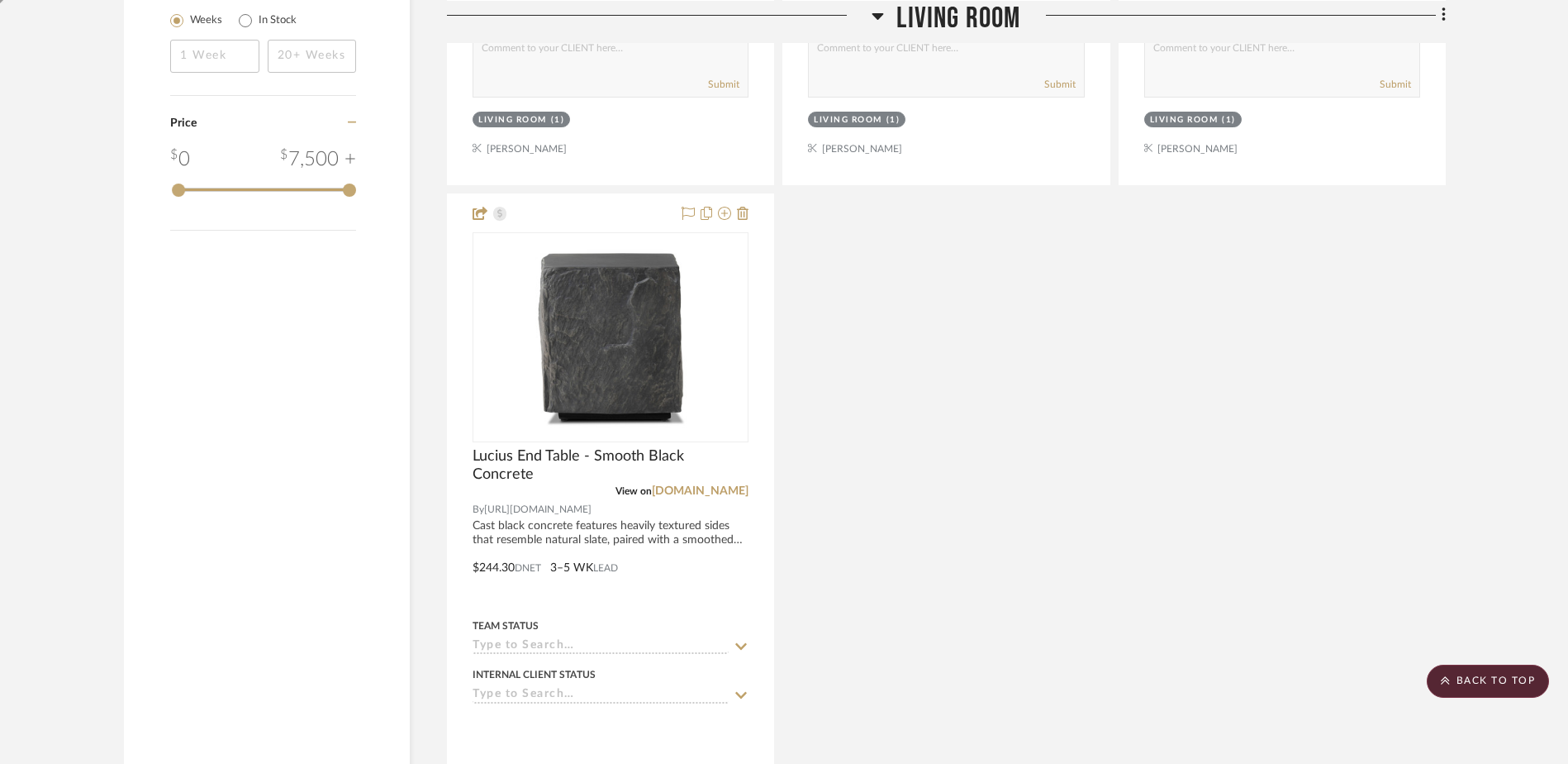
scroll to position [2413, 0]
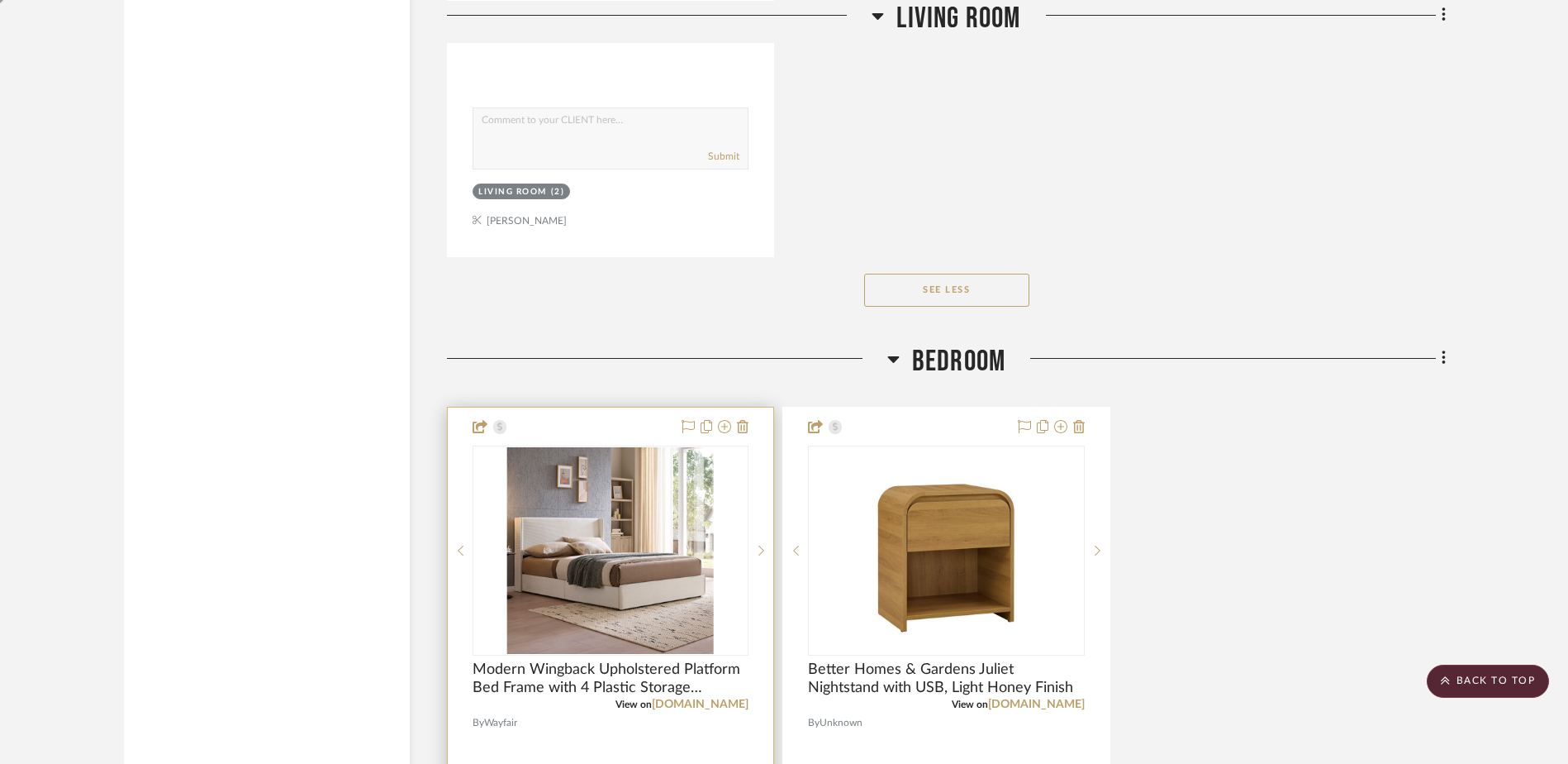
click at [0, 0] on div at bounding box center [0, 0] width 0 height 0
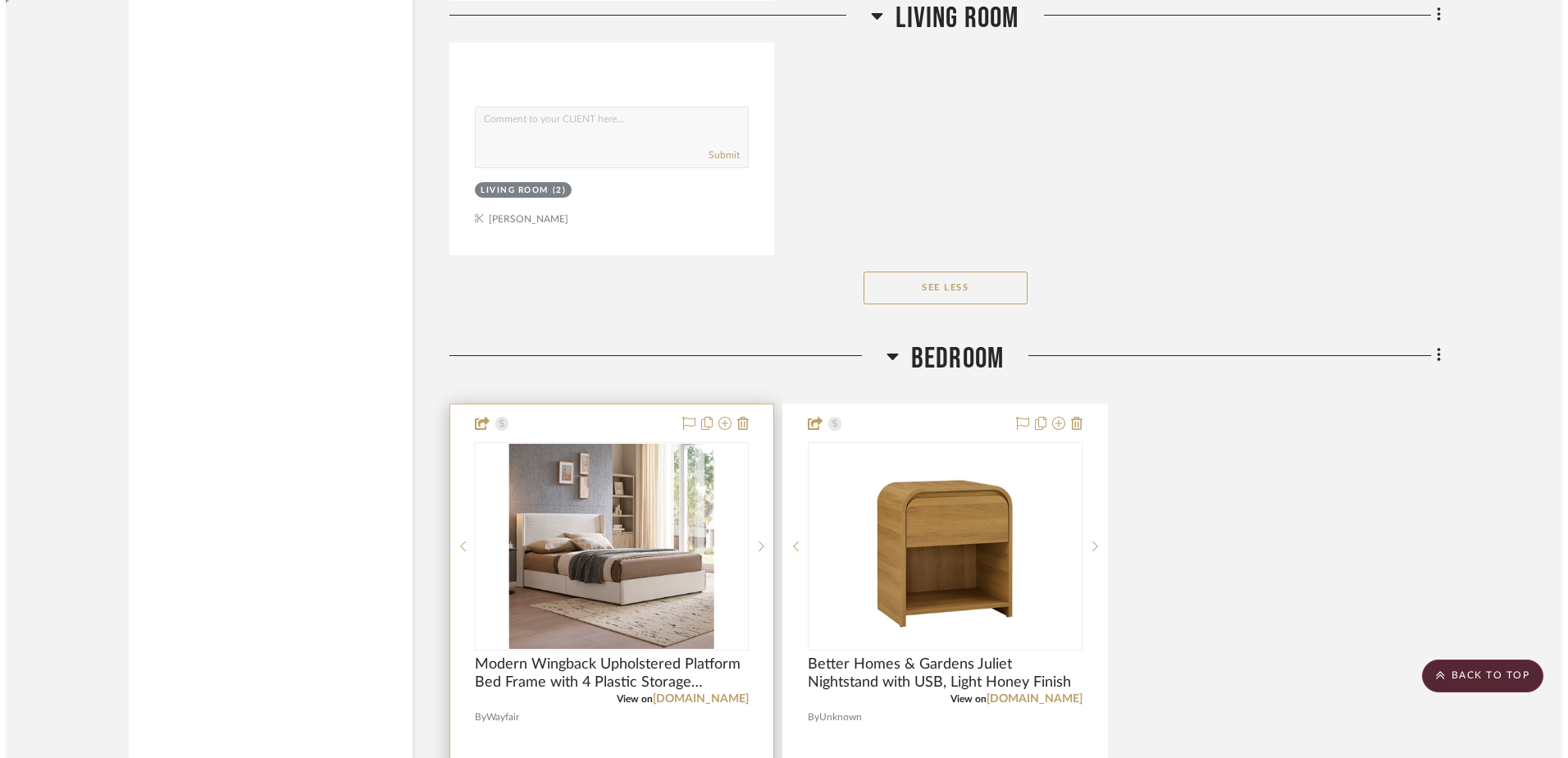
scroll to position [0, 0]
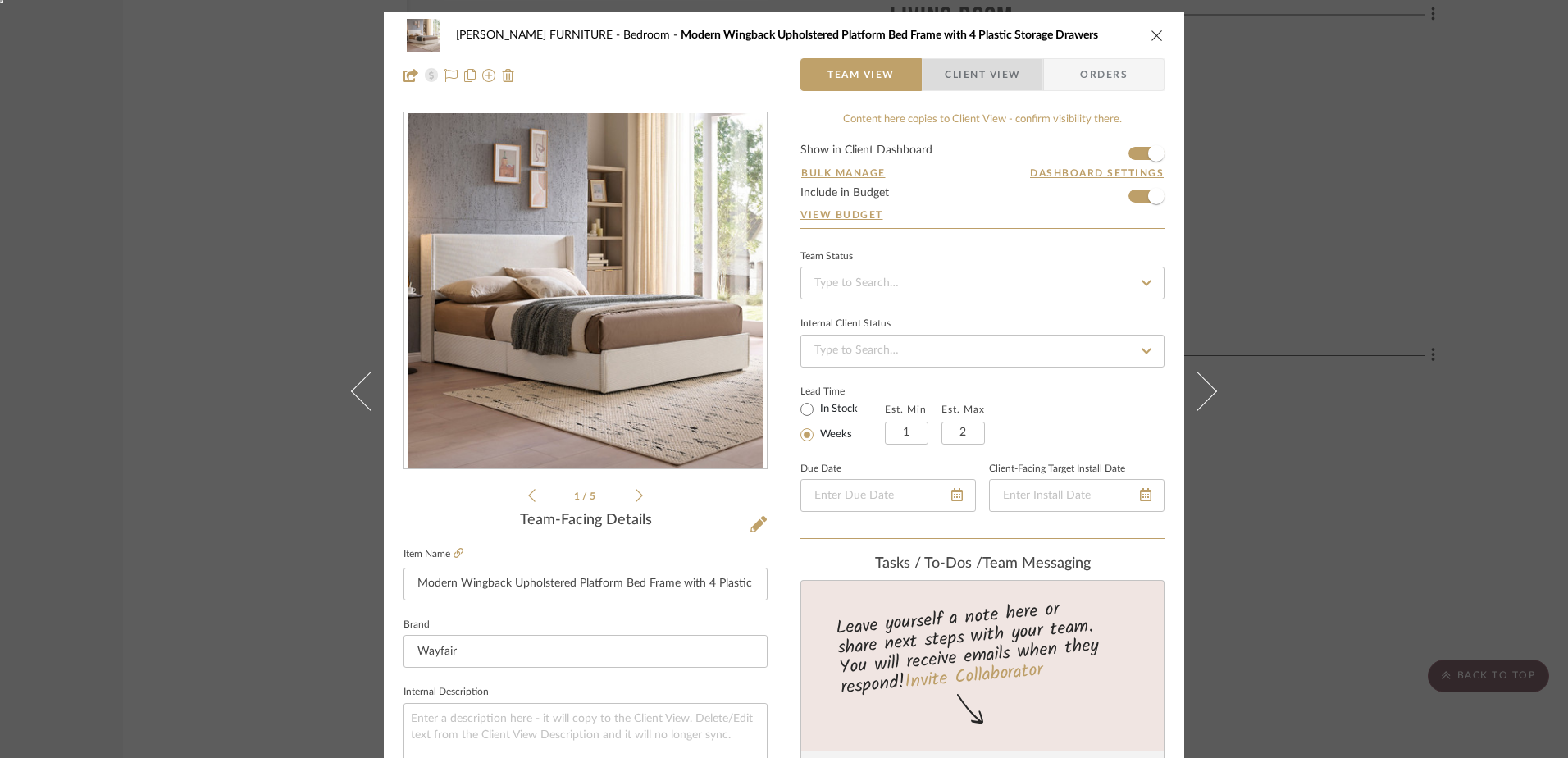
click at [955, 72] on span "Client View" at bounding box center [982, 74] width 76 height 33
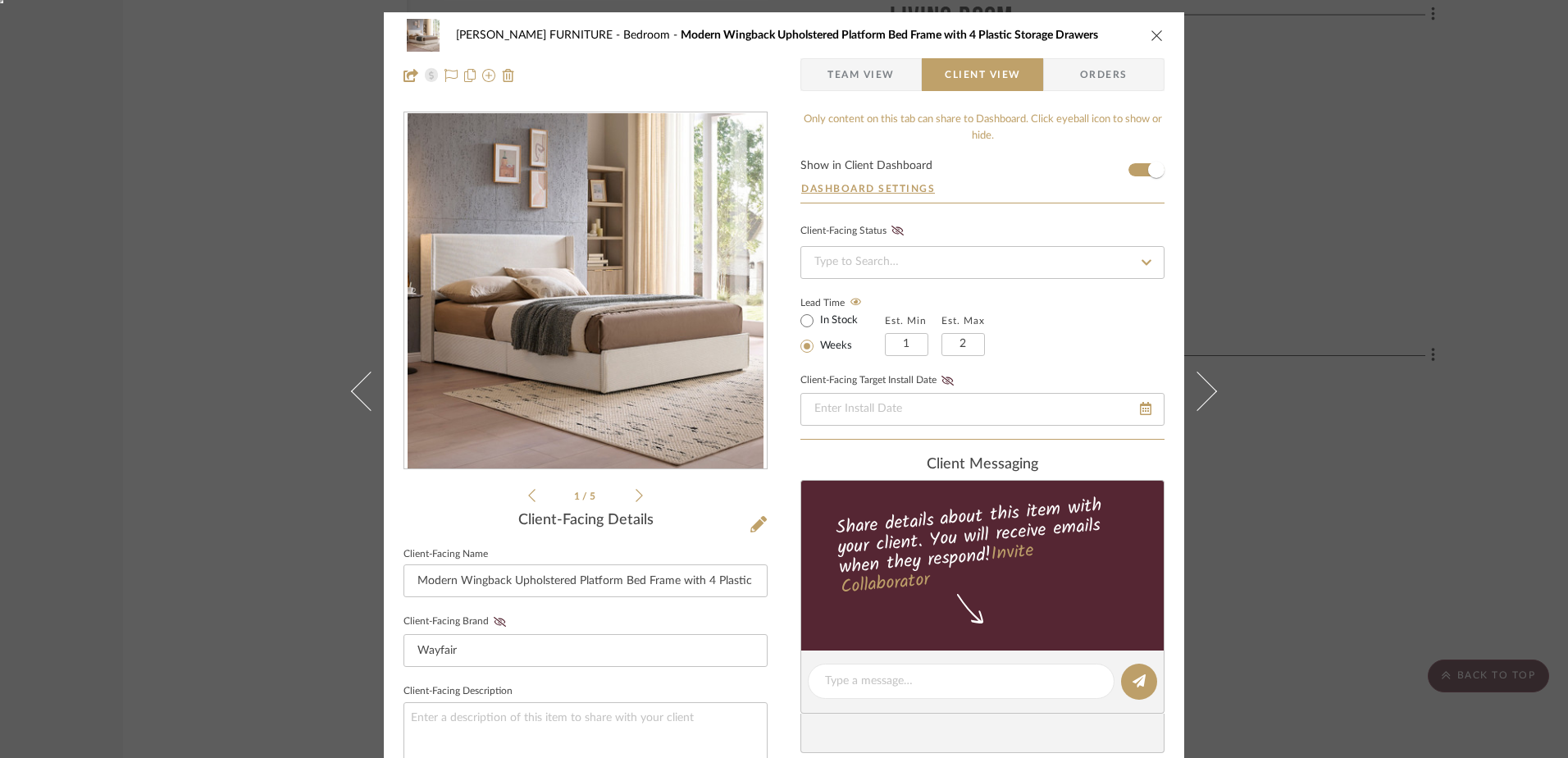
click at [867, 80] on span "Team View" at bounding box center [860, 74] width 67 height 33
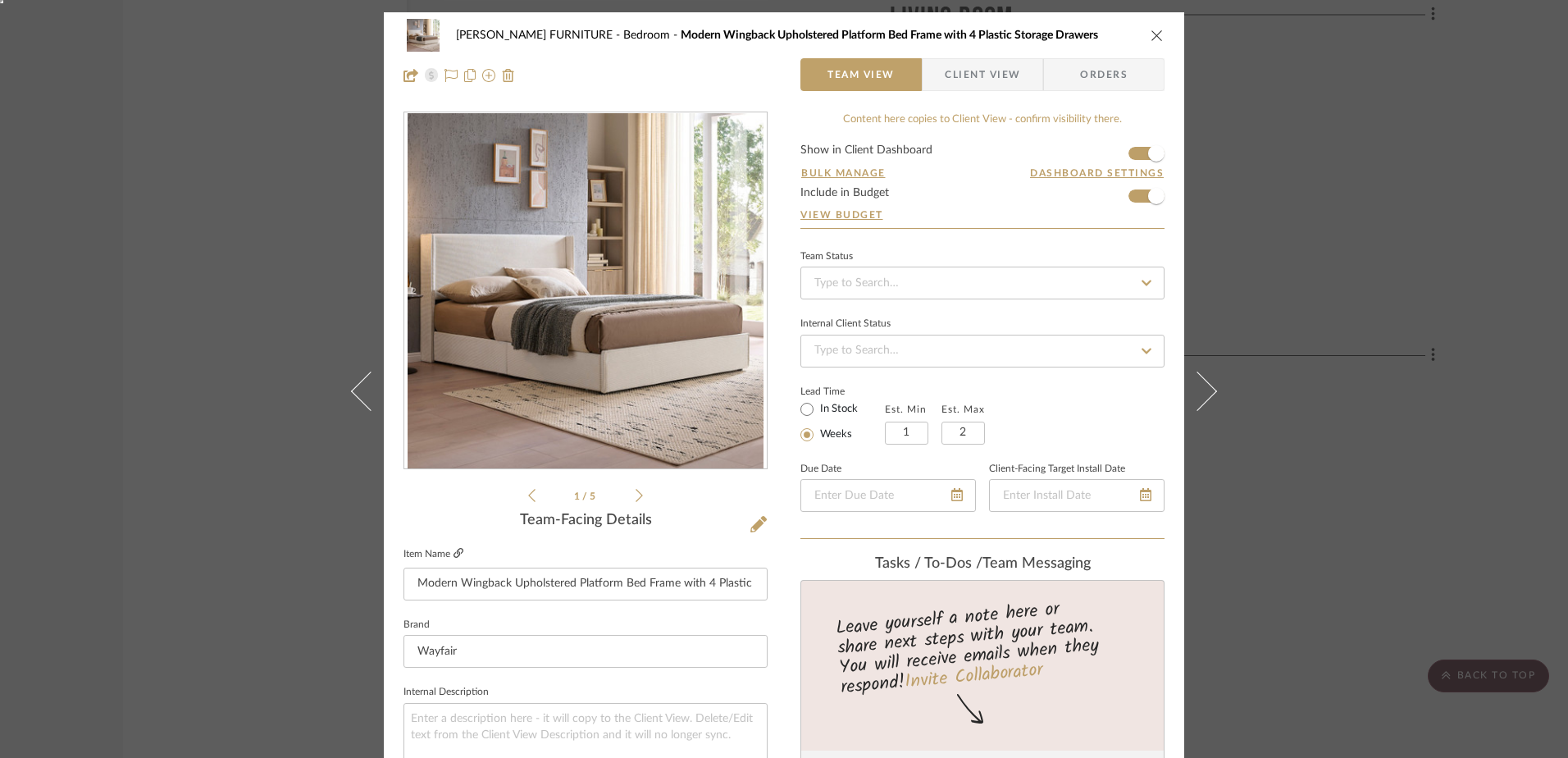
click at [453, 555] on icon at bounding box center [458, 553] width 10 height 10
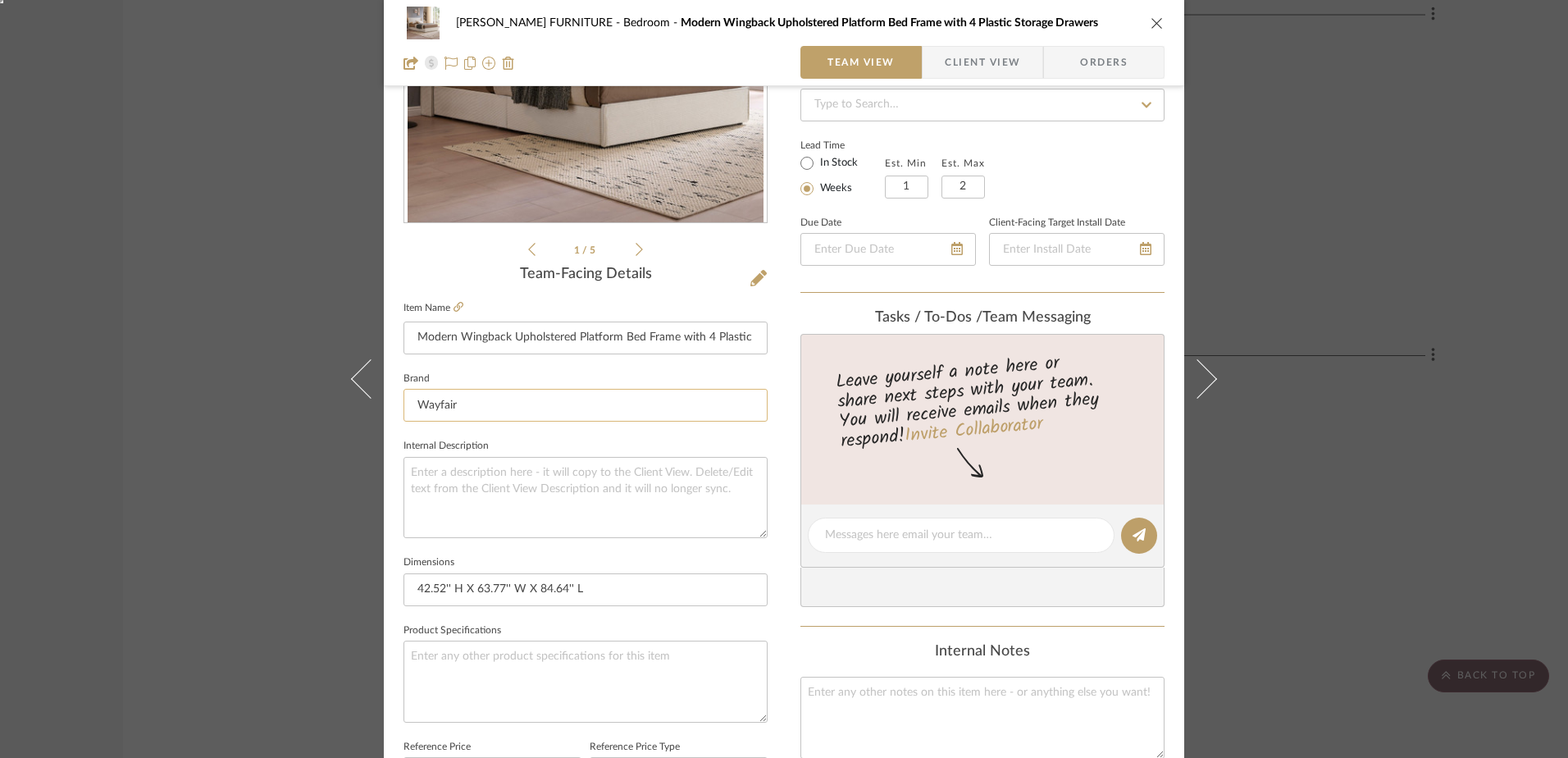
scroll to position [769, 0]
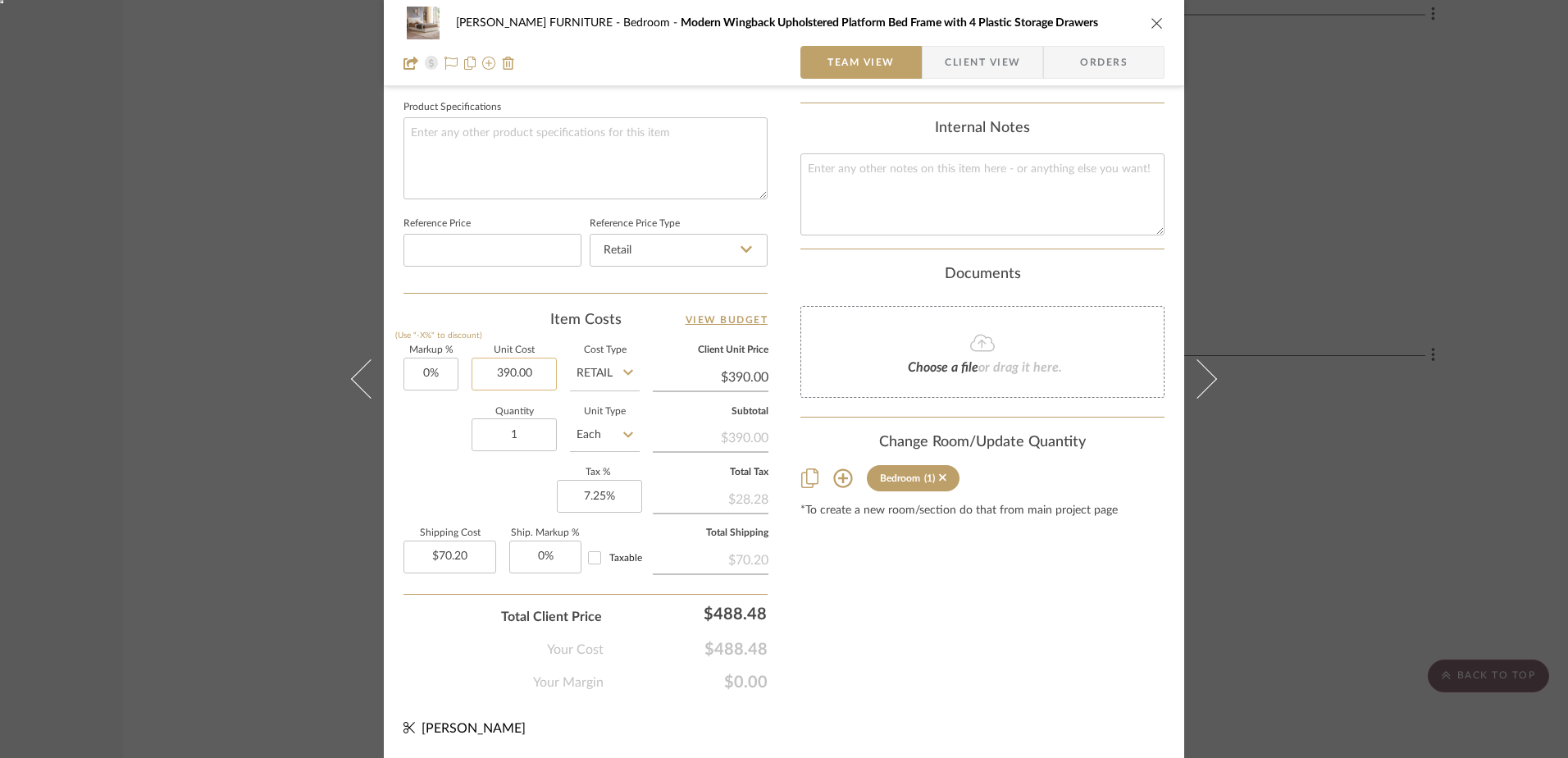
click at [520, 388] on input "390.00" at bounding box center [514, 374] width 85 height 33
type input "$362.22"
type input "390.00"
type input "$65.20"
type input "390.00"
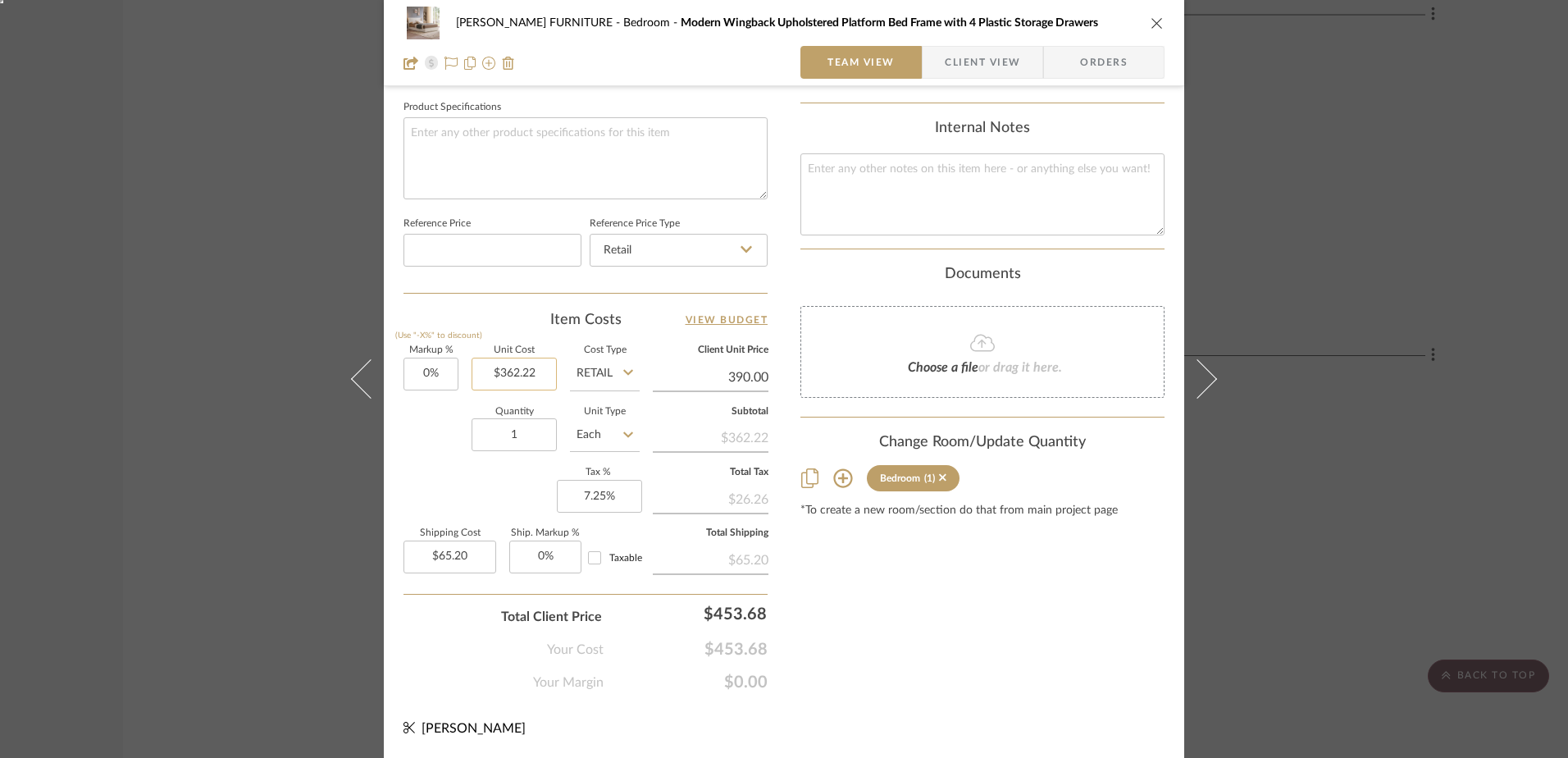
type input "362.22"
type input "$390.00"
click at [521, 366] on input "362.22" at bounding box center [514, 374] width 85 height 33
type input "4"
type input "$390.00"
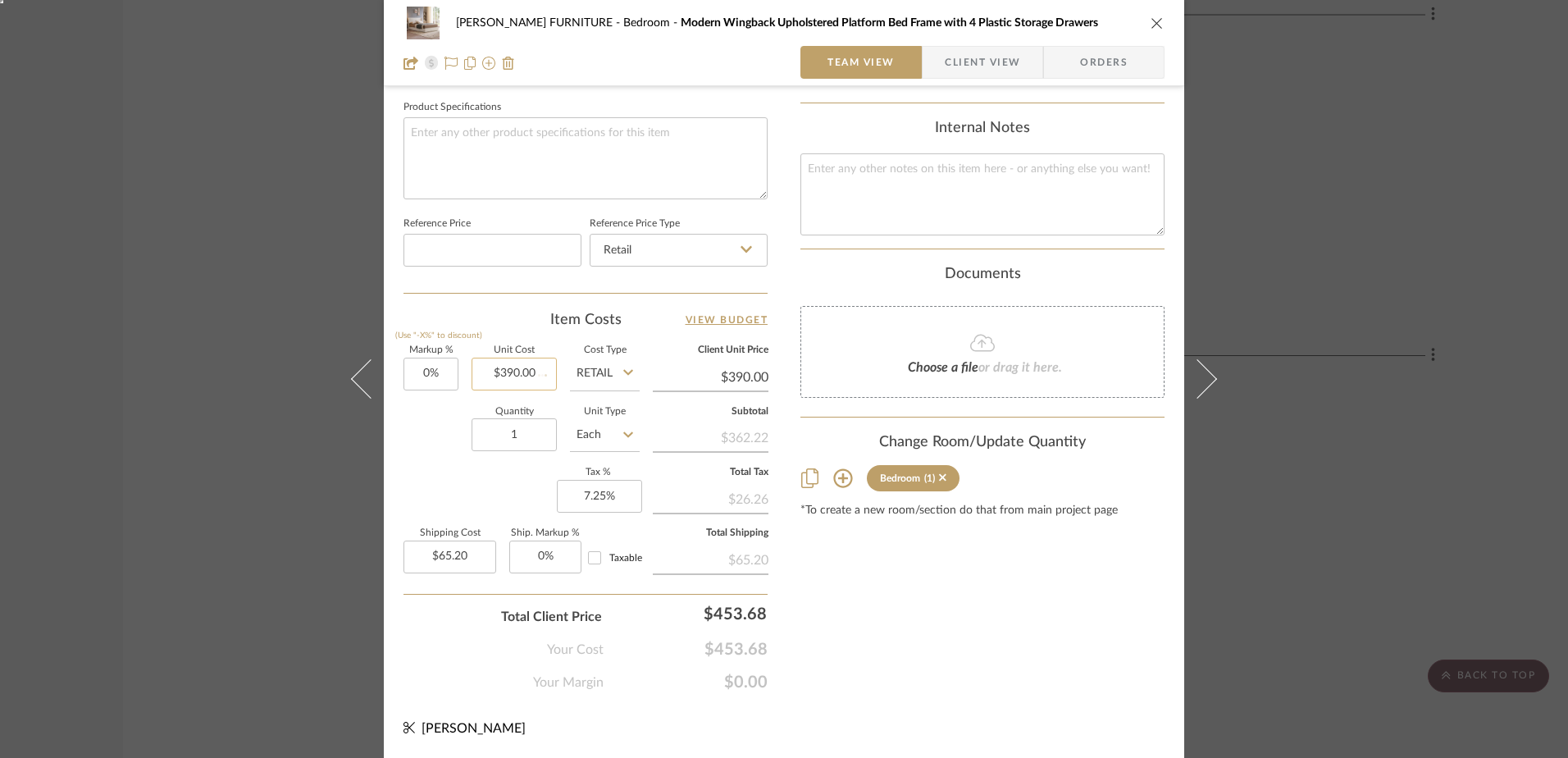
type input "$70.20"
click at [510, 374] on input "390.00" at bounding box center [514, 374] width 85 height 33
type input "$362.22"
type input "390.00"
type input "$65.20"
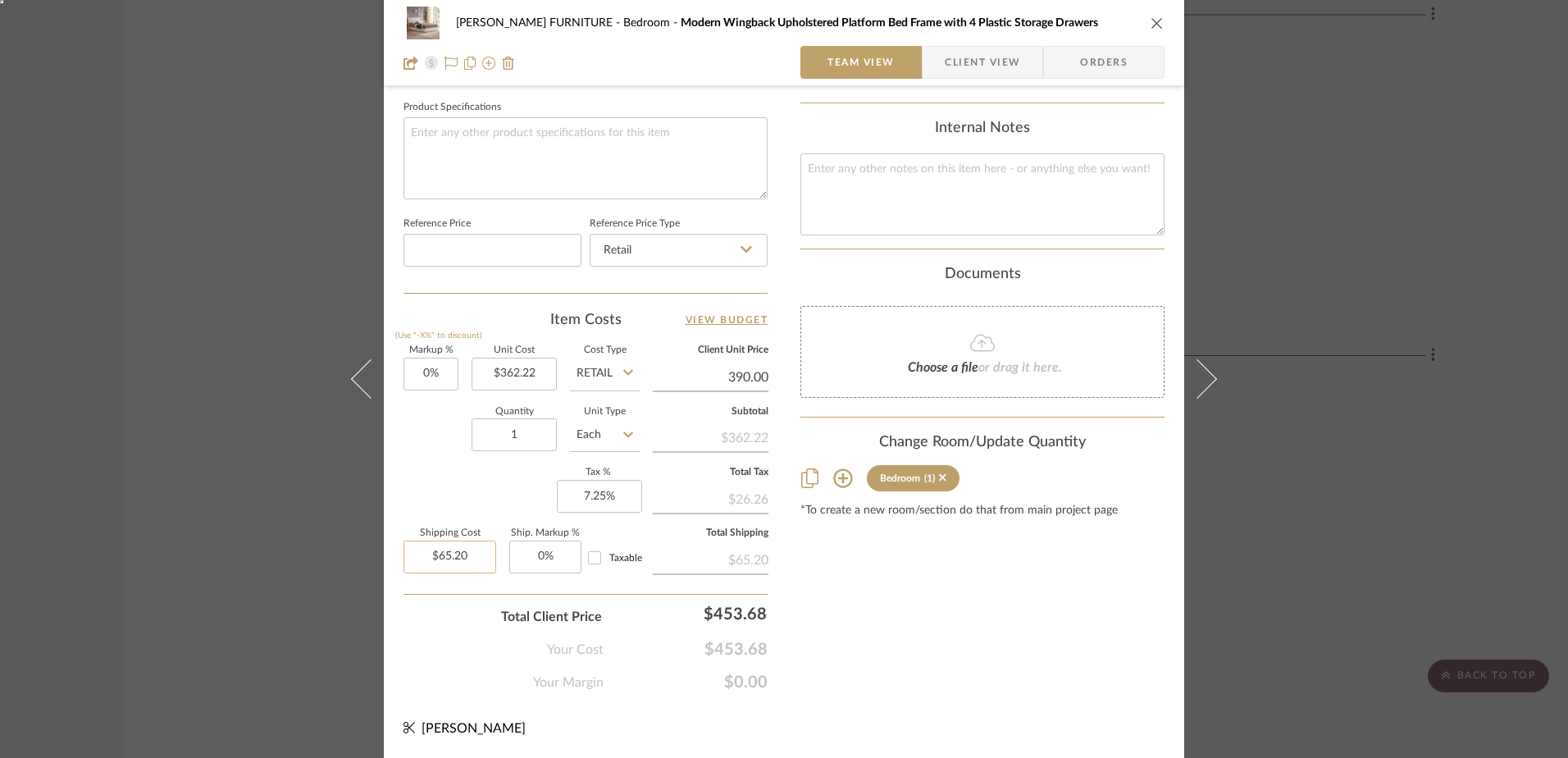
type input "$390.00"
click at [434, 553] on input "65.20" at bounding box center [450, 556] width 93 height 33
type input "$0.00"
type input "0"
type input "$362.22"
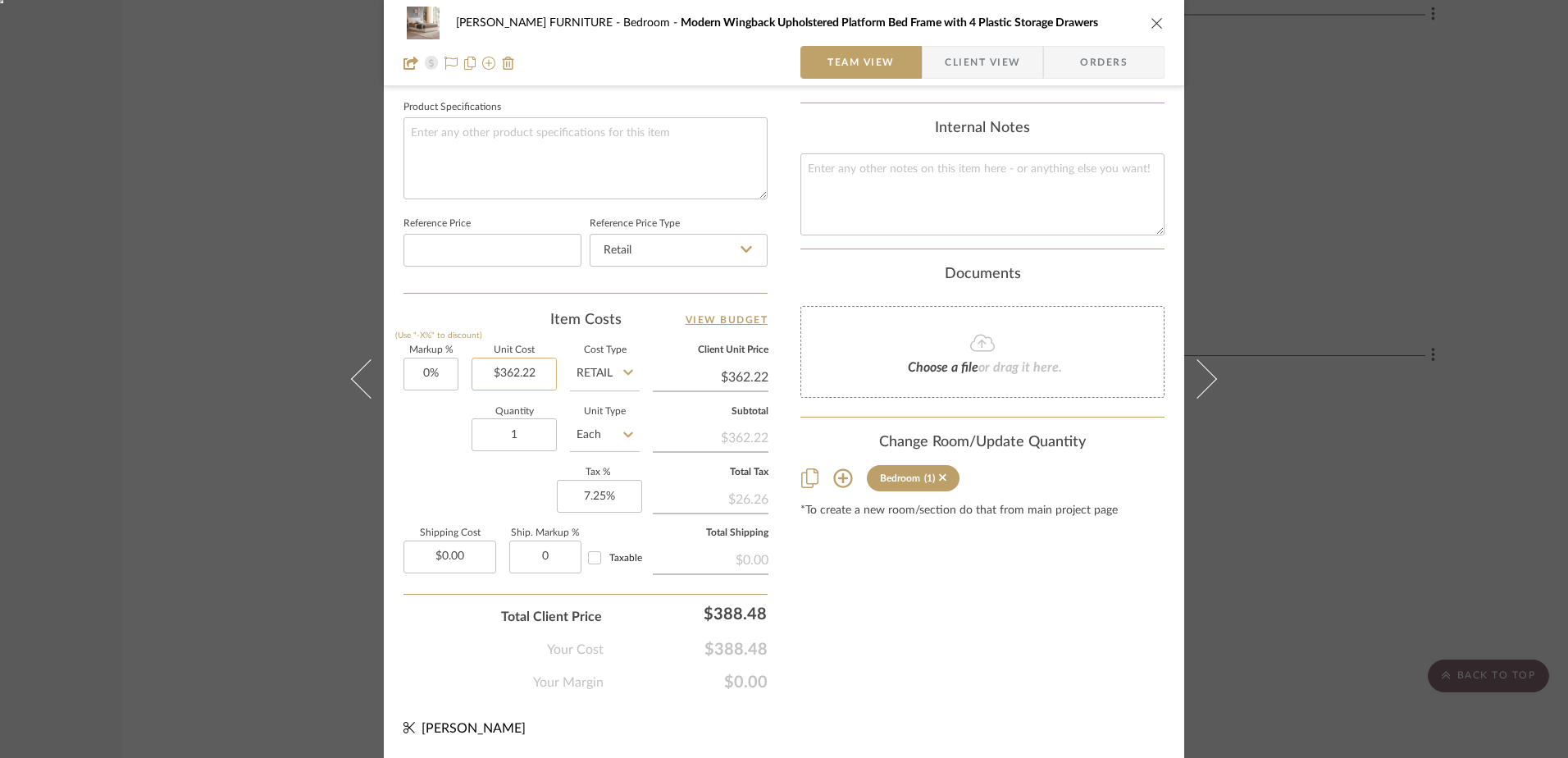
type input "362.22"
type input "0%"
click at [529, 376] on input "362.22" at bounding box center [514, 374] width 85 height 33
type input "$370.00"
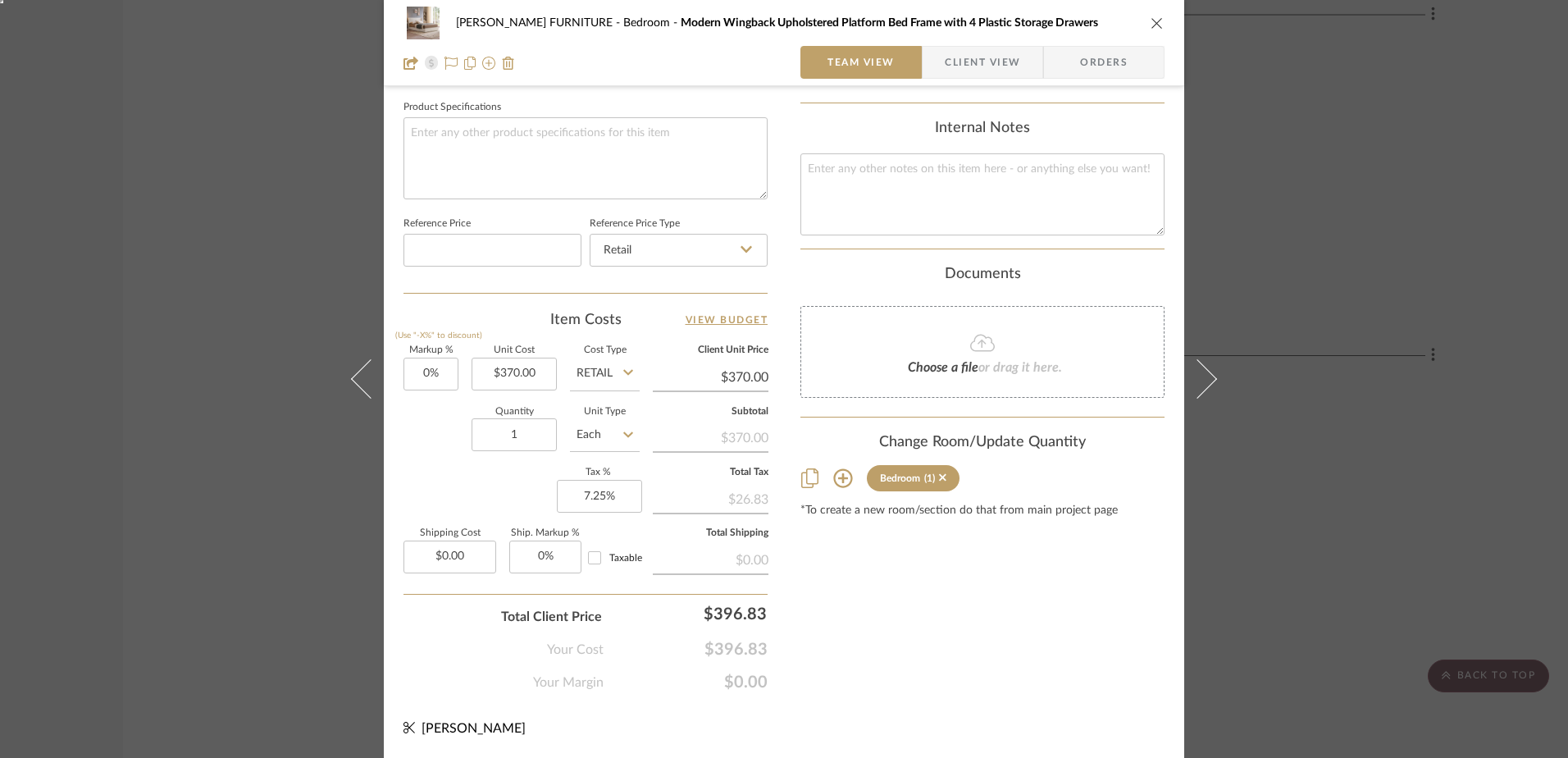
click at [1151, 20] on icon "close" at bounding box center [1157, 22] width 13 height 13
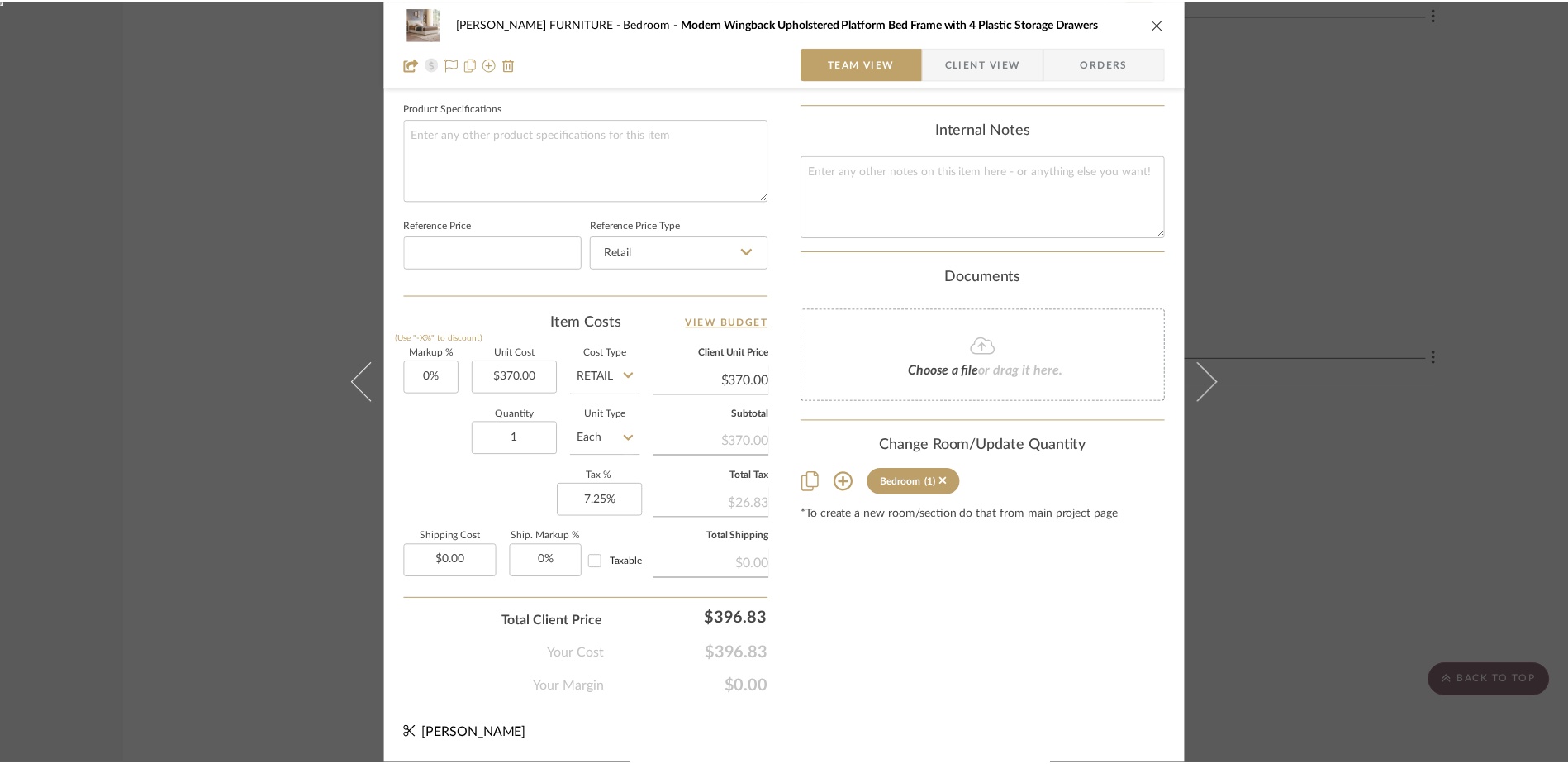
scroll to position [2413, 0]
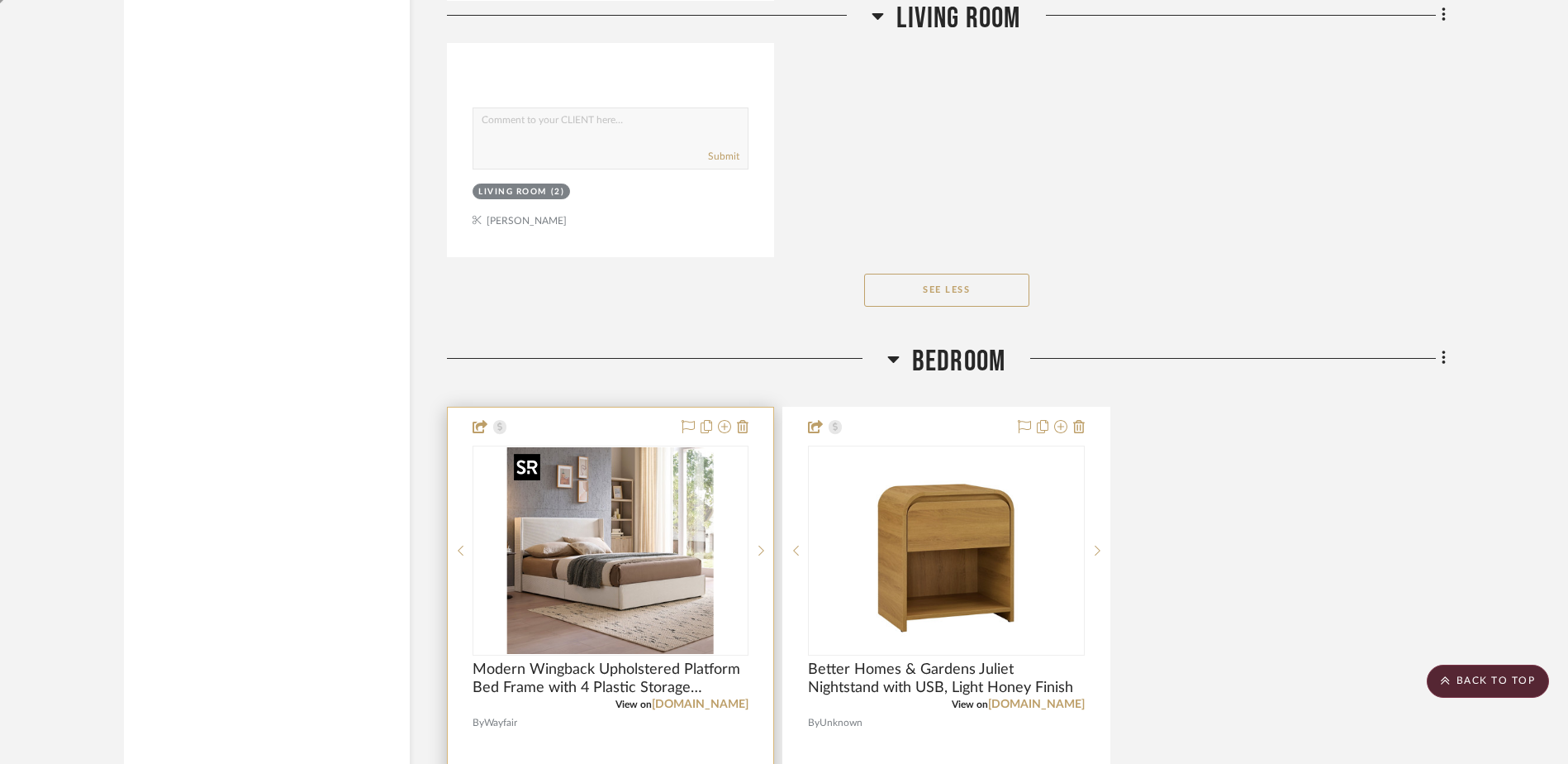
click at [624, 573] on img "0" at bounding box center [610, 550] width 207 height 207
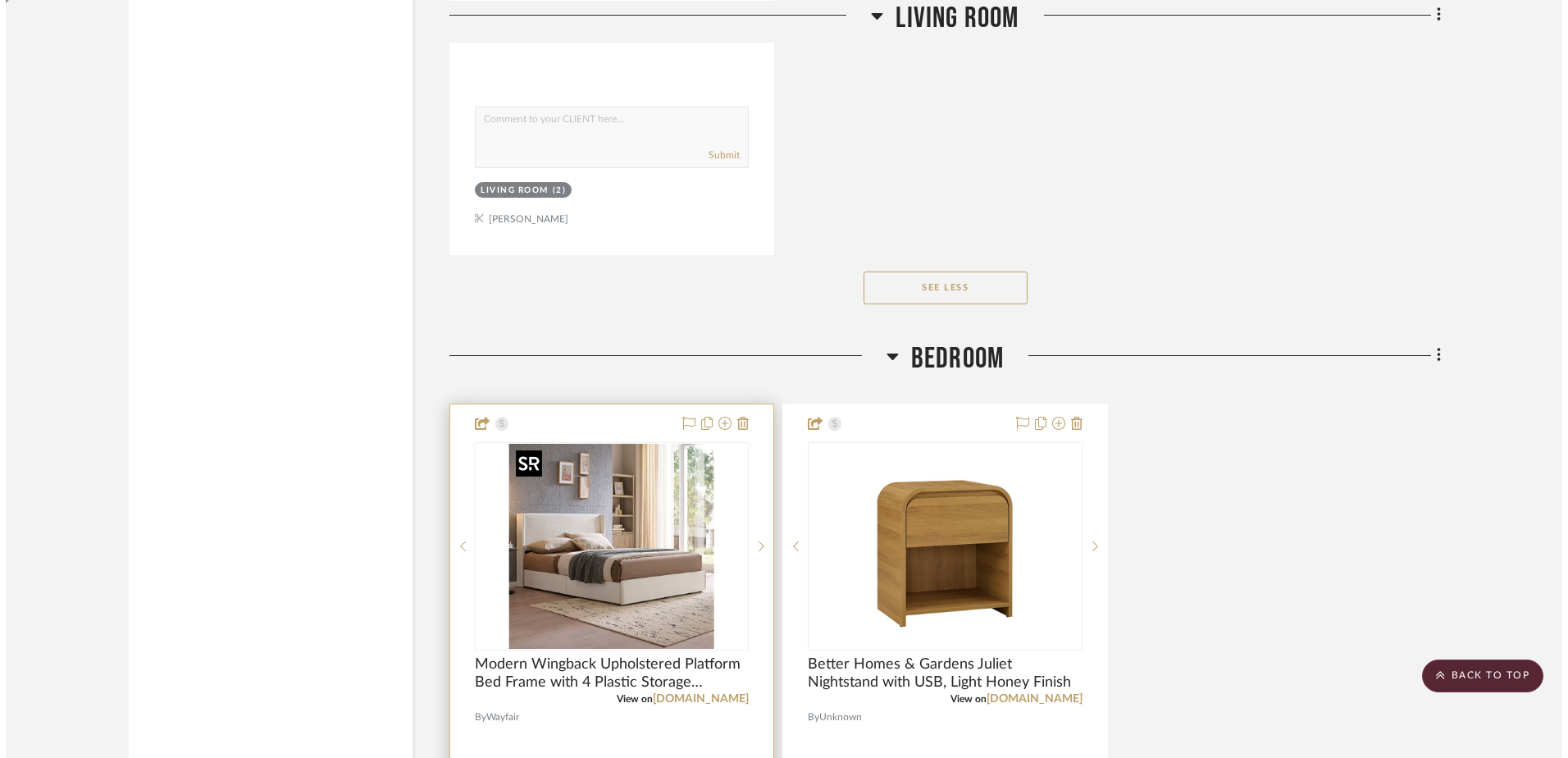
scroll to position [0, 0]
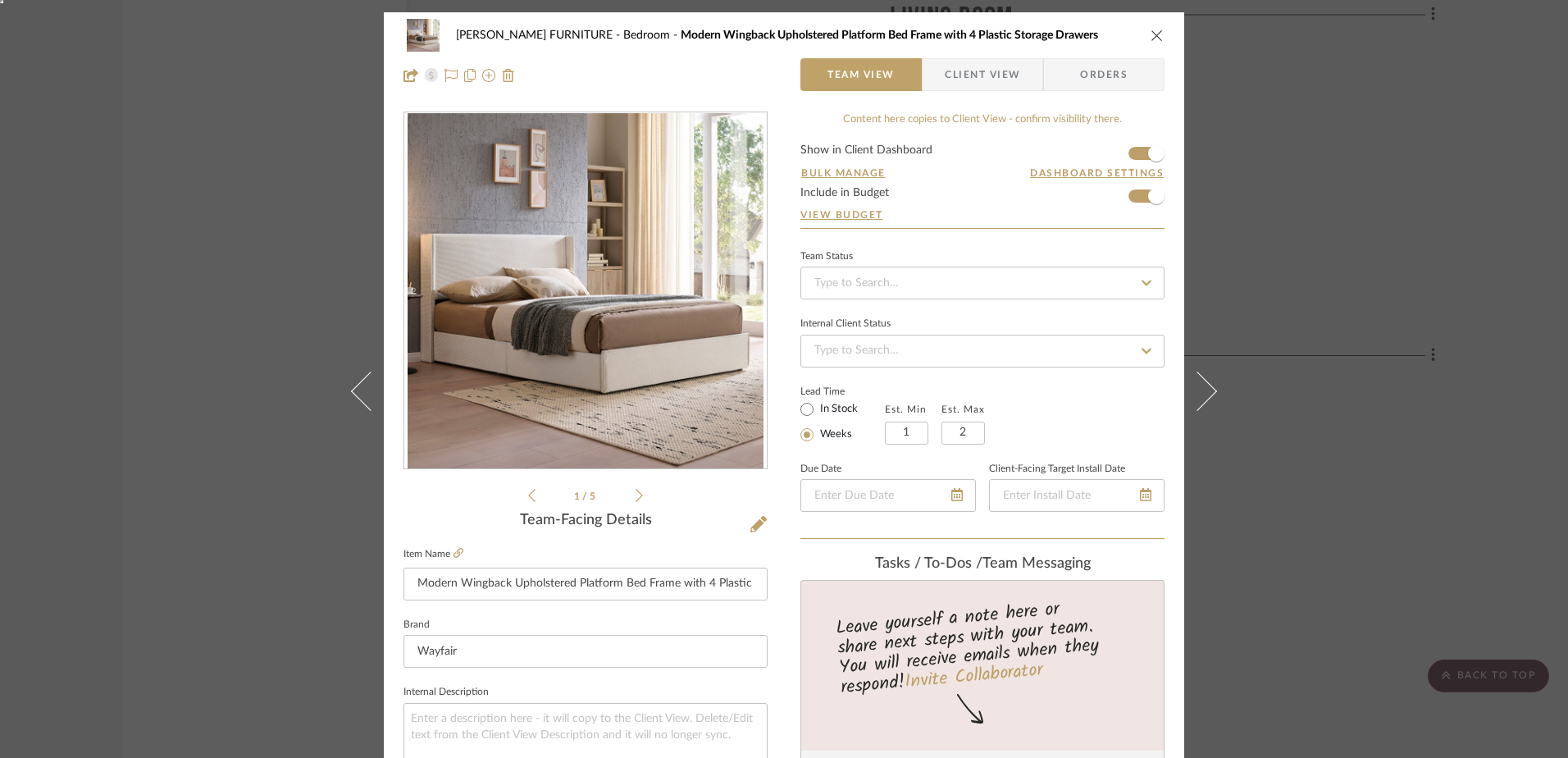
click at [958, 55] on div "ROXANNE-ADU FURNITURE Bedroom Modern Wingback Upholstered Platform Bed Frame wi…" at bounding box center [784, 55] width 801 height 86
click at [951, 76] on span "Client View" at bounding box center [982, 74] width 76 height 33
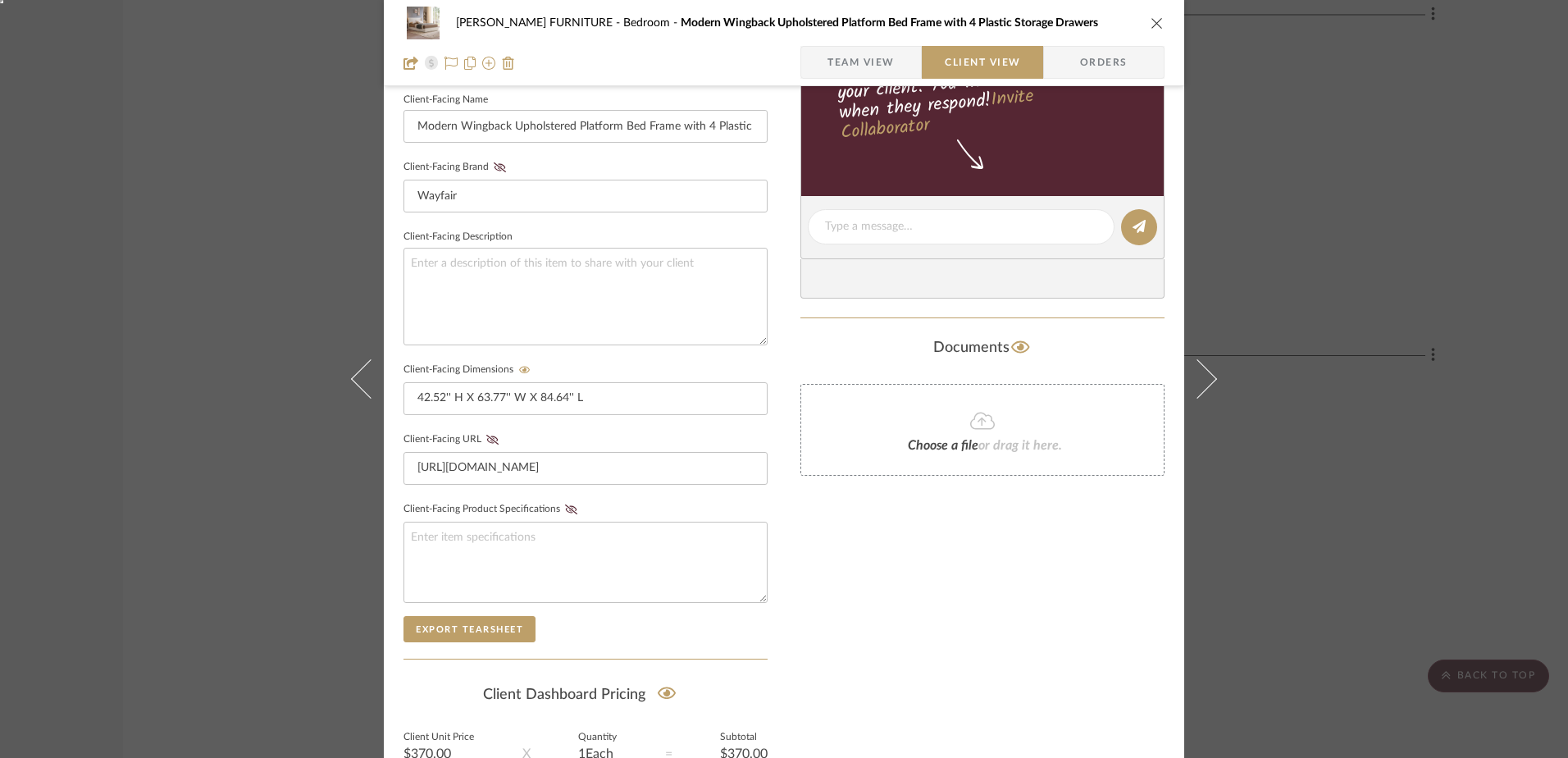
scroll to position [492, 0]
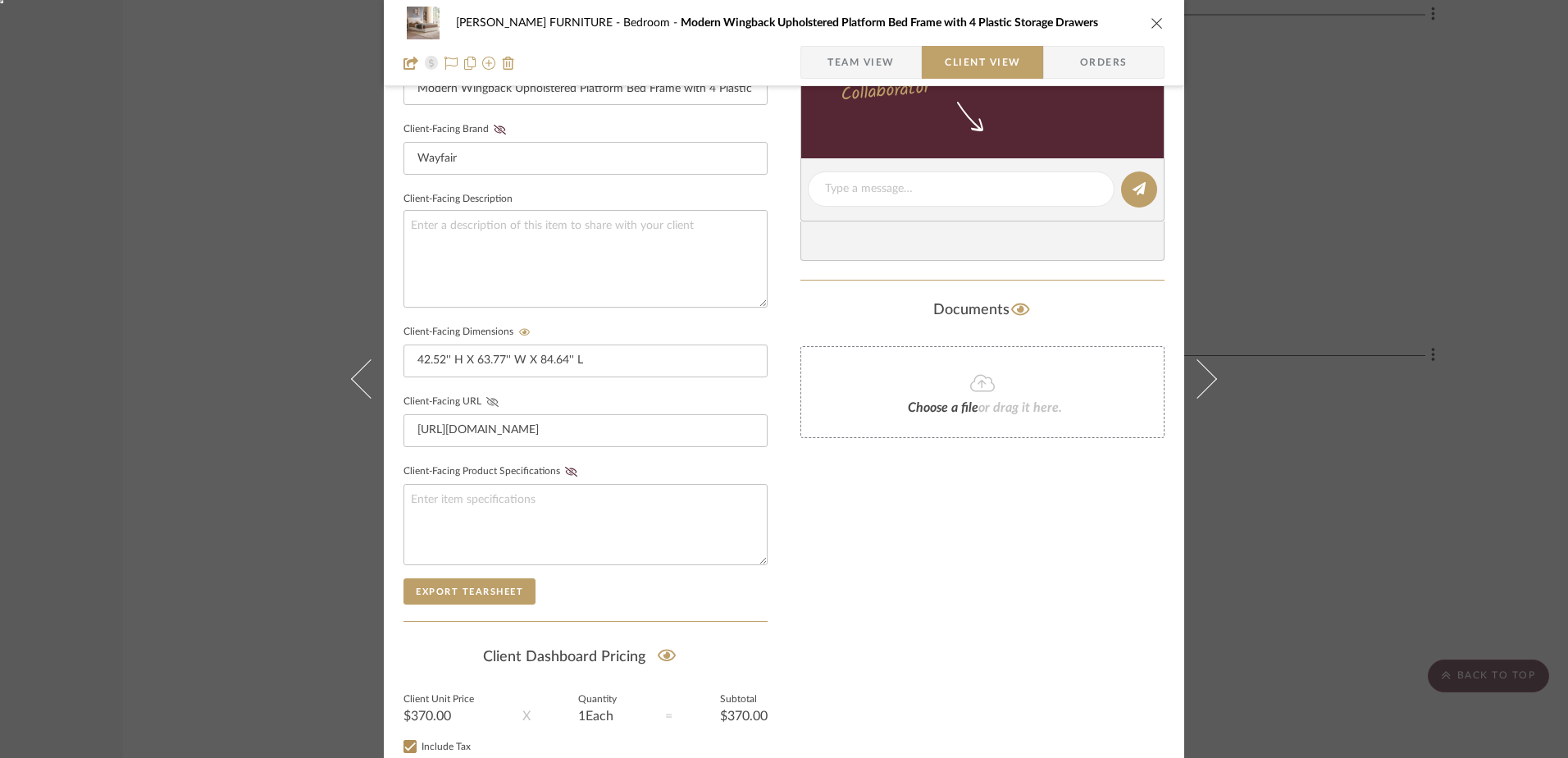
click at [486, 399] on icon at bounding box center [492, 402] width 12 height 10
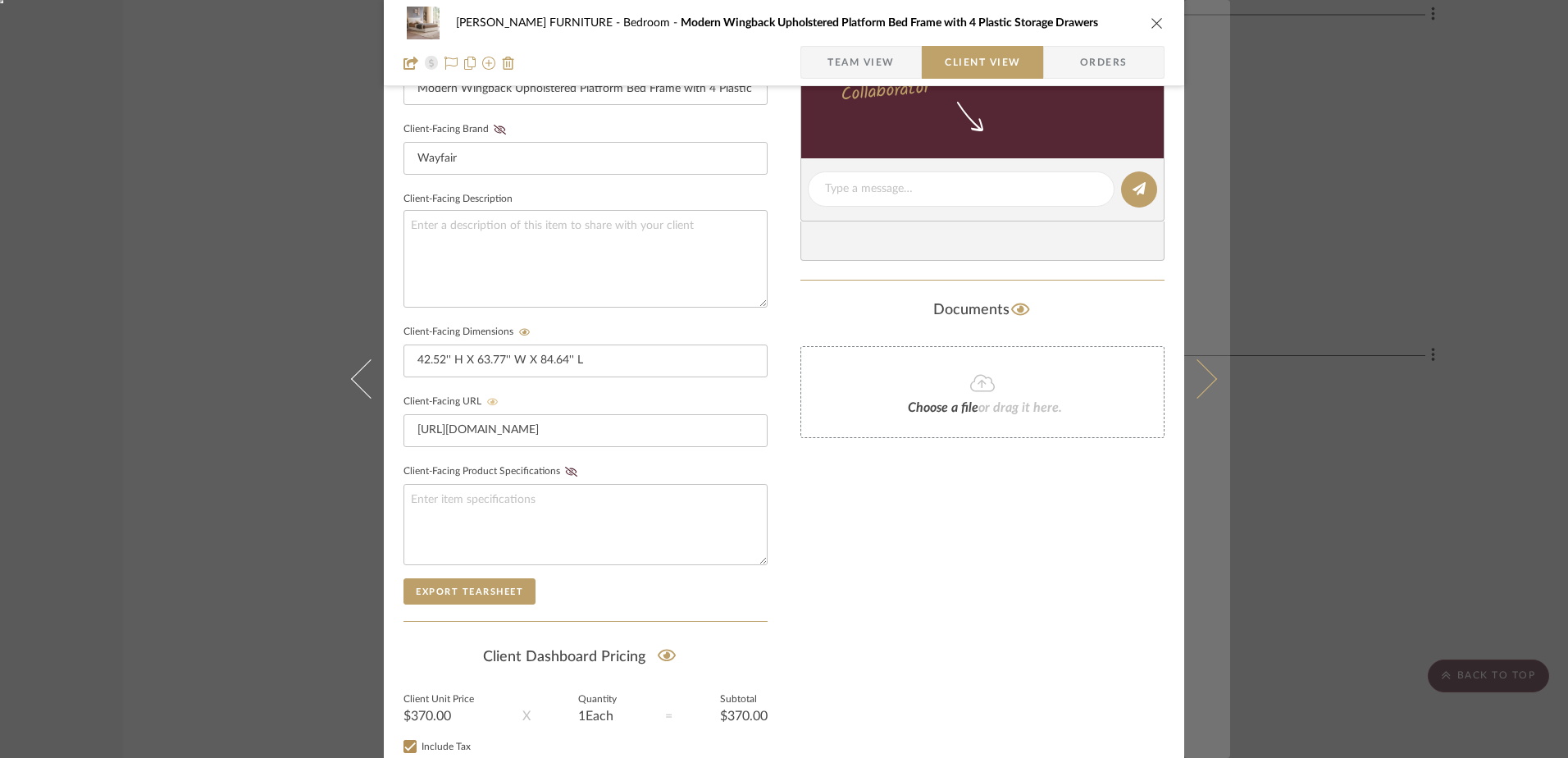
click at [1198, 393] on icon at bounding box center [1198, 379] width 39 height 39
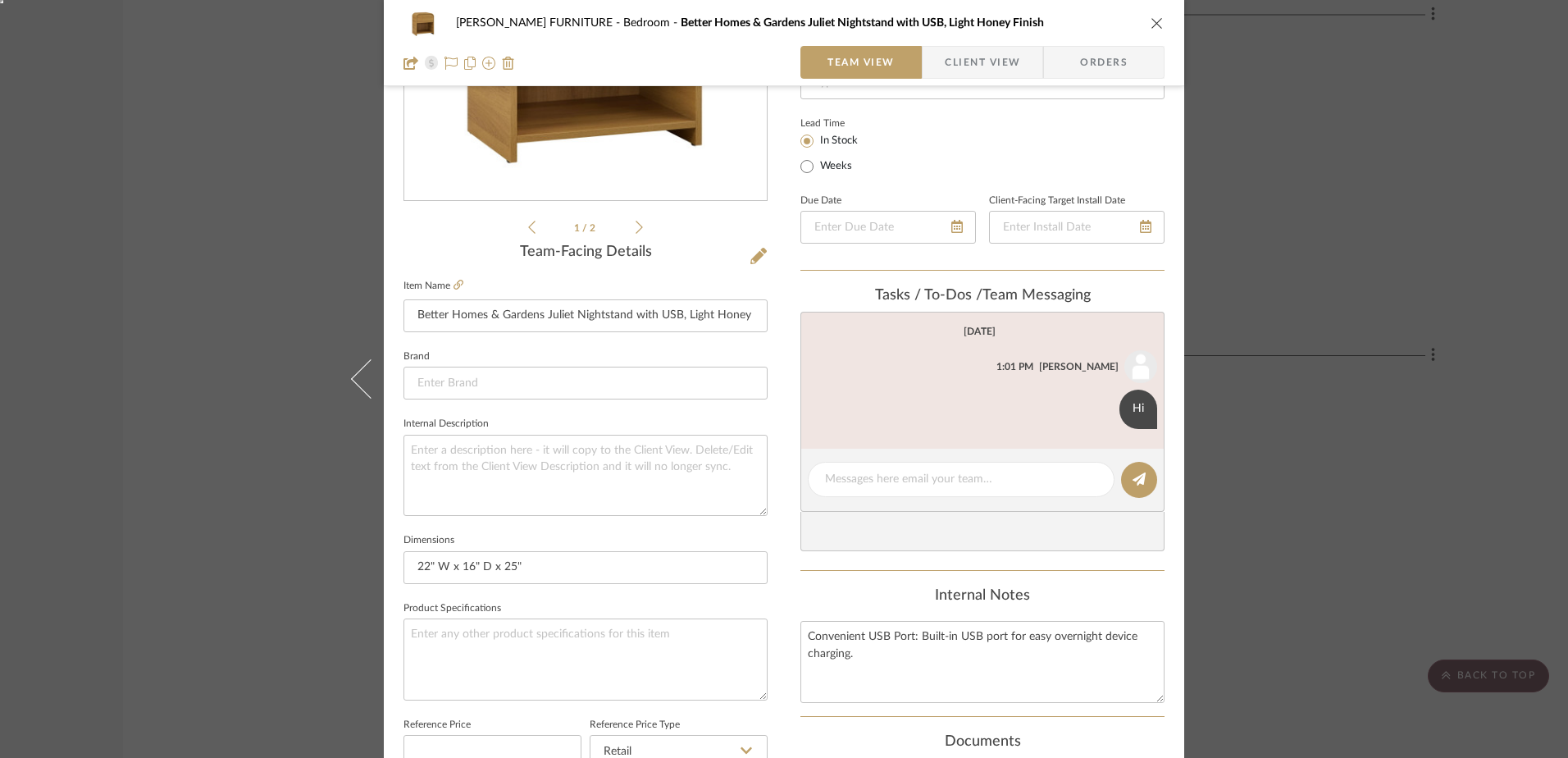
scroll to position [164, 0]
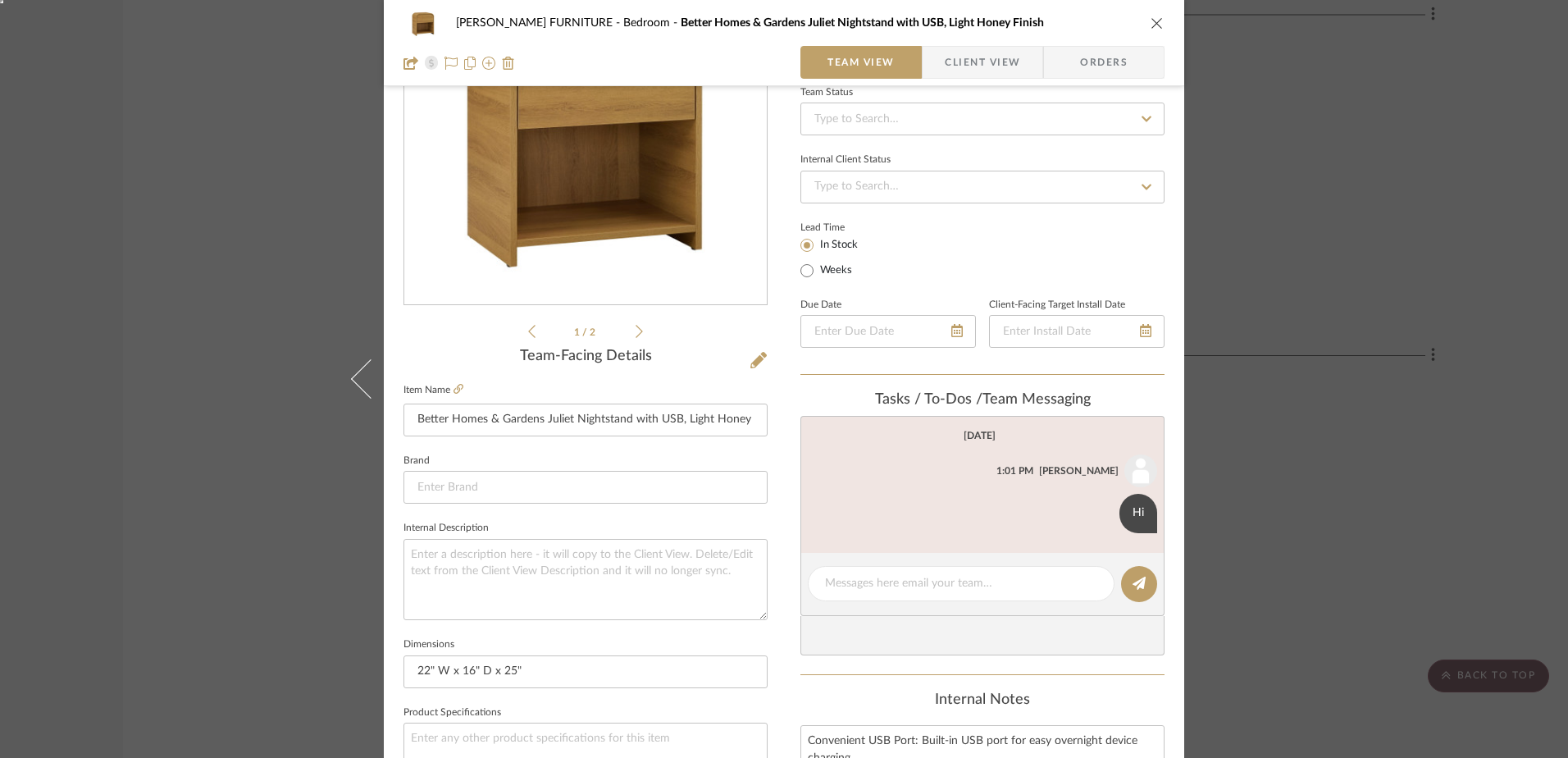
click at [953, 60] on span "Client View" at bounding box center [982, 62] width 76 height 33
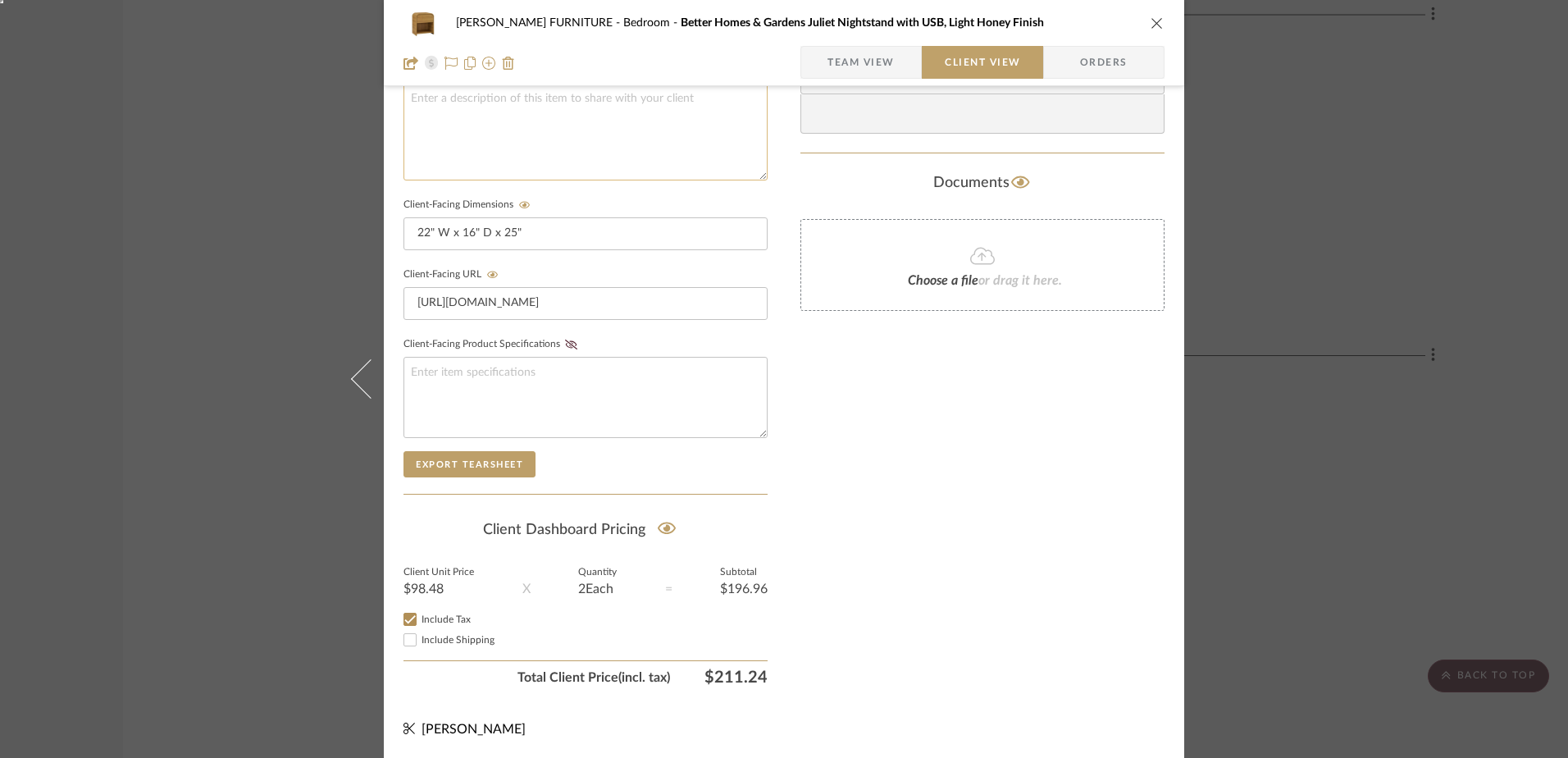
scroll to position [620, 0]
click at [1152, 26] on icon "close" at bounding box center [1157, 22] width 13 height 13
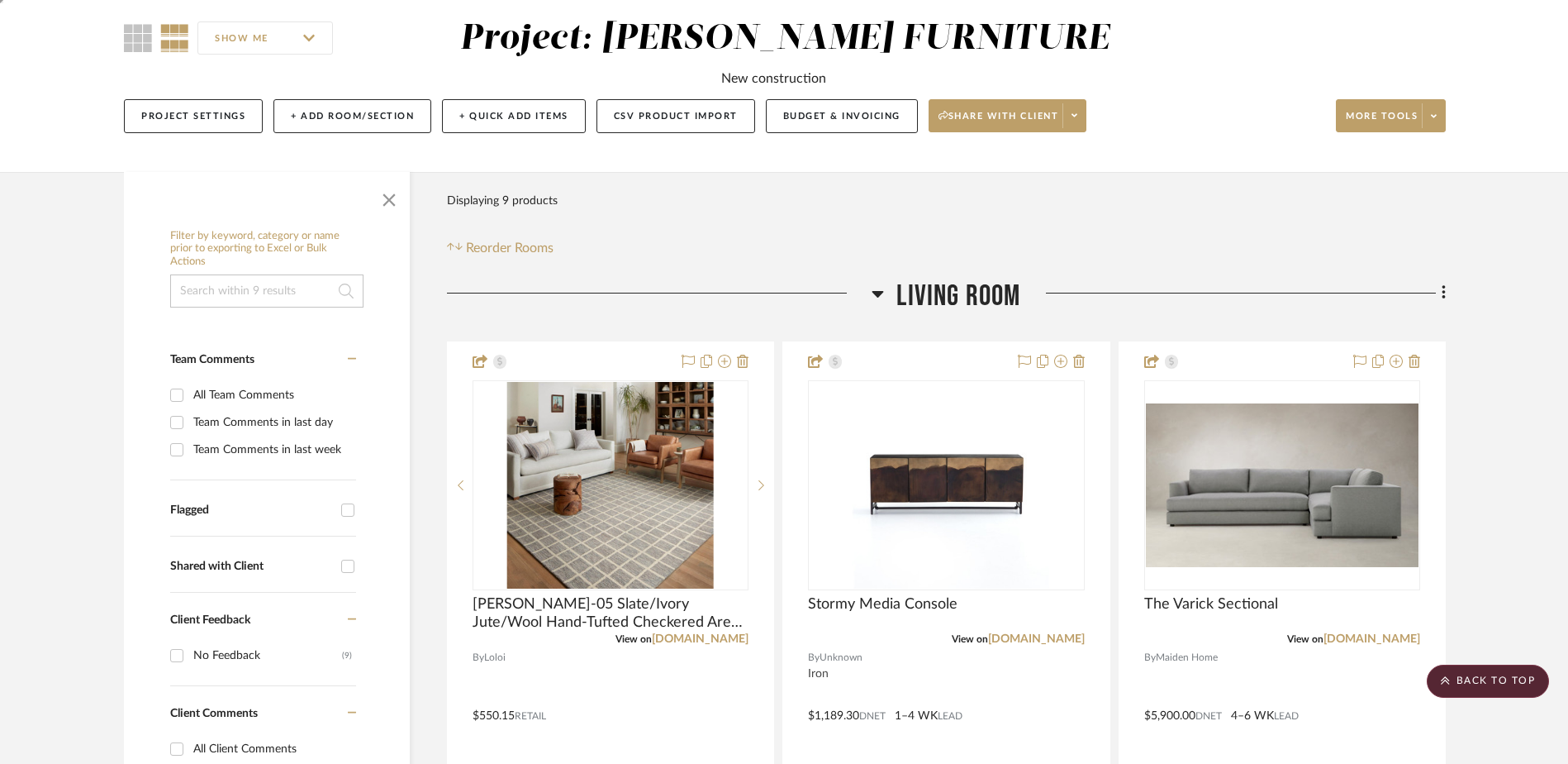
scroll to position [0, 0]
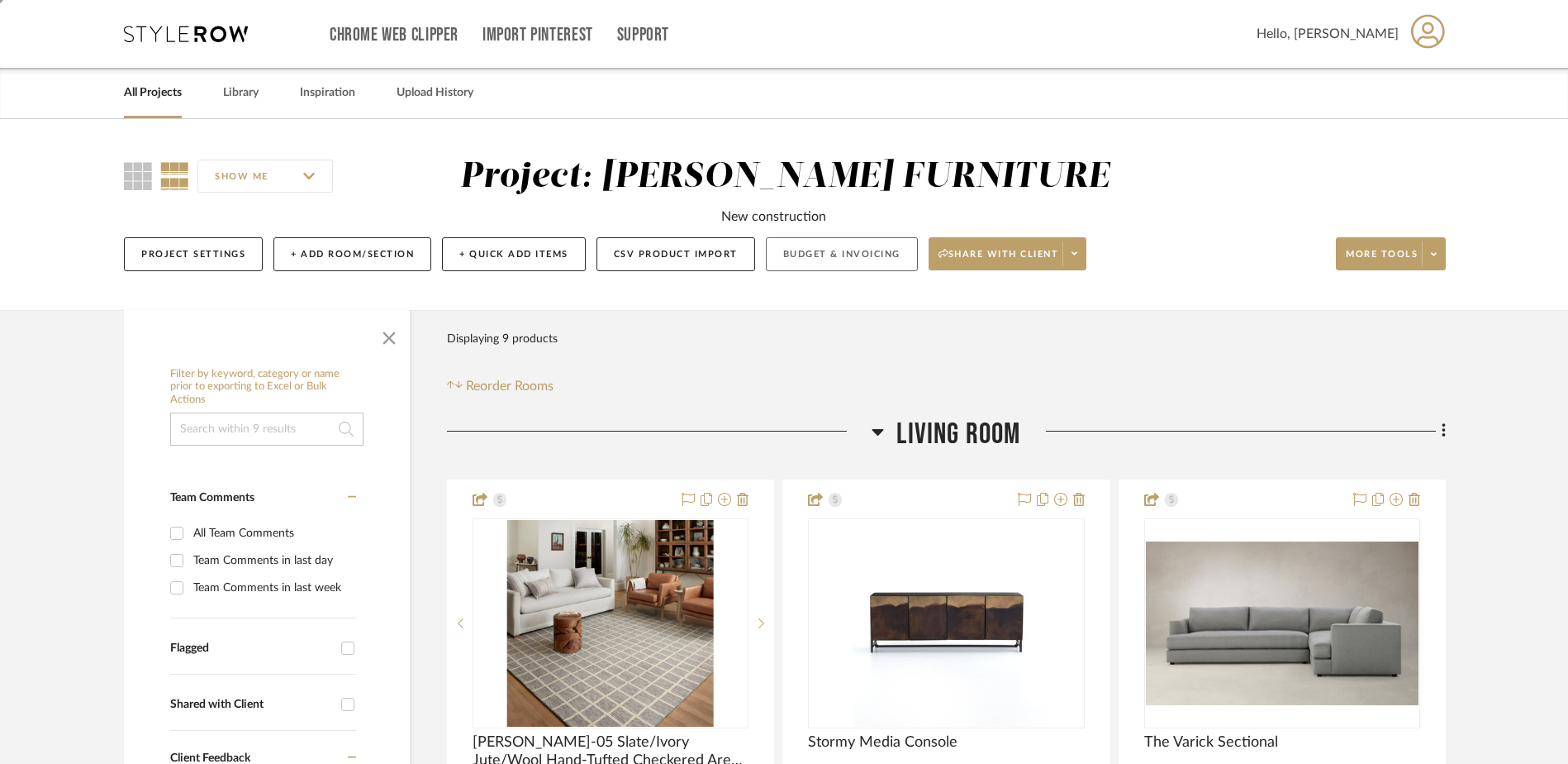
click at [835, 257] on button "Budget & Invoicing" at bounding box center [841, 253] width 152 height 33
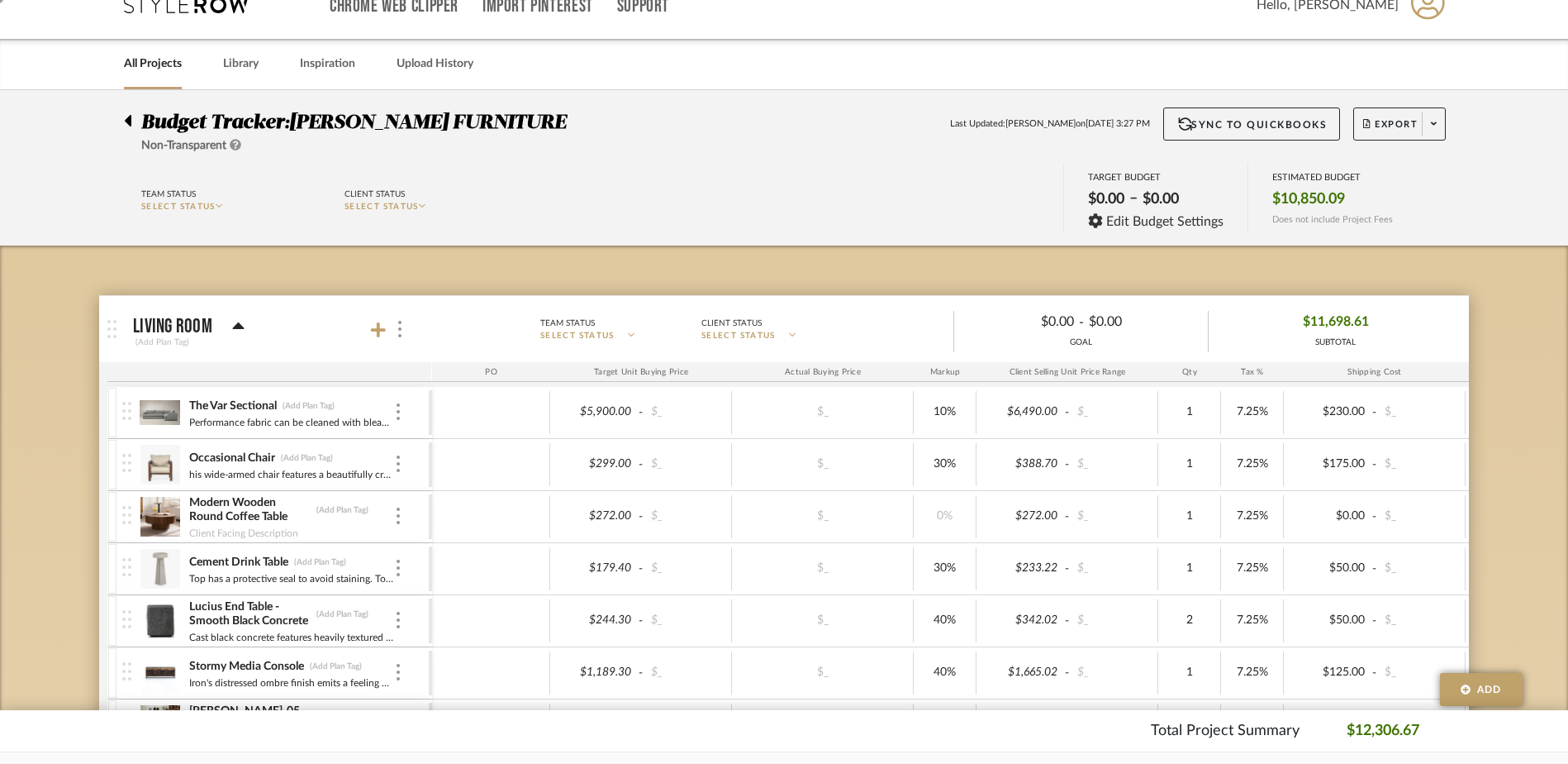
scroll to position [20, 0]
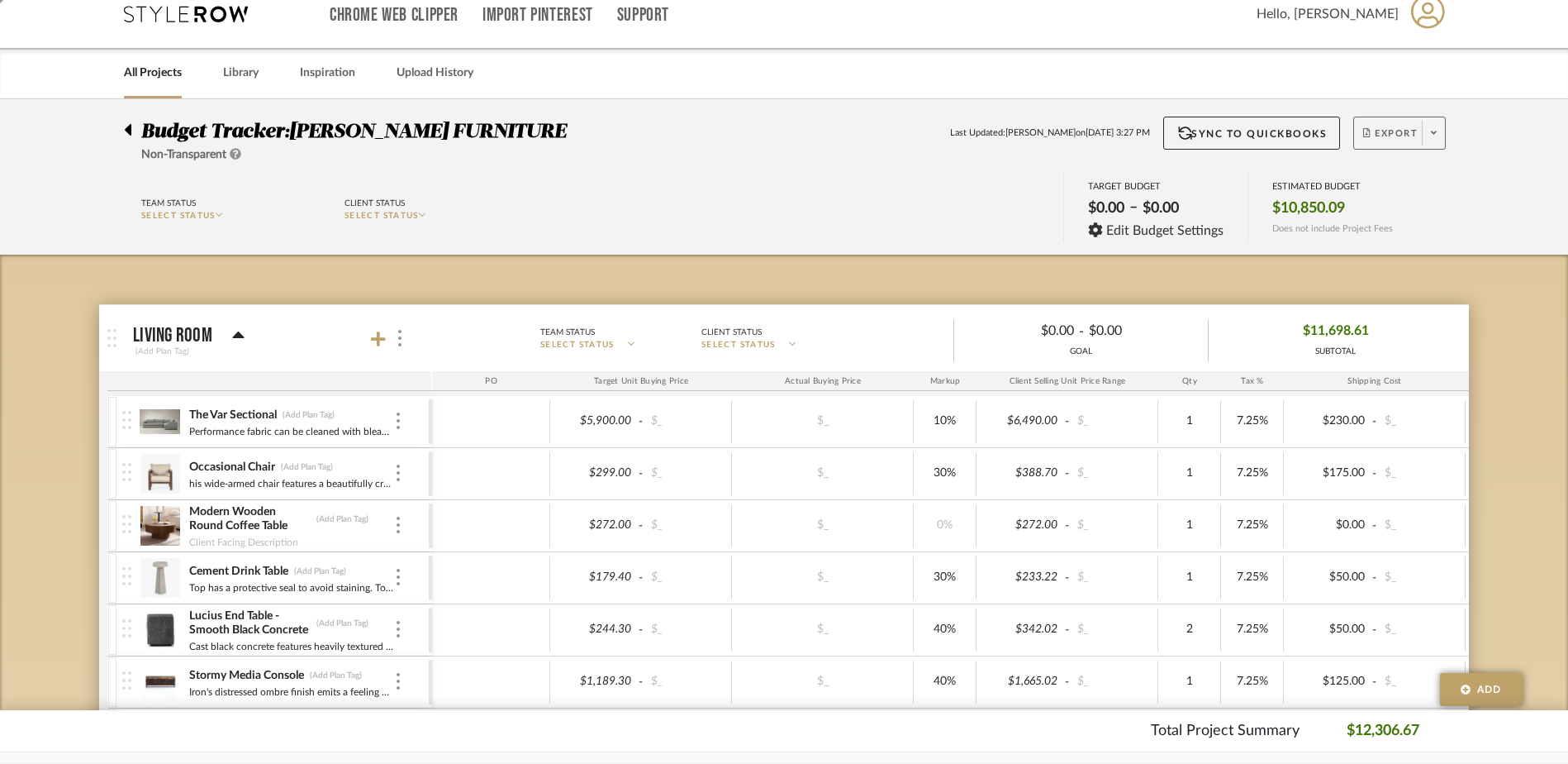
click at [1401, 126] on button "Export" at bounding box center [1400, 133] width 93 height 33
click at [1388, 178] on span "Export PDF" at bounding box center [1428, 180] width 124 height 14
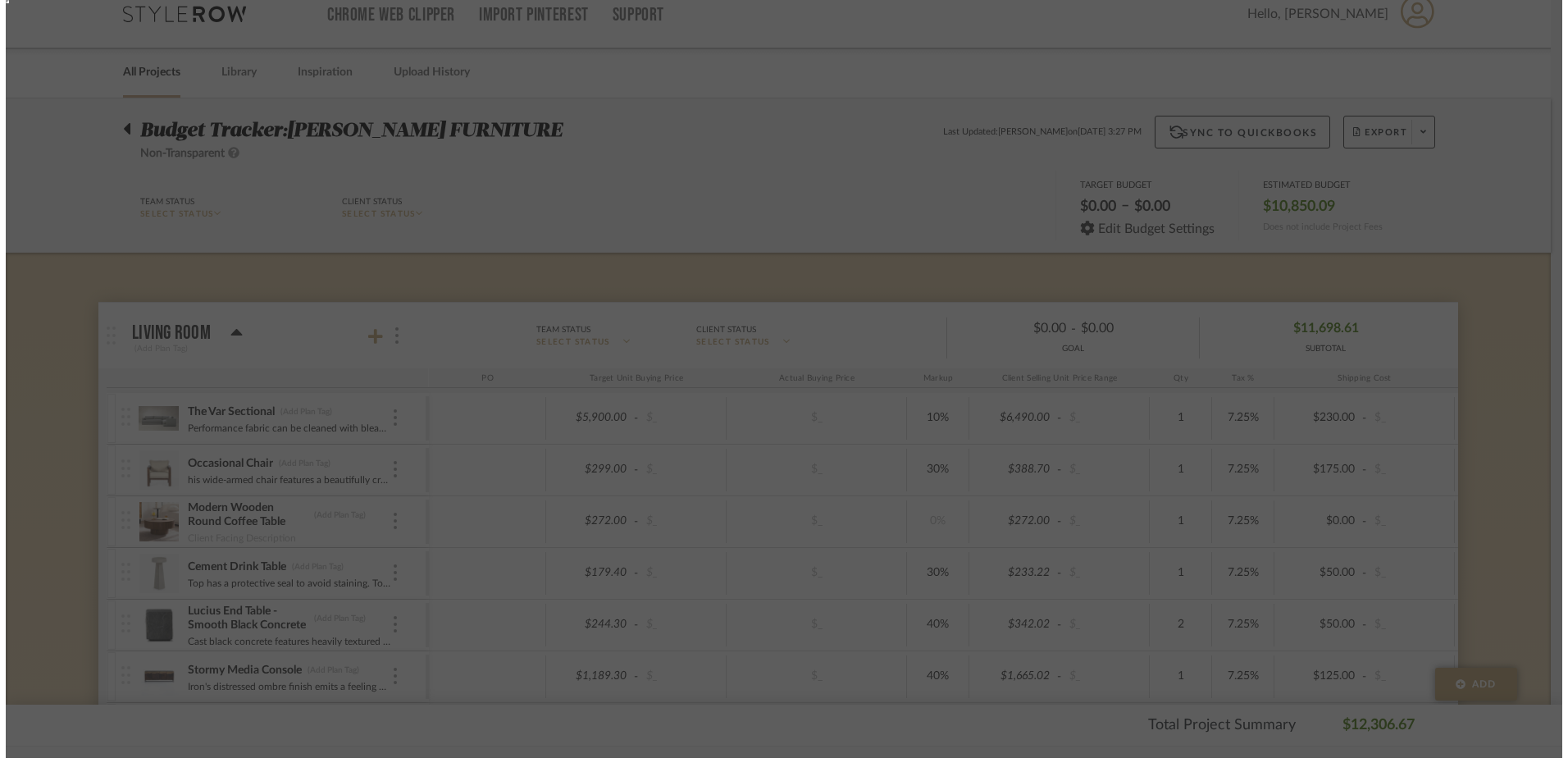
scroll to position [0, 0]
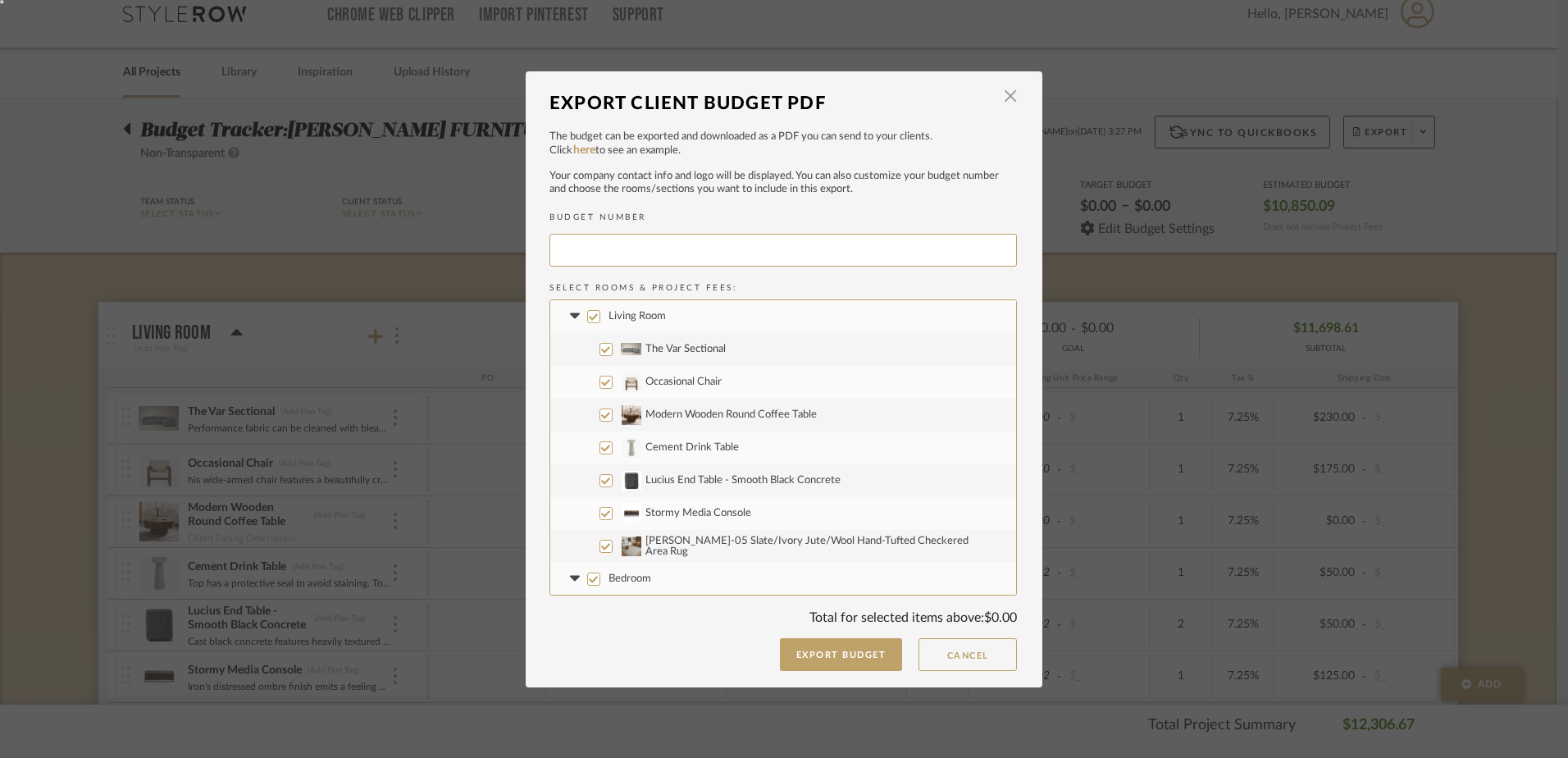
type input "ROXANN-006"
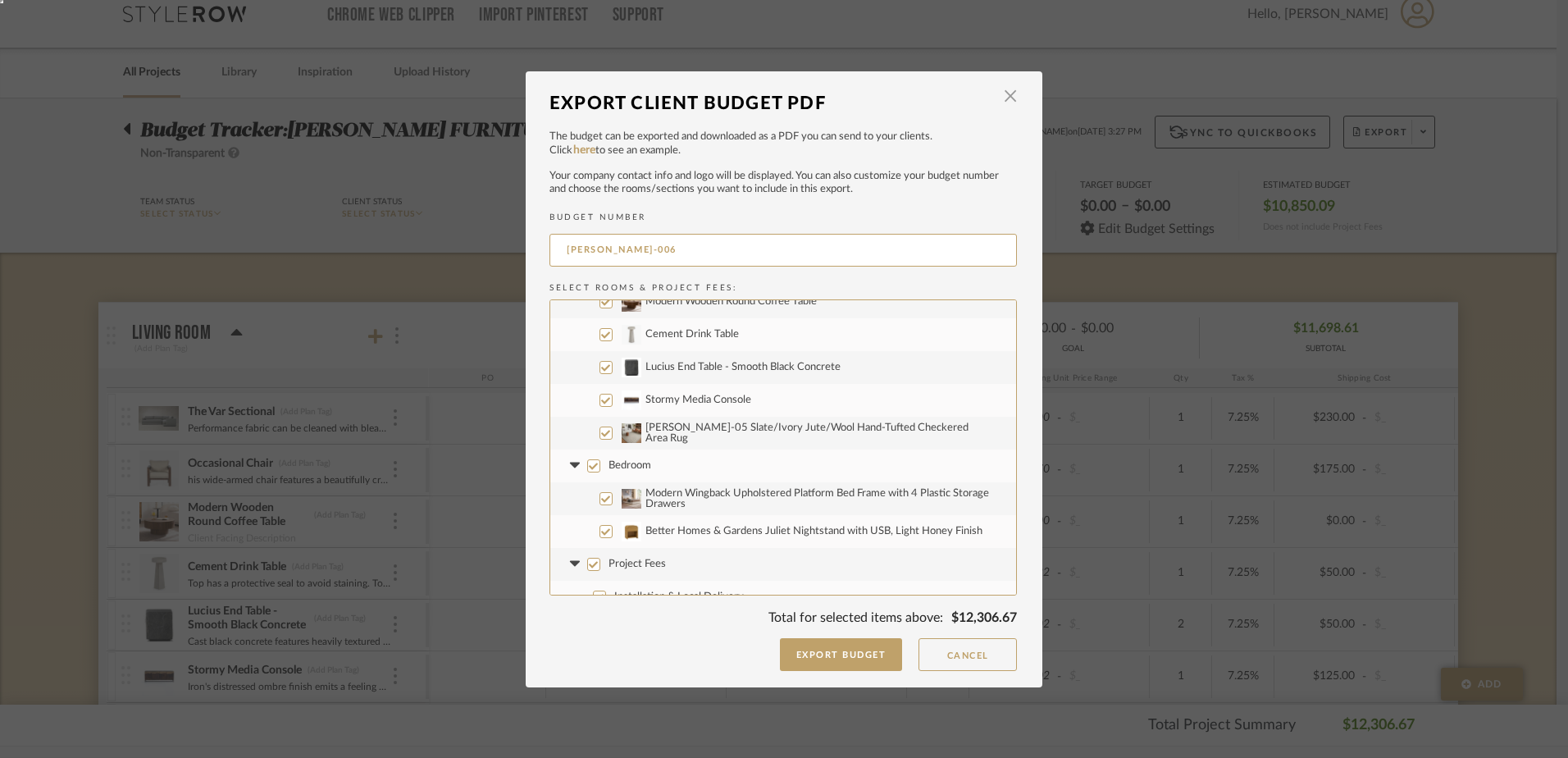
scroll to position [132, 0]
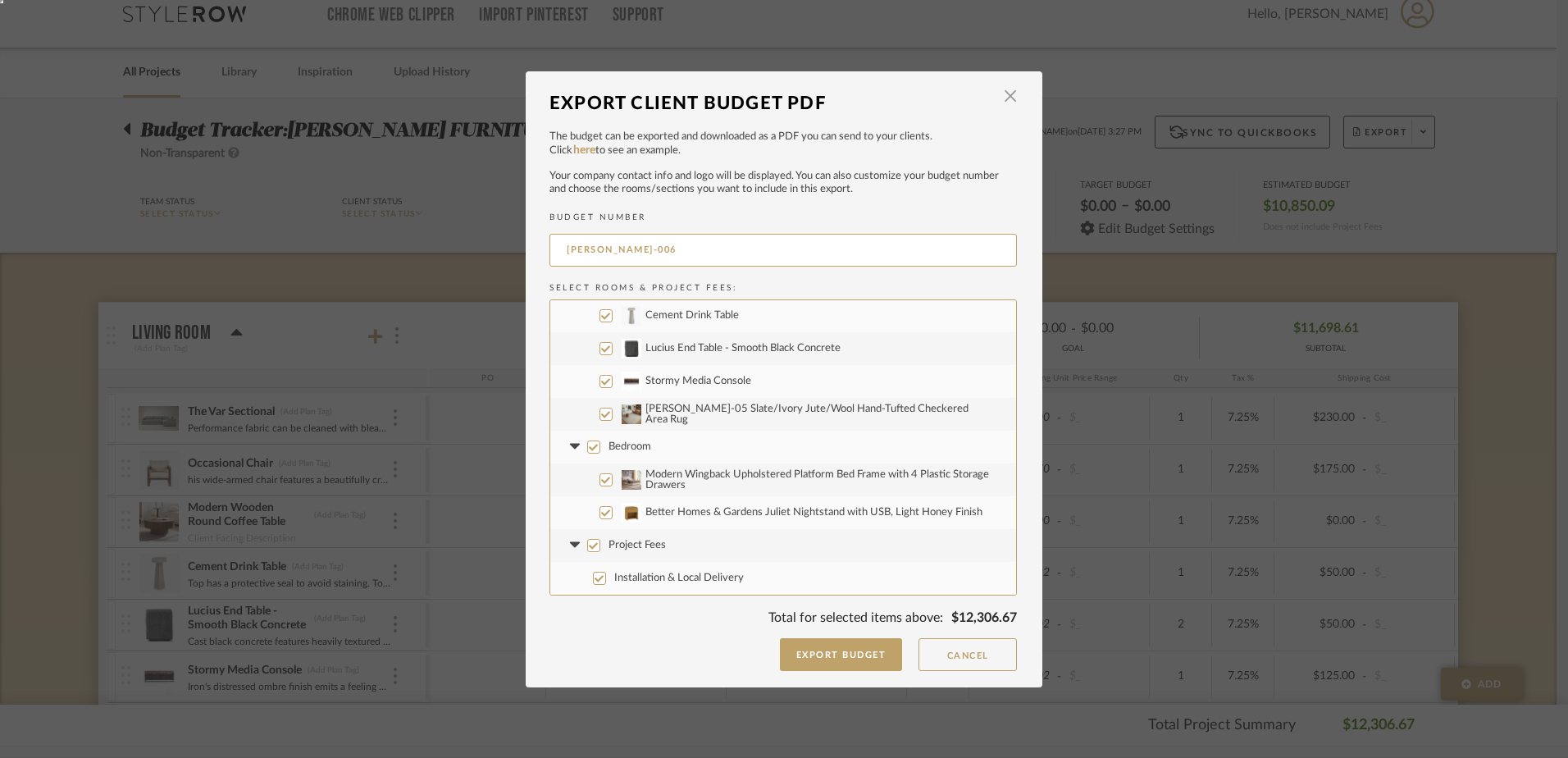
click at [587, 545] on input "Project Fees" at bounding box center [593, 545] width 13 height 13
checkbox input "false"
click at [853, 650] on button "Export Budget" at bounding box center [841, 654] width 123 height 33
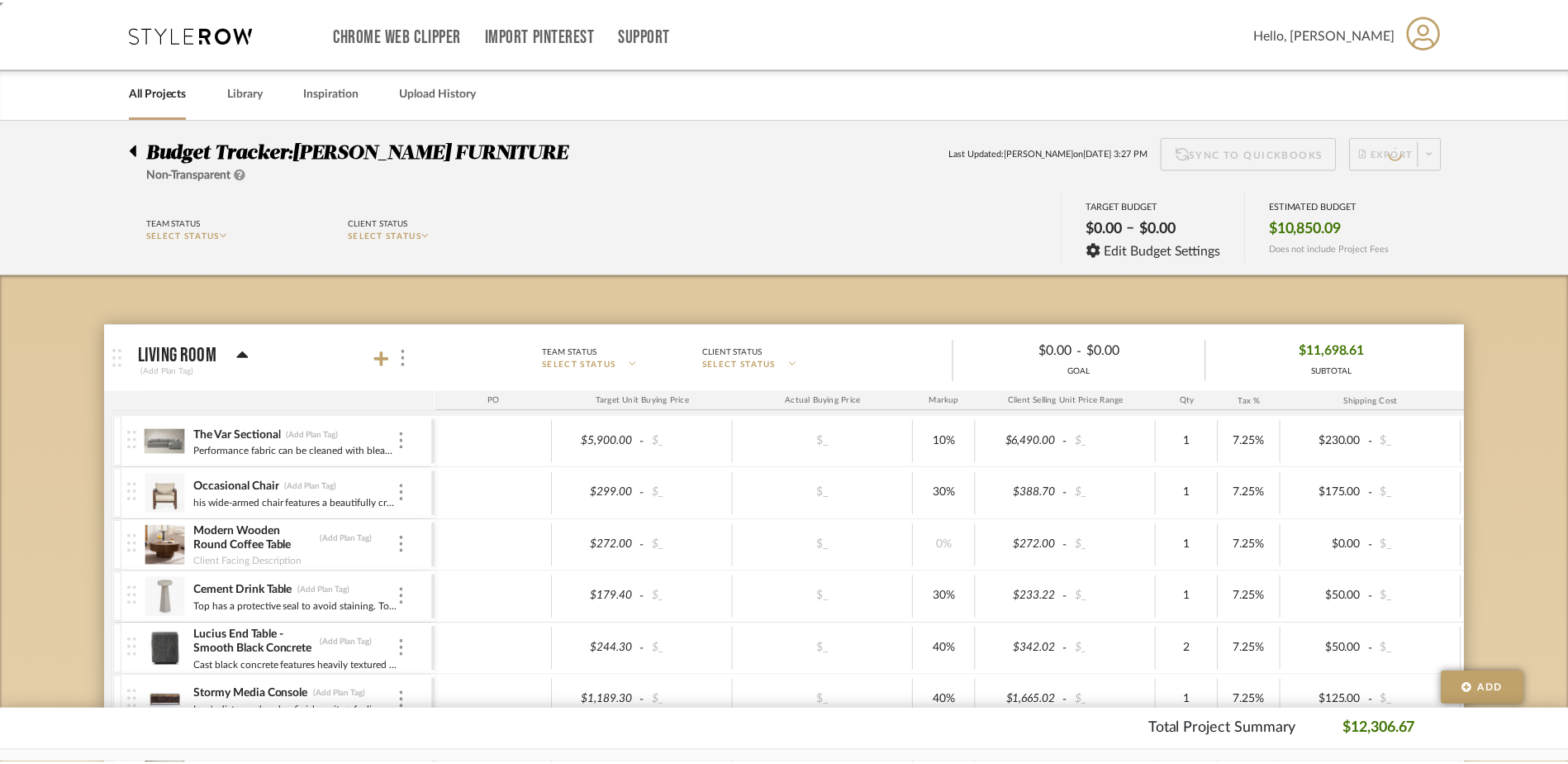
scroll to position [20, 0]
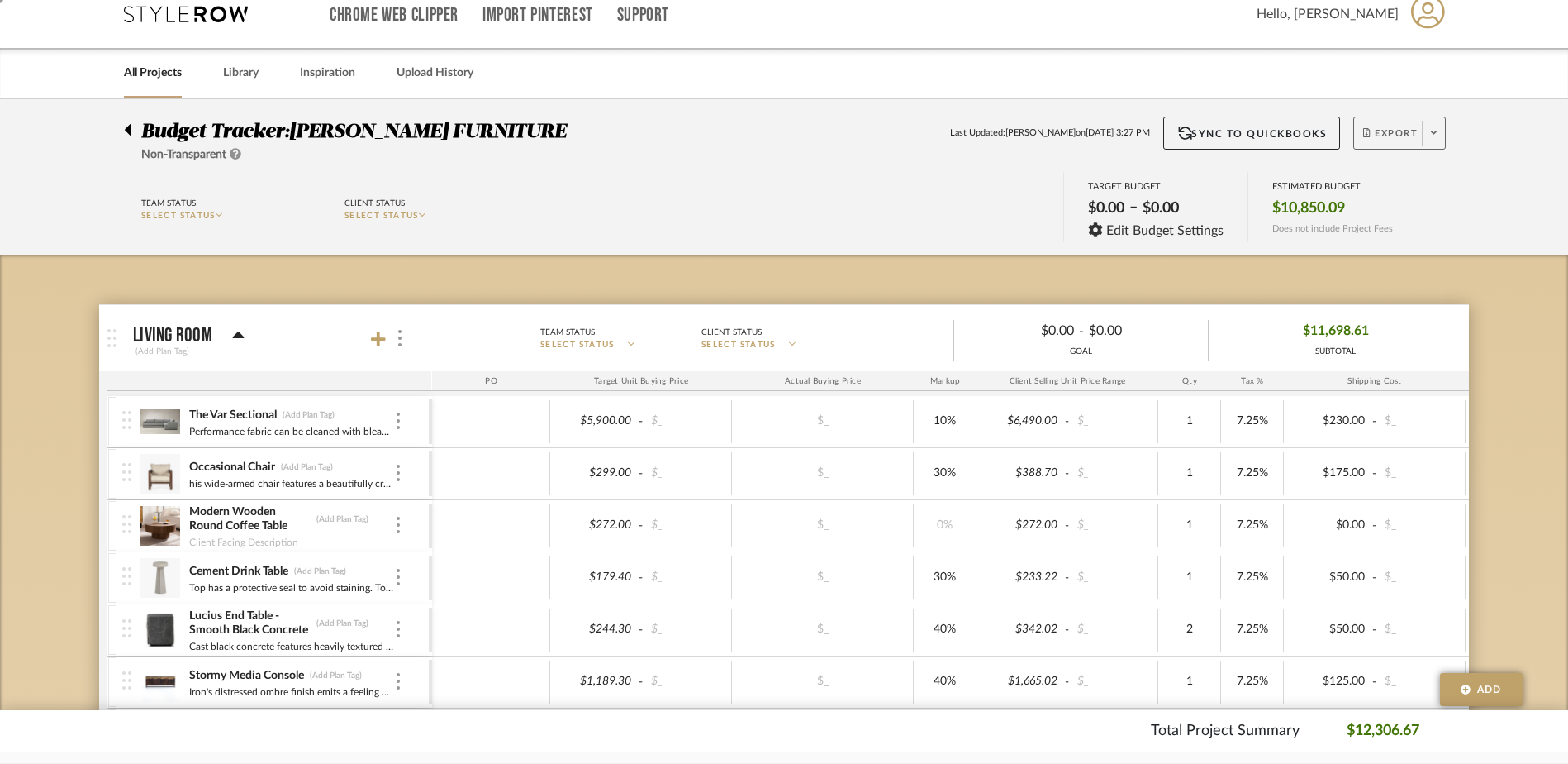
click at [1435, 131] on icon at bounding box center [1434, 132] width 6 height 9
click at [1399, 173] on span "Export PDF" at bounding box center [1428, 180] width 124 height 14
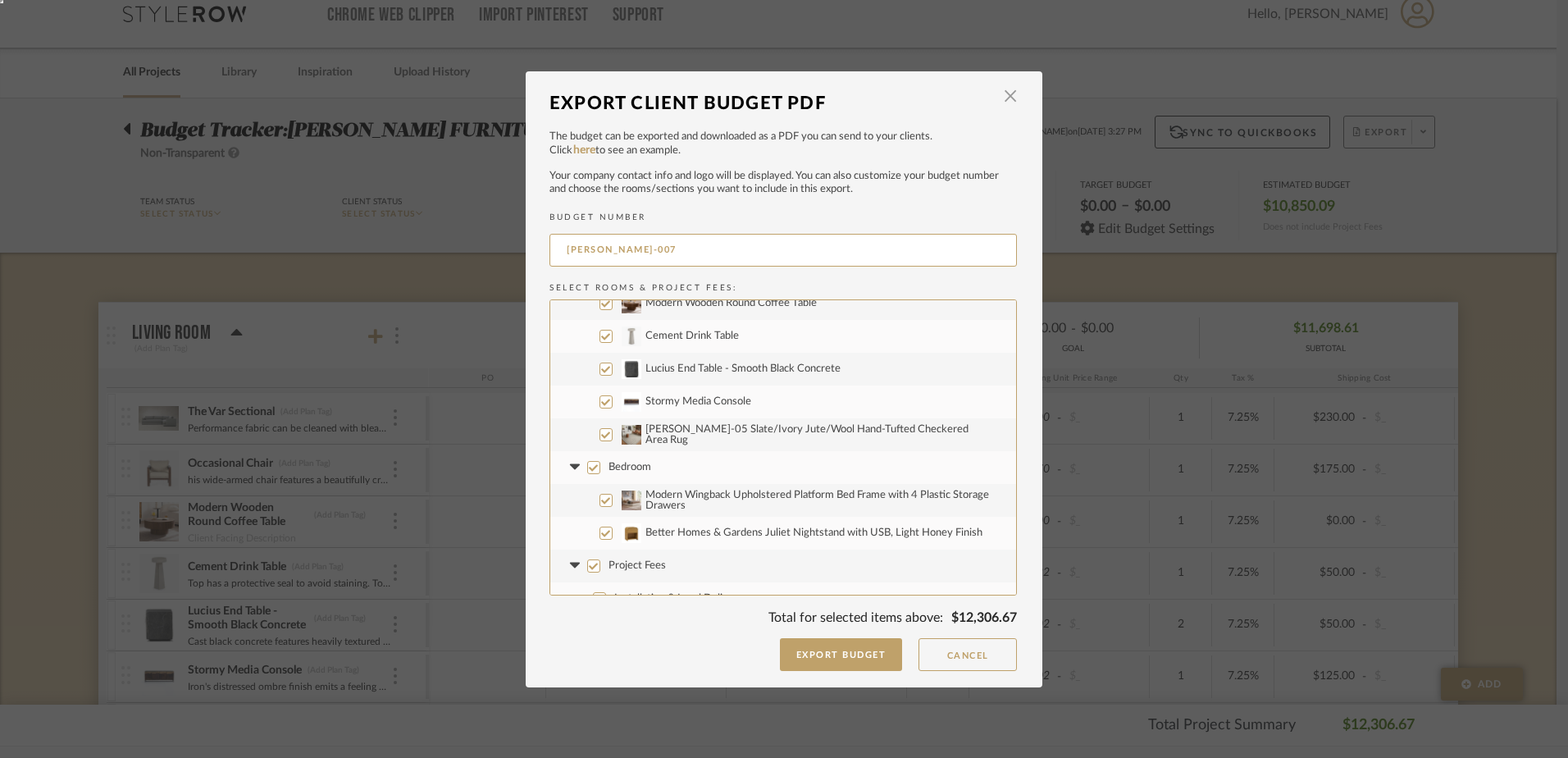
scroll to position [132, 0]
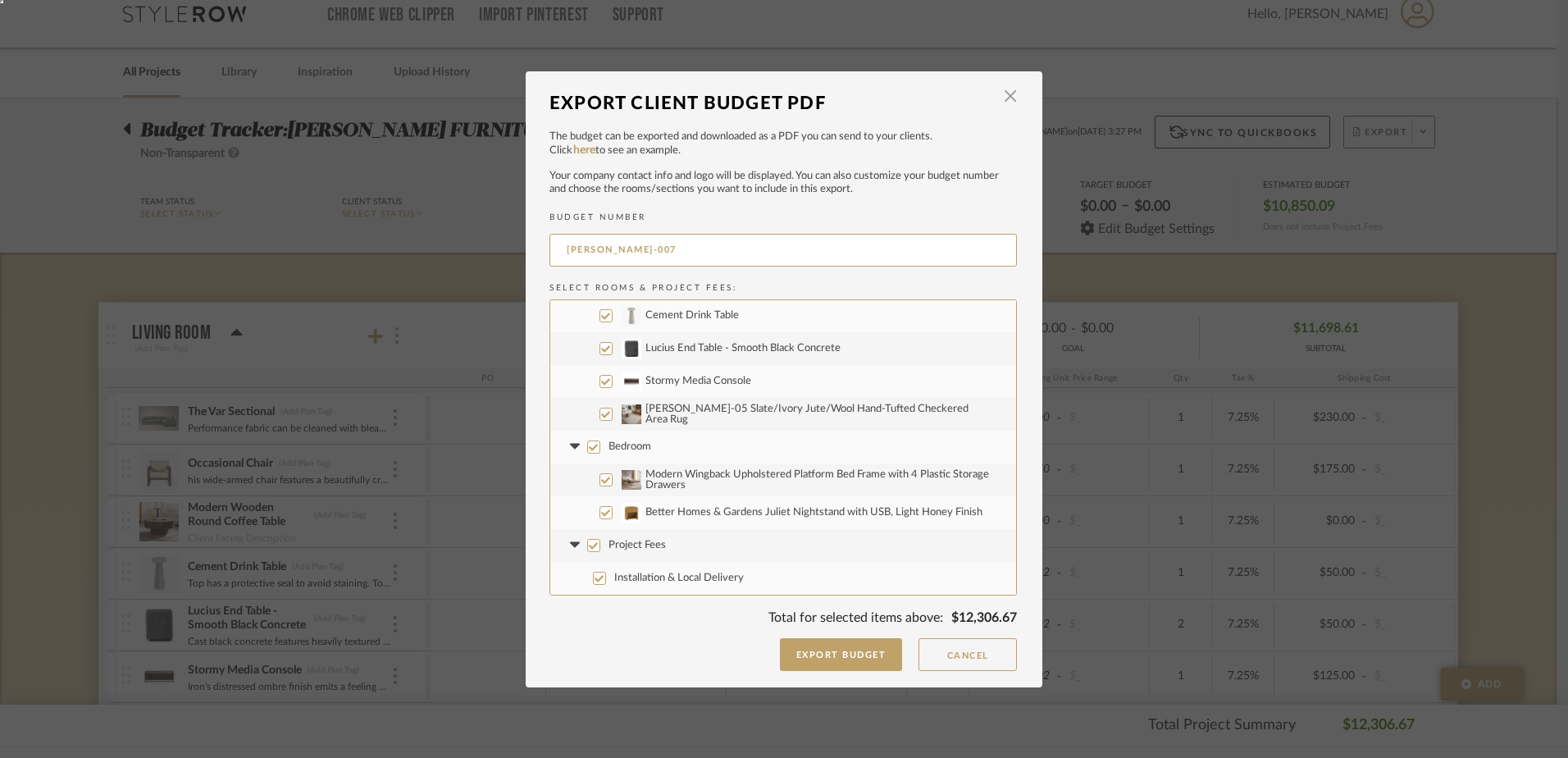
click at [587, 543] on input "Project Fees" at bounding box center [593, 545] width 13 height 13
checkbox input "false"
click at [859, 652] on button "Export Budget" at bounding box center [841, 654] width 123 height 33
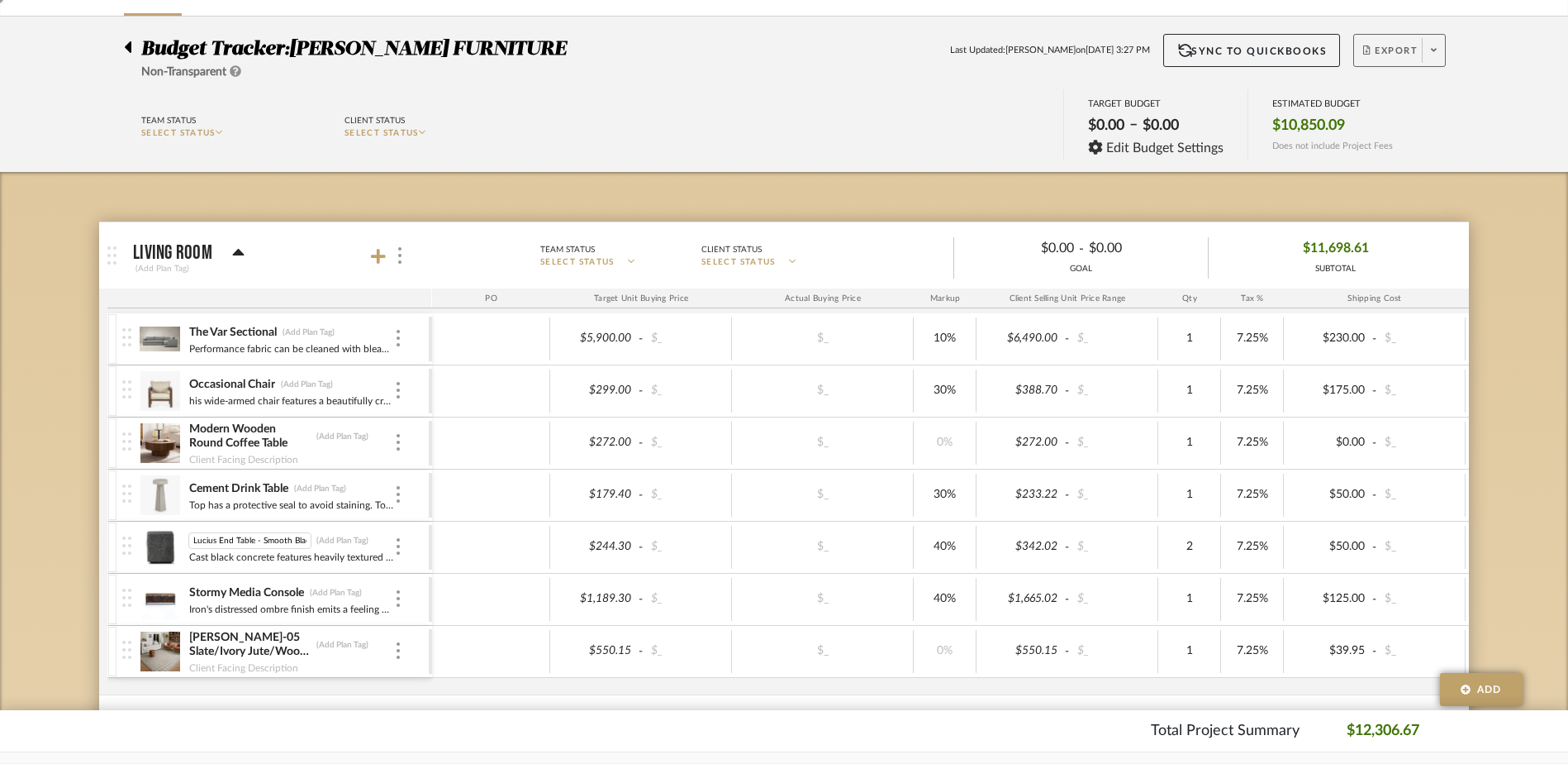
scroll to position [0, 39]
click at [163, 541] on img at bounding box center [160, 547] width 40 height 39
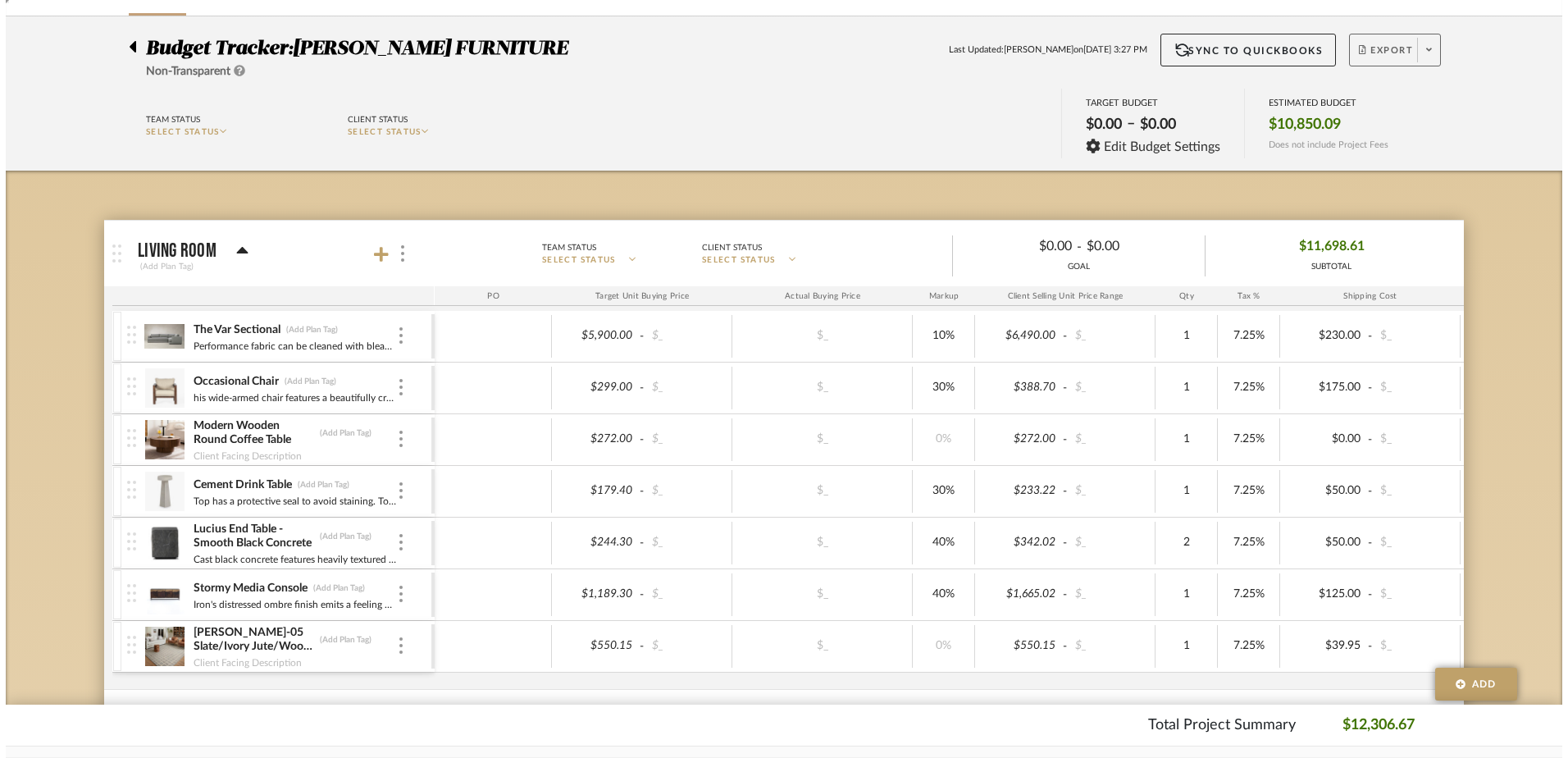
scroll to position [0, 0]
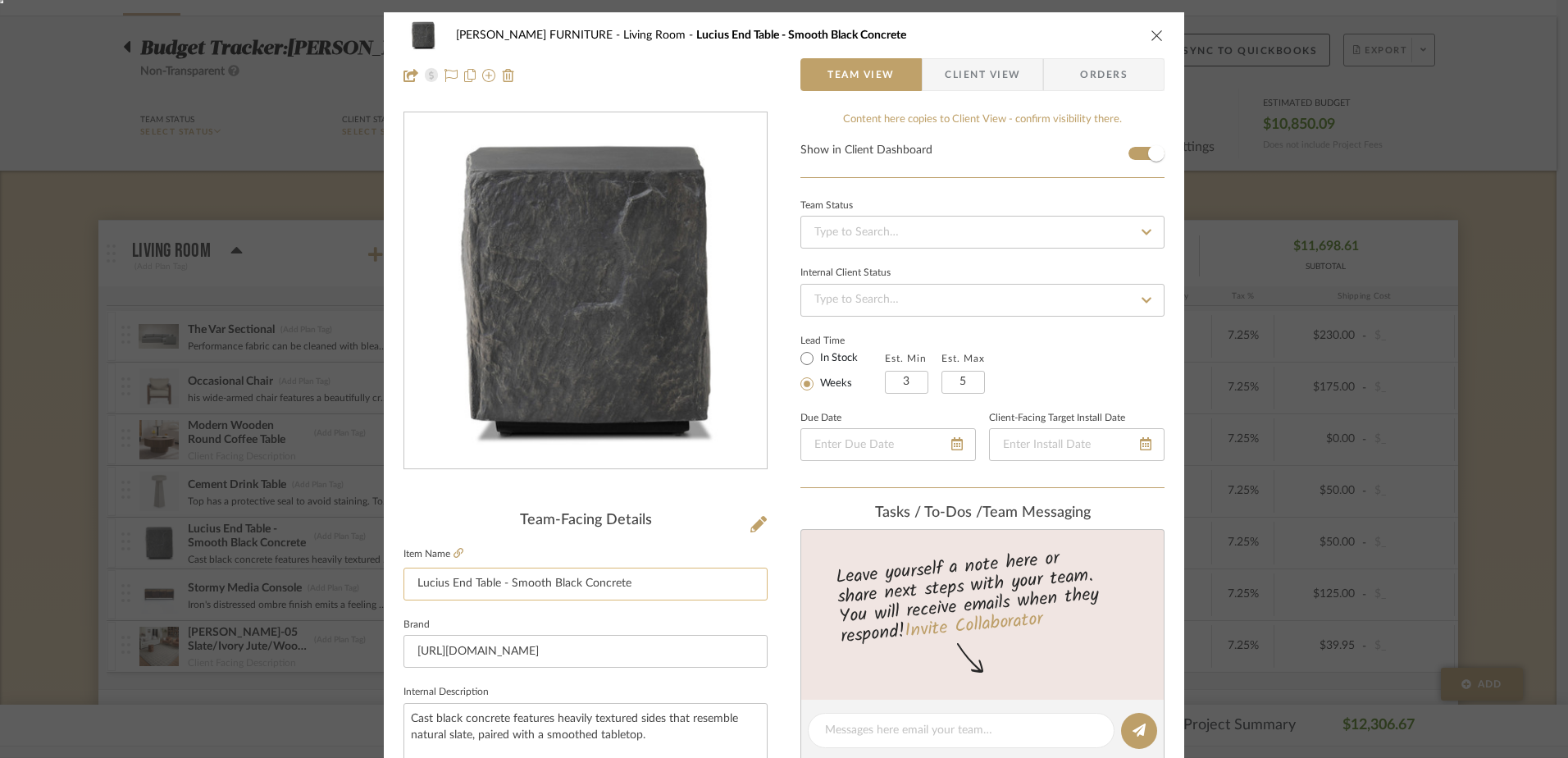
drag, startPoint x: 494, startPoint y: 582, endPoint x: 399, endPoint y: 572, distance: 95.5
click at [404, 572] on input "Lucius End Table - Smooth Black Concrete" at bounding box center [585, 583] width 364 height 33
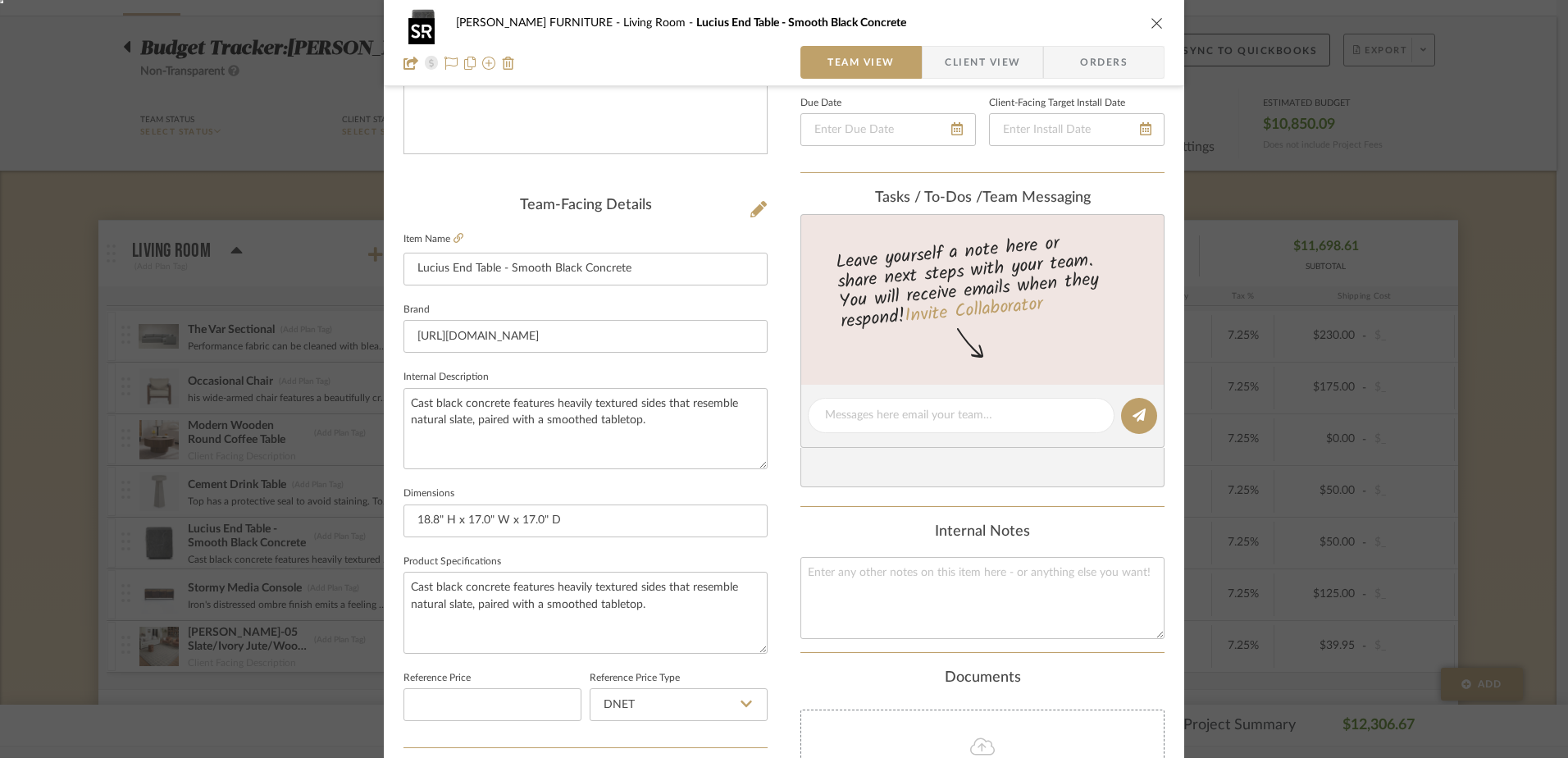
scroll to position [656, 0]
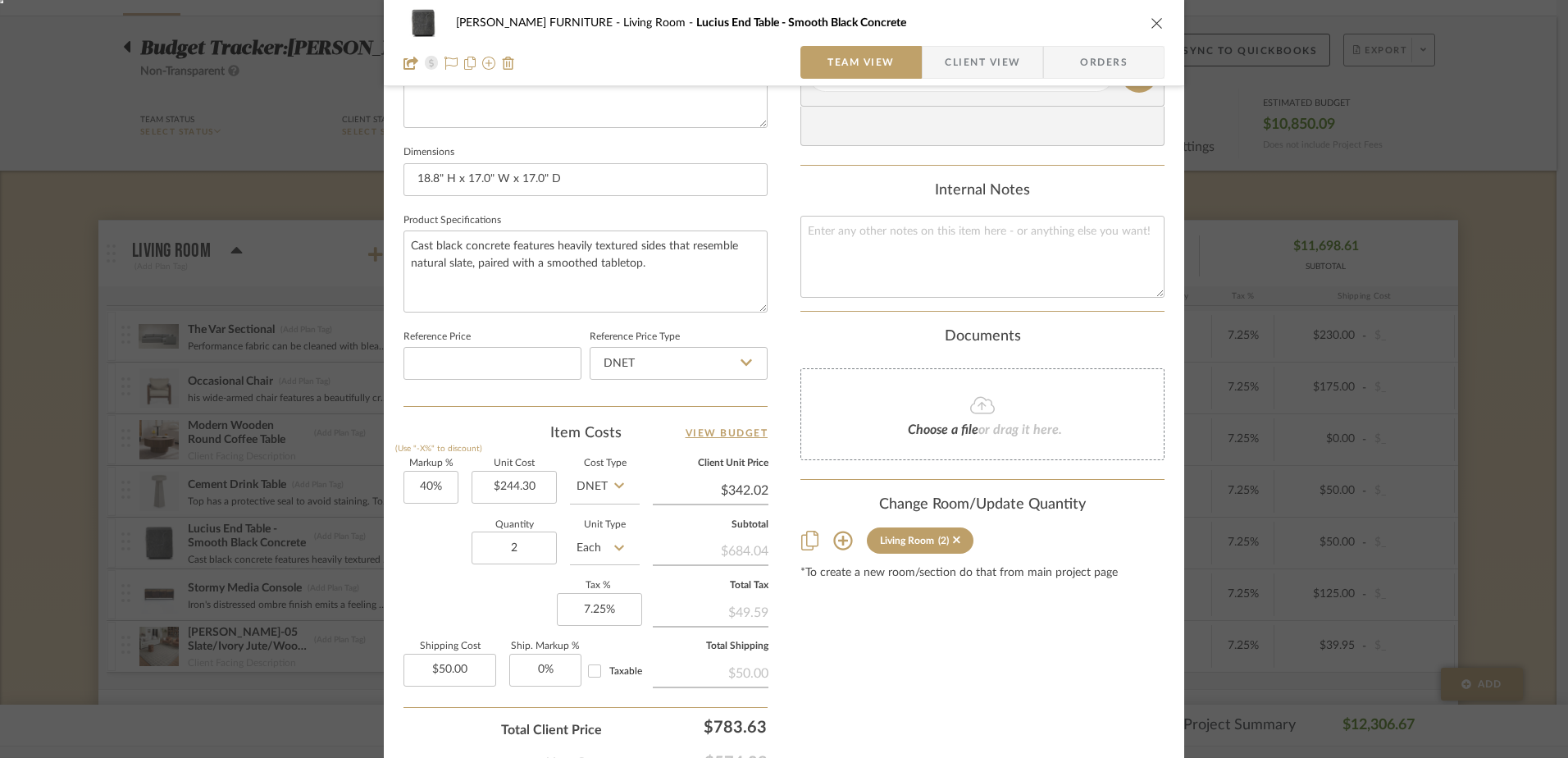
click at [1152, 14] on div "ROXANNE-ADU FURNITURE Living Room Lucius End Table - Smooth Black Concrete" at bounding box center [784, 23] width 761 height 33
click at [1151, 22] on icon "close" at bounding box center [1157, 22] width 13 height 13
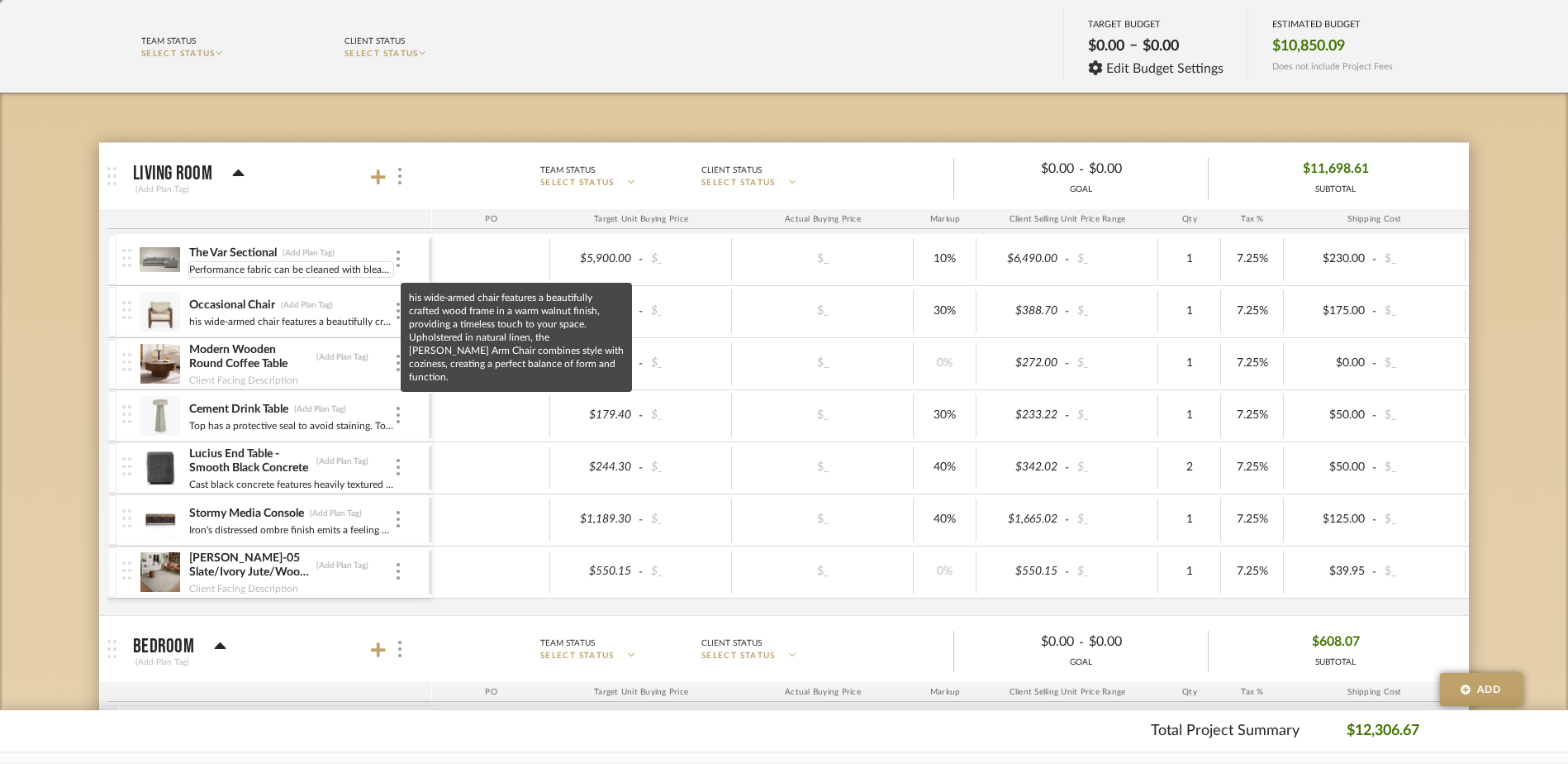
scroll to position [185, 0]
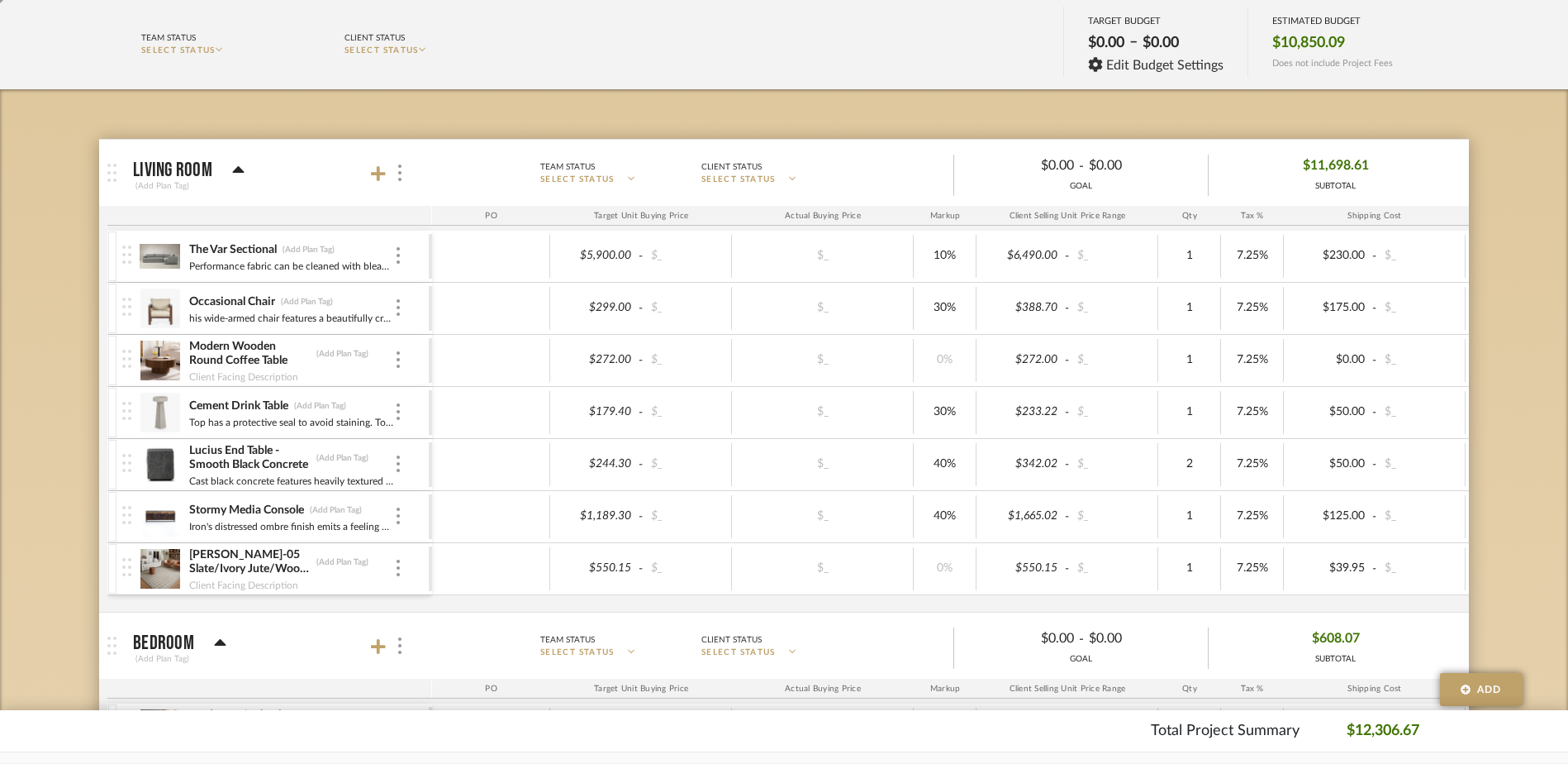
click at [174, 518] on img at bounding box center [160, 517] width 40 height 39
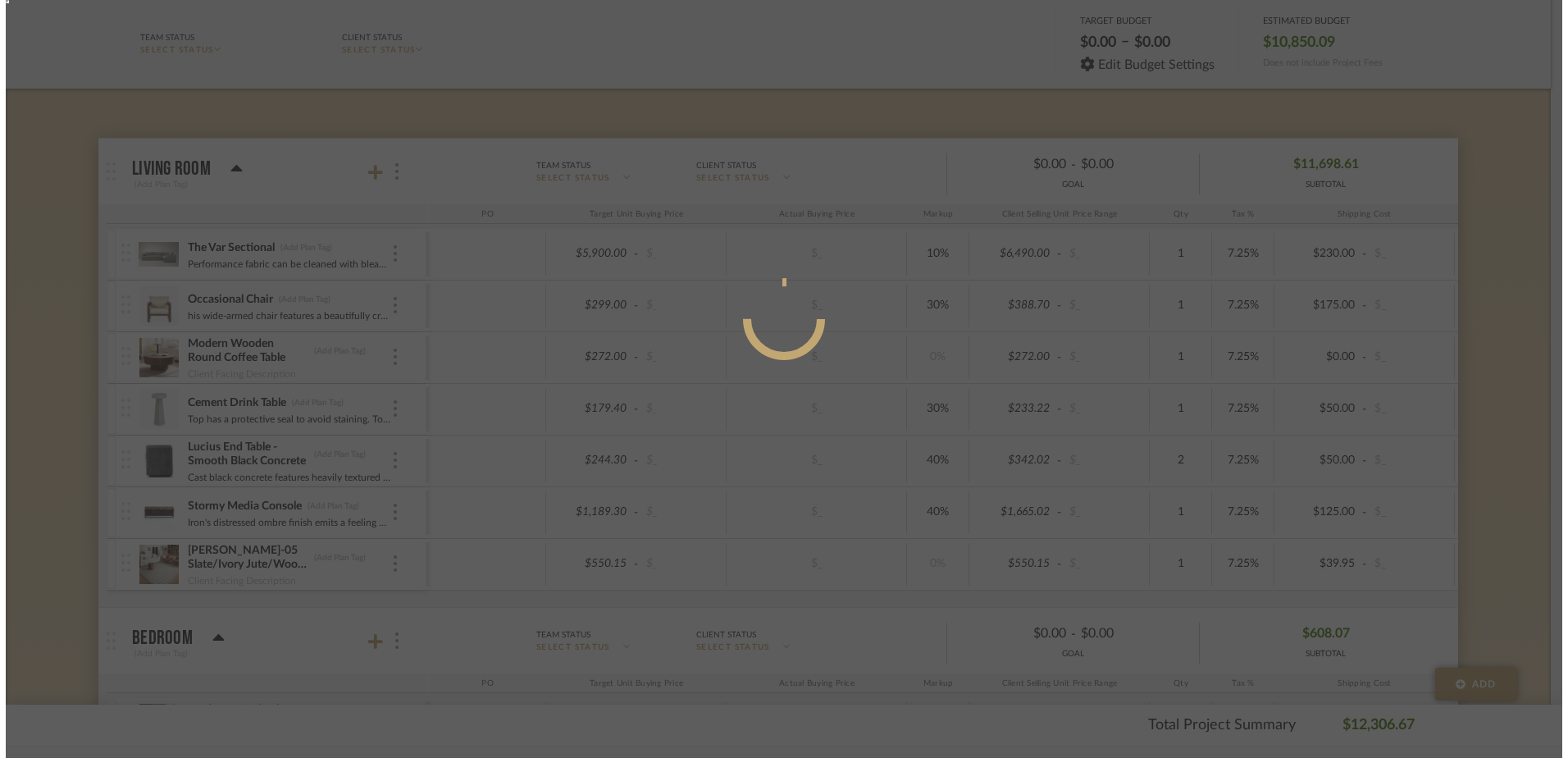
scroll to position [0, 0]
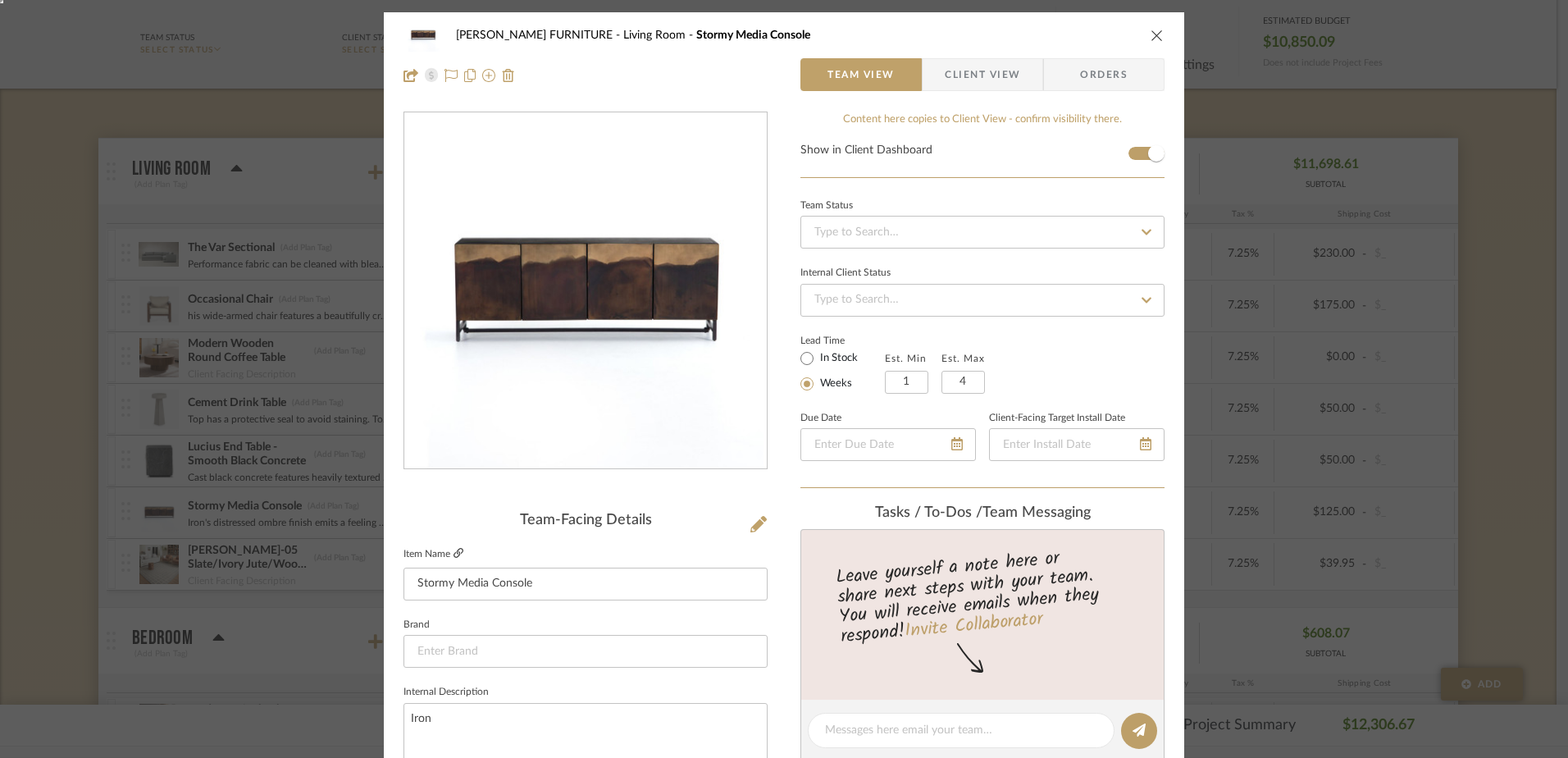
click at [453, 553] on icon at bounding box center [458, 553] width 10 height 10
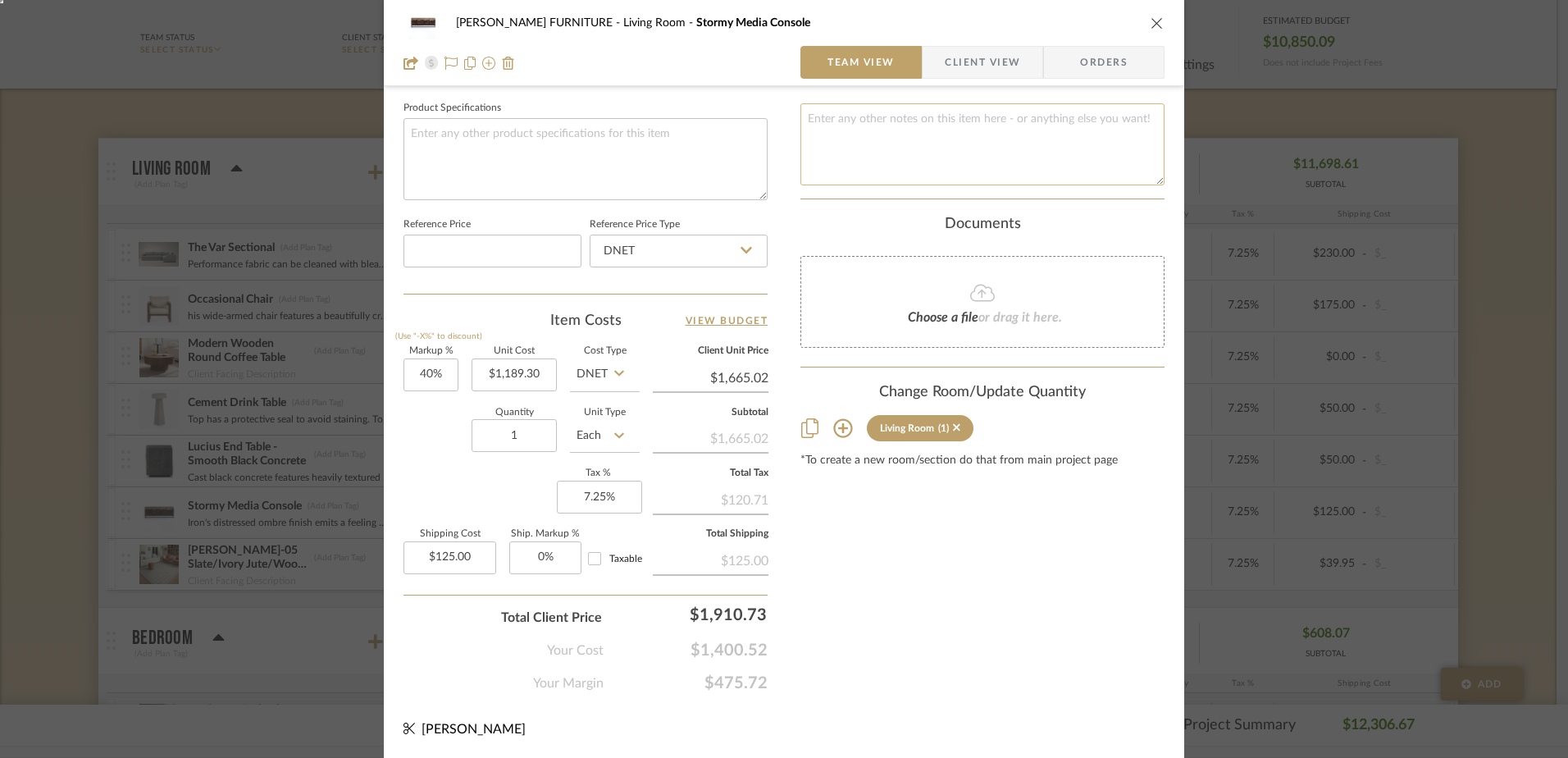
scroll to position [769, 0]
click at [1151, 19] on icon "close" at bounding box center [1157, 22] width 13 height 13
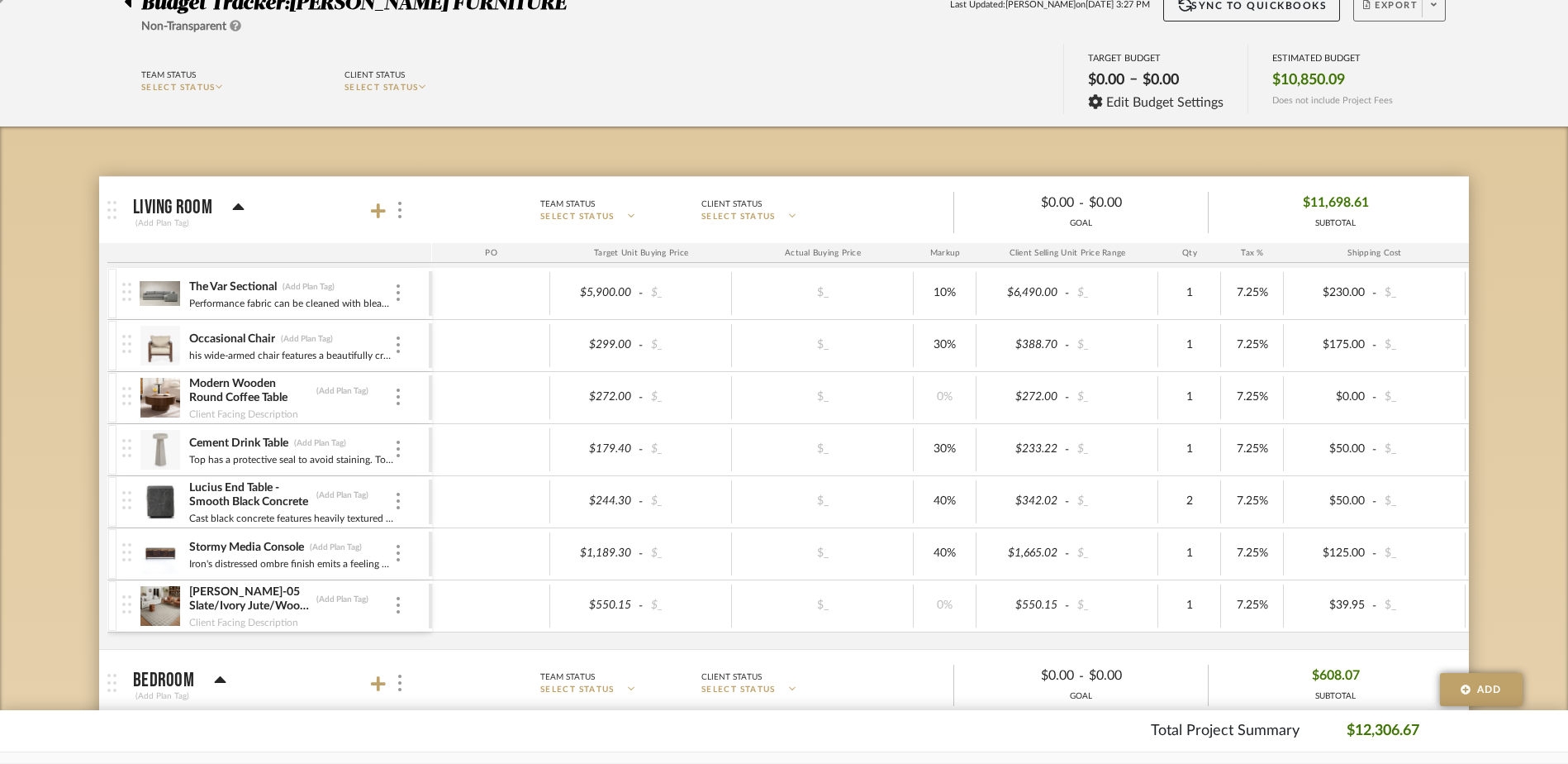
scroll to position [166, 0]
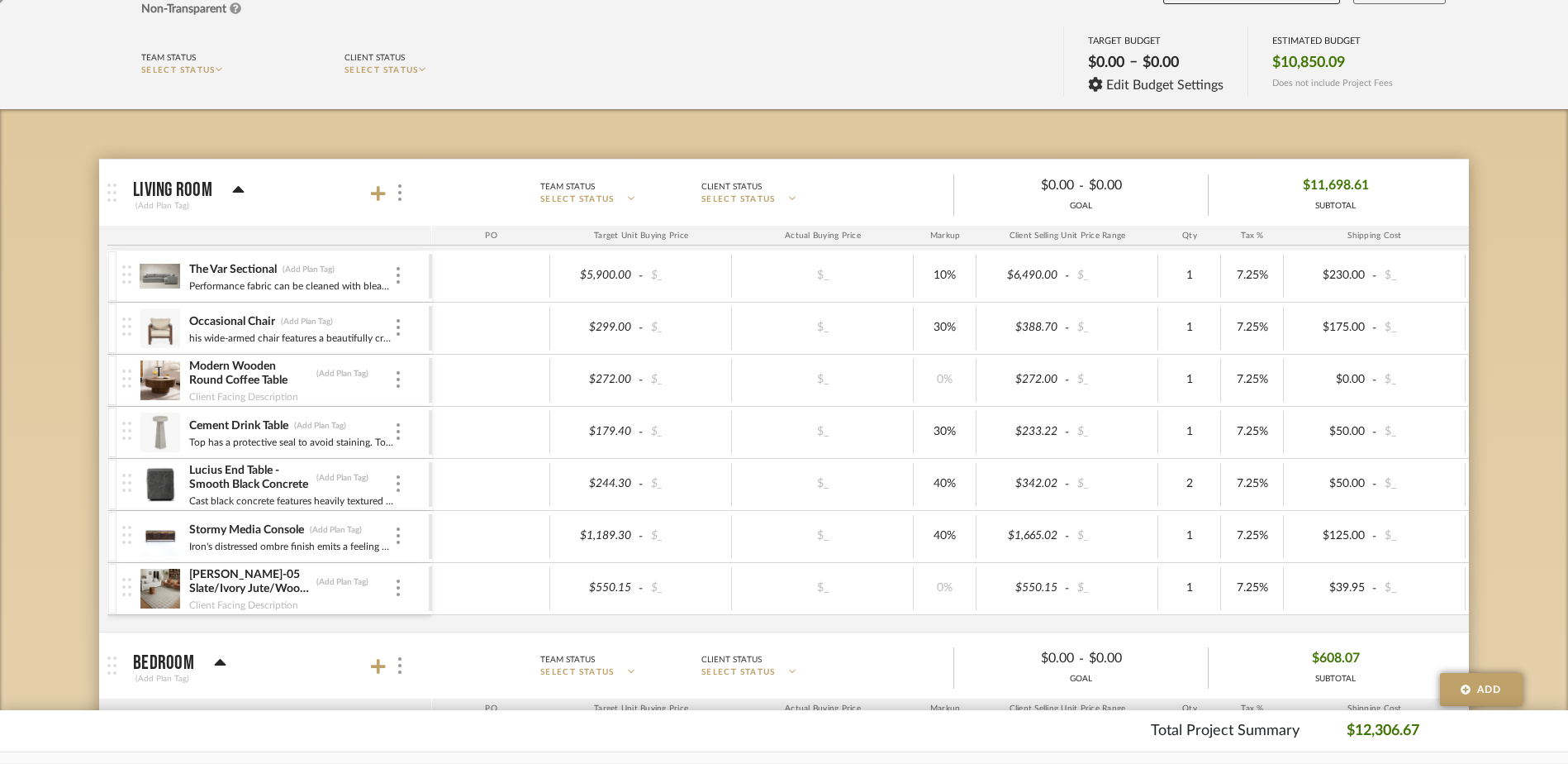
click at [128, 334] on img at bounding box center [126, 326] width 9 height 18
click at [402, 329] on div at bounding box center [398, 328] width 9 height 18
click at [55, 335] on div at bounding box center [784, 382] width 1568 height 764
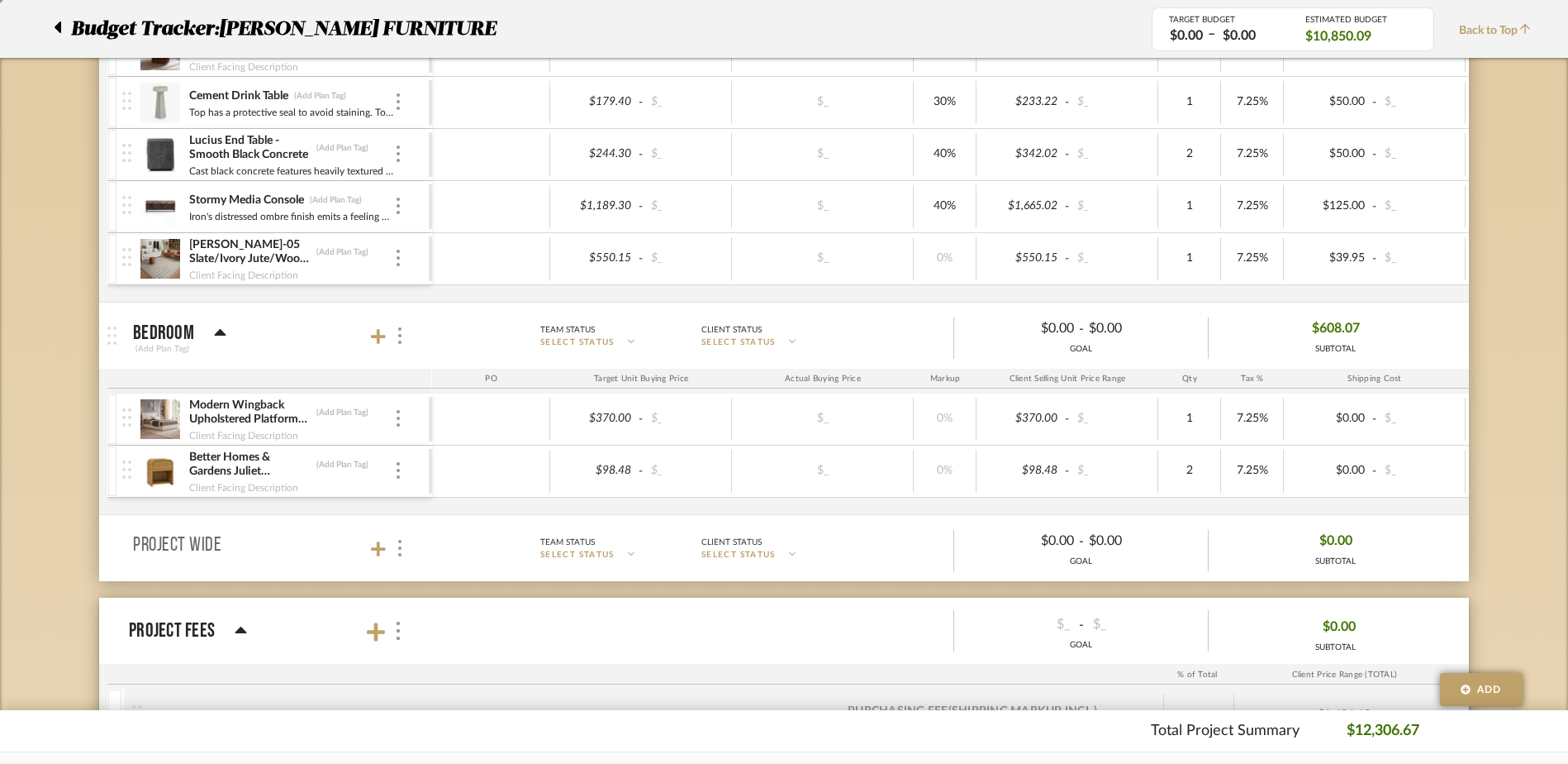
scroll to position [511, 0]
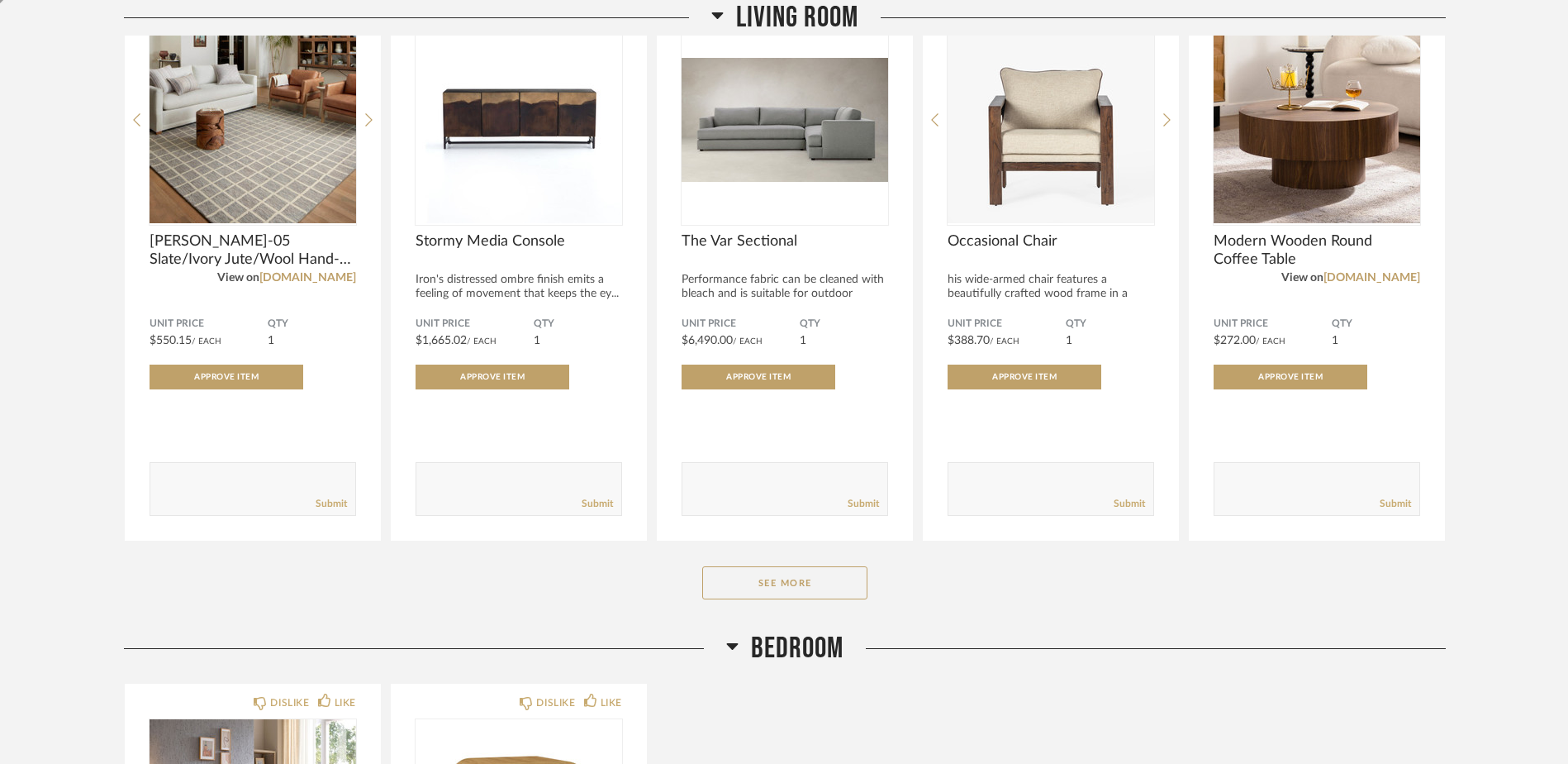
scroll to position [334, 0]
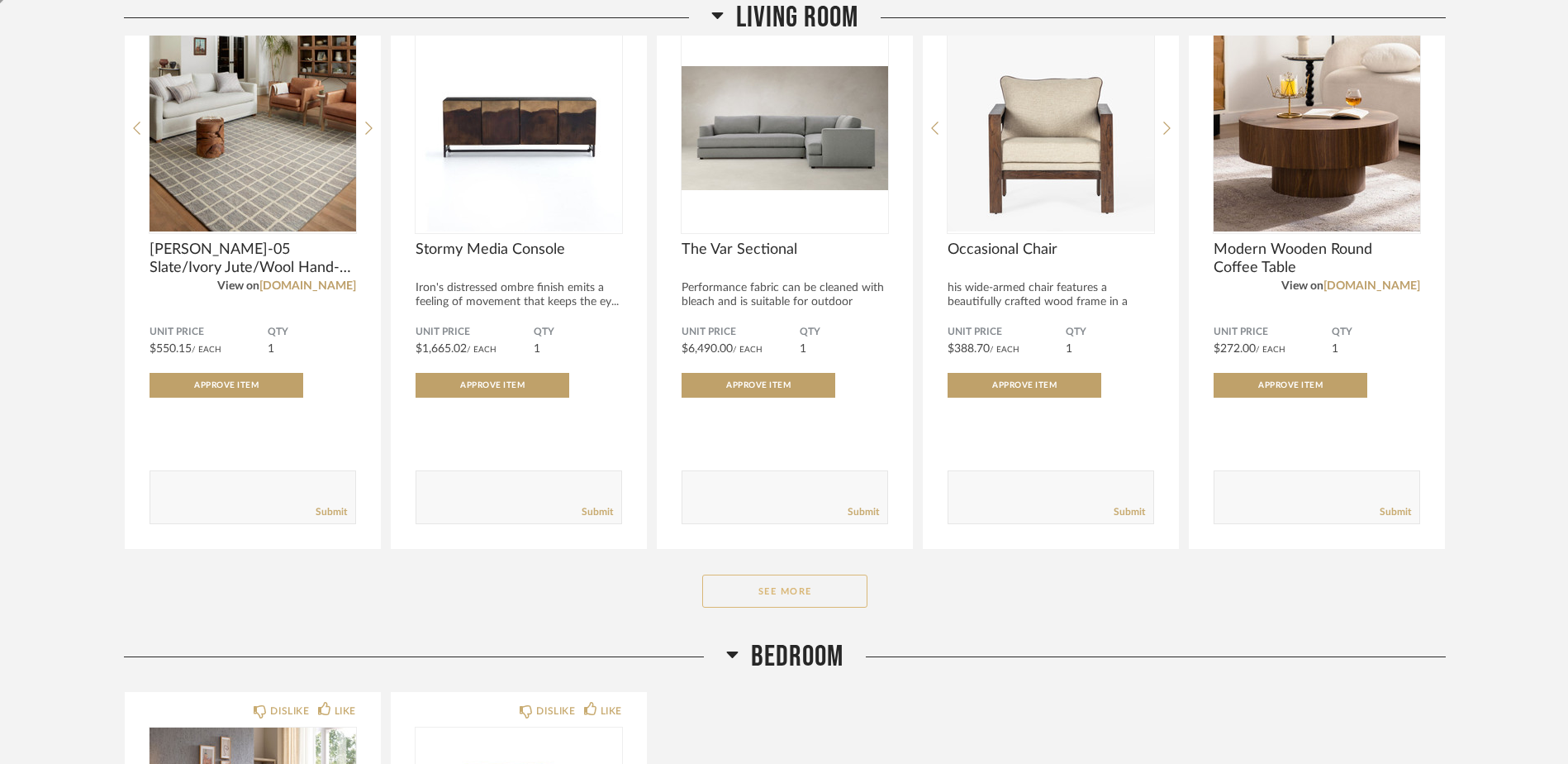
click at [818, 591] on button "See More" at bounding box center [784, 591] width 166 height 33
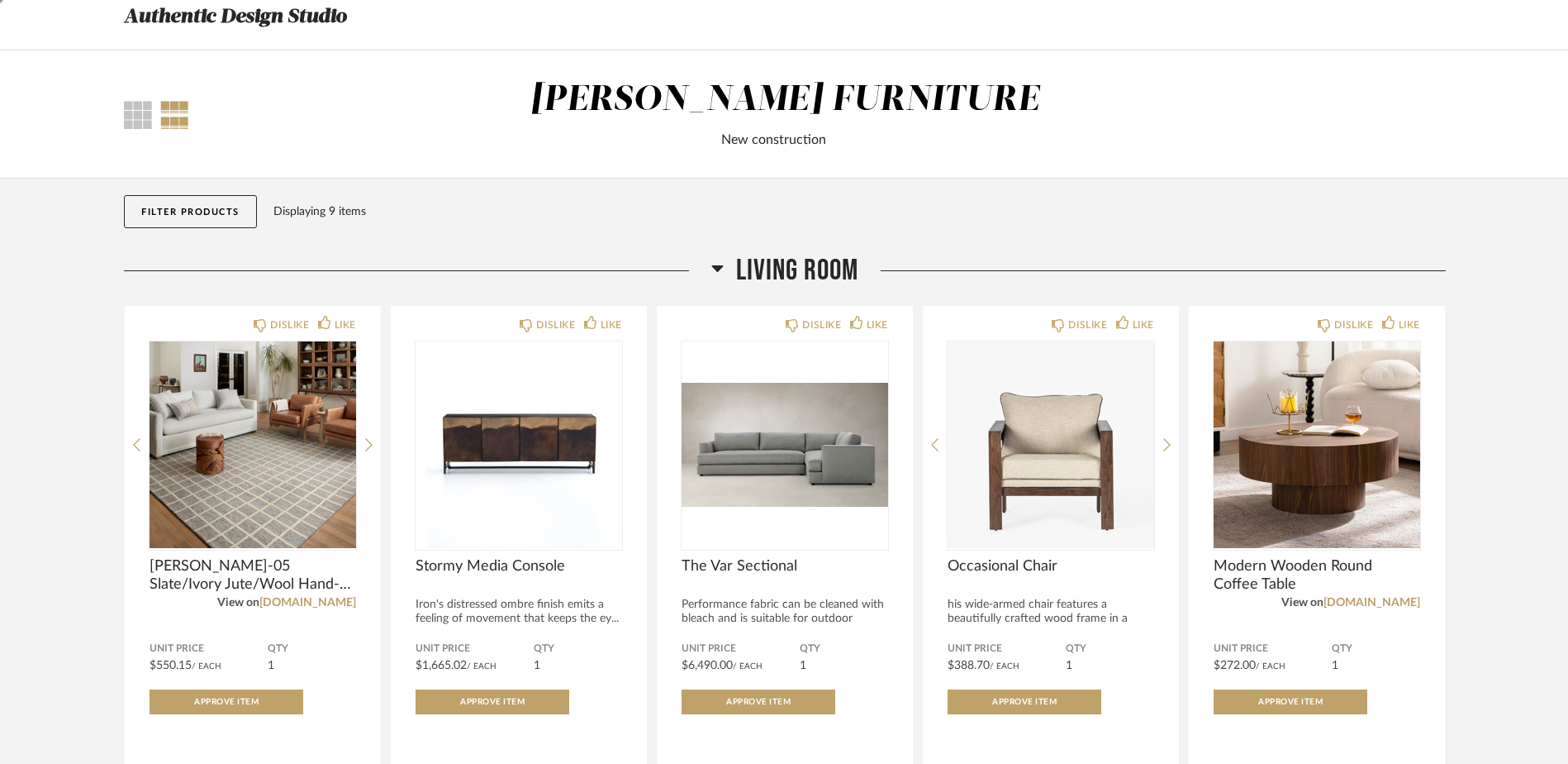
scroll to position [7, 0]
